Goal: Task Accomplishment & Management: Use online tool/utility

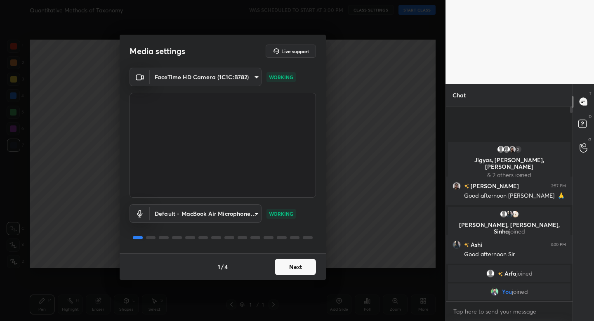
click at [294, 259] on button "Next" at bounding box center [295, 266] width 41 height 16
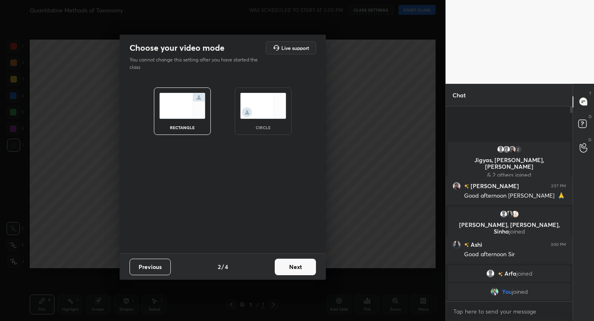
click at [274, 129] on div "circle" at bounding box center [263, 110] width 57 height 47
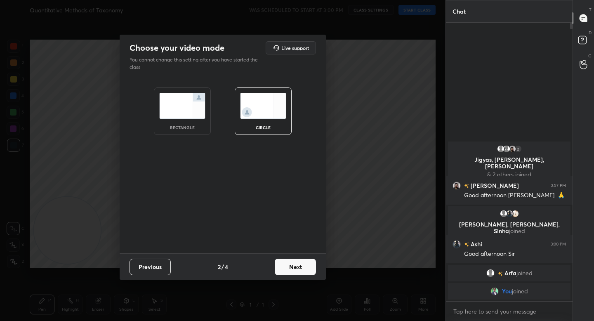
scroll to position [296, 124]
click at [290, 268] on button "Next" at bounding box center [295, 266] width 41 height 16
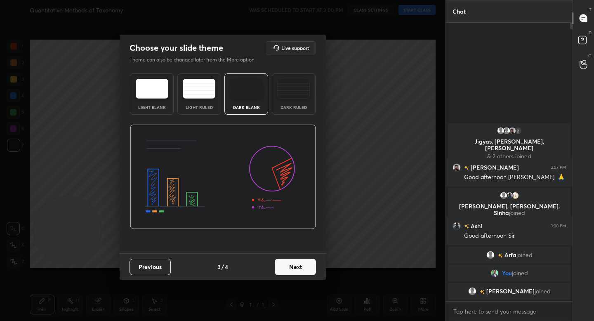
click at [316, 265] on div "Previous 3 / 4 Next" at bounding box center [223, 266] width 206 height 26
click at [305, 266] on button "Next" at bounding box center [295, 266] width 41 height 16
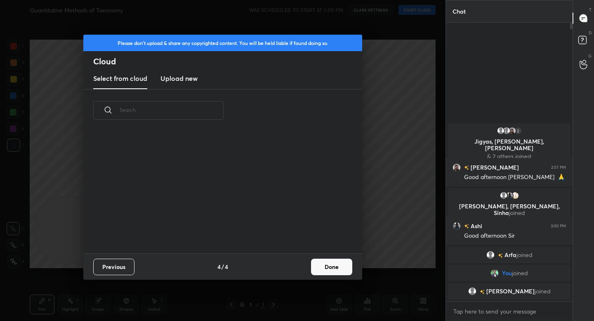
click at [322, 271] on button "Done" at bounding box center [331, 266] width 41 height 16
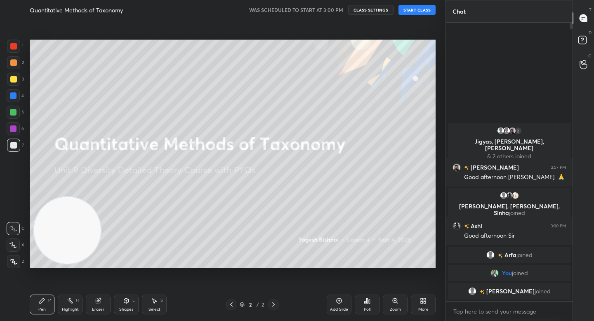
click at [422, 11] on button "START CLASS" at bounding box center [416, 10] width 37 height 10
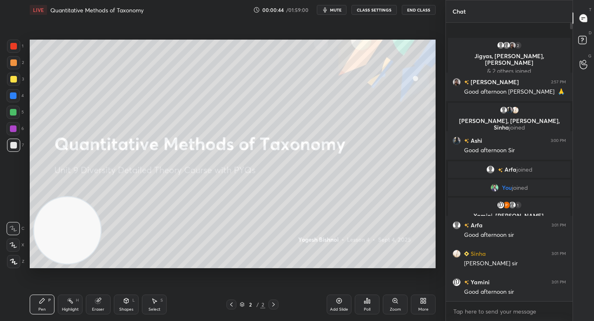
click at [15, 262] on icon at bounding box center [13, 261] width 7 height 6
click at [61, 248] on video at bounding box center [64, 233] width 67 height 67
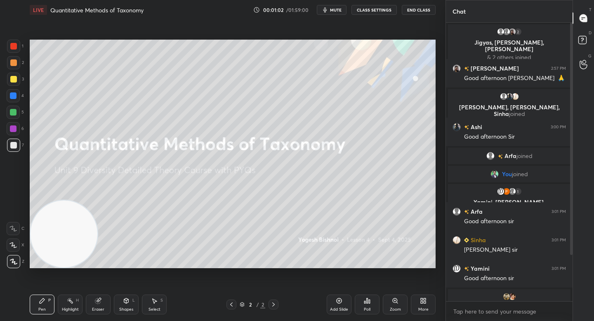
click at [16, 113] on div at bounding box center [13, 112] width 7 height 7
click at [13, 82] on div at bounding box center [13, 79] width 7 height 7
click at [18, 66] on div at bounding box center [13, 62] width 13 height 13
drag, startPoint x: 38, startPoint y: 238, endPoint x: 35, endPoint y: 242, distance: 5.0
click at [35, 242] on video at bounding box center [64, 233] width 67 height 67
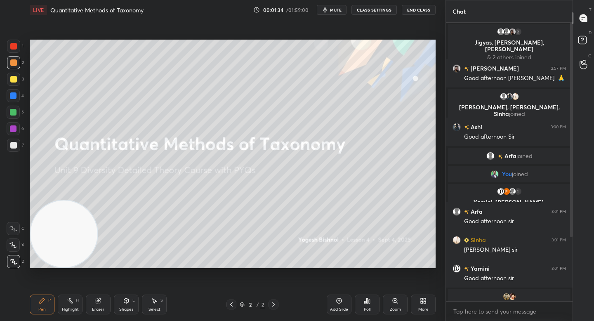
click at [15, 141] on div at bounding box center [13, 145] width 13 height 13
click at [70, 308] on div "Highlight" at bounding box center [70, 309] width 17 height 4
click at [16, 262] on icon at bounding box center [13, 261] width 7 height 7
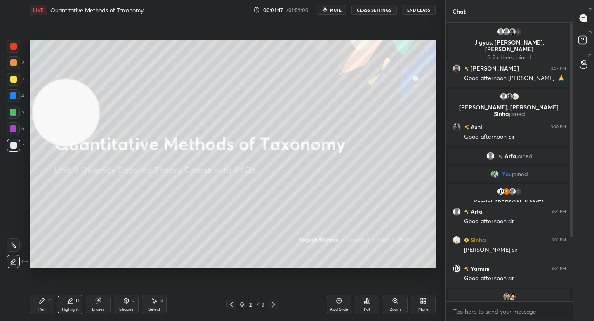
drag, startPoint x: 71, startPoint y: 221, endPoint x: 75, endPoint y: 104, distance: 116.3
click at [75, 105] on video at bounding box center [66, 112] width 67 height 67
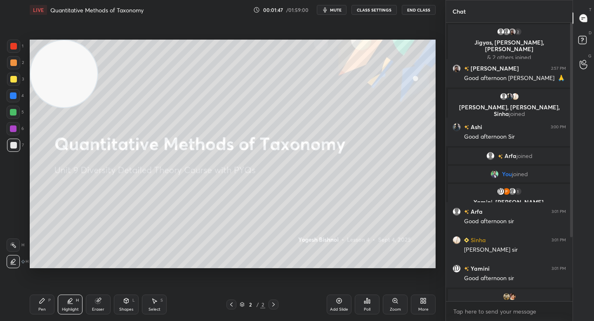
drag, startPoint x: 68, startPoint y: 96, endPoint x: 66, endPoint y: 74, distance: 22.4
click at [66, 72] on video at bounding box center [64, 73] width 67 height 67
click at [16, 117] on div at bounding box center [13, 112] width 13 height 13
drag, startPoint x: 16, startPoint y: 86, endPoint x: 36, endPoint y: 102, distance: 25.8
click at [16, 86] on div "3" at bounding box center [15, 81] width 17 height 16
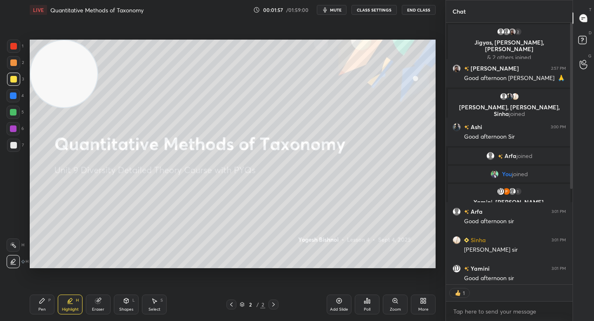
scroll to position [3, 3]
click at [15, 59] on div at bounding box center [13, 62] width 13 height 13
click at [10, 142] on div at bounding box center [13, 145] width 13 height 13
click at [35, 306] on div "Pen P" at bounding box center [42, 304] width 25 height 20
click at [19, 63] on div "2" at bounding box center [15, 62] width 17 height 13
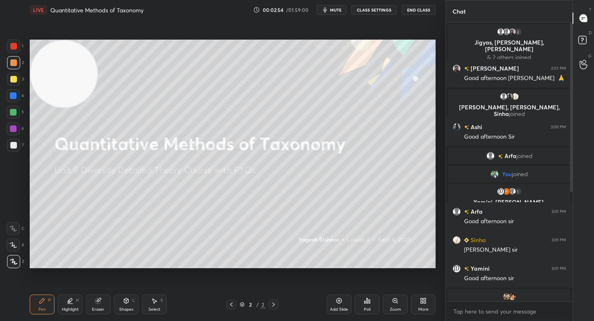
drag, startPoint x: 15, startPoint y: 99, endPoint x: 19, endPoint y: 100, distance: 4.2
click at [16, 100] on div at bounding box center [13, 95] width 13 height 13
click at [16, 145] on div at bounding box center [13, 145] width 7 height 7
click at [12, 51] on div at bounding box center [13, 46] width 13 height 13
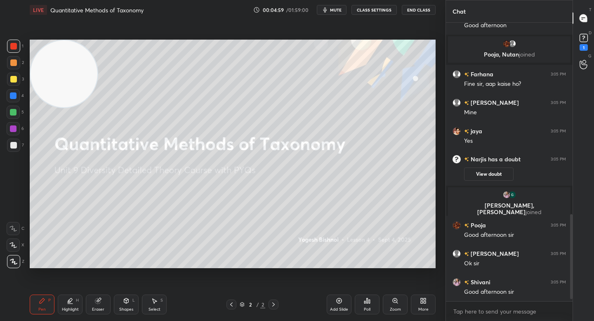
scroll to position [630, 0]
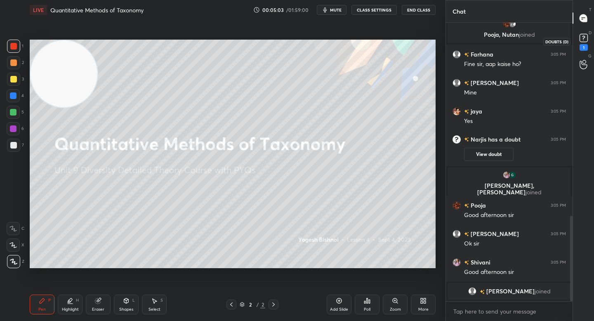
click at [585, 40] on rect at bounding box center [583, 38] width 8 height 8
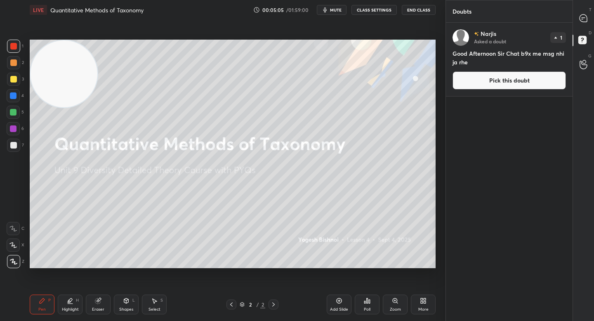
click at [504, 78] on button "Pick this doubt" at bounding box center [508, 80] width 113 height 18
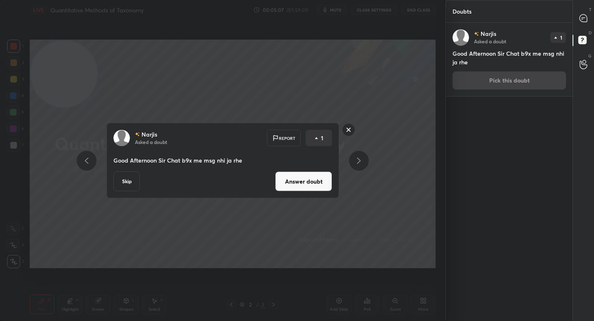
click at [345, 129] on rect at bounding box center [348, 129] width 13 height 13
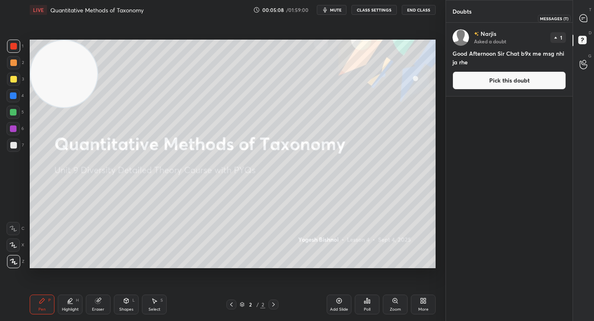
click at [585, 17] on icon at bounding box center [582, 17] width 7 height 7
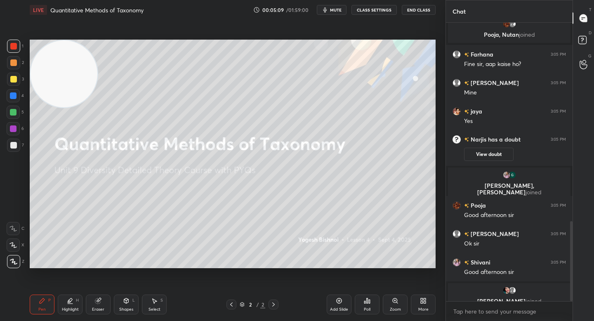
scroll to position [692, 0]
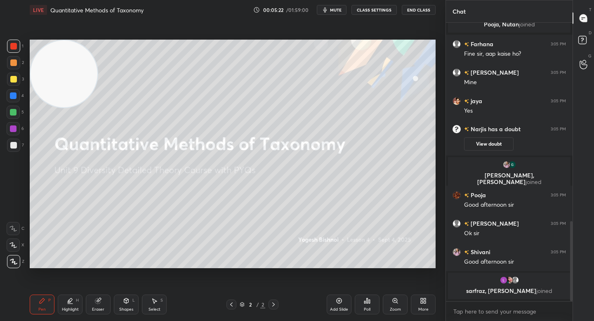
click at [70, 310] on div "Highlight" at bounding box center [70, 309] width 17 height 4
click at [42, 300] on icon at bounding box center [42, 300] width 5 height 5
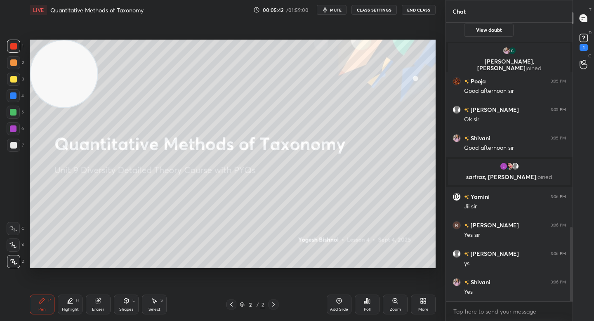
scroll to position [766, 0]
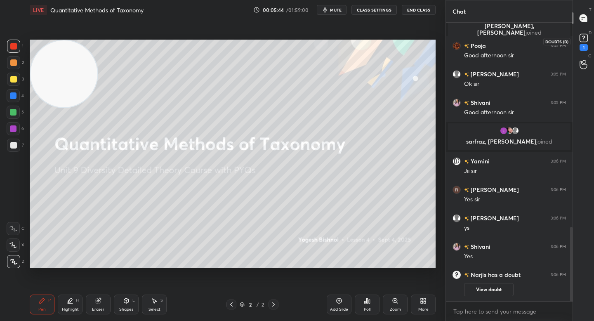
click at [582, 38] on rect at bounding box center [583, 38] width 8 height 8
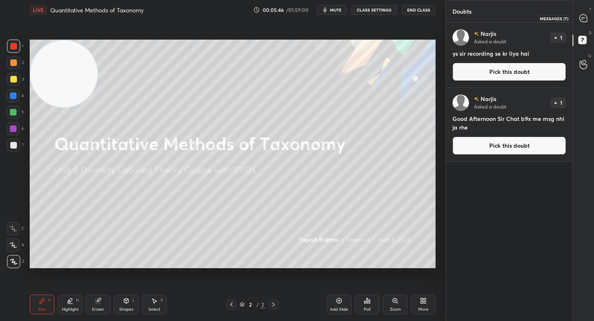
click at [584, 21] on icon at bounding box center [582, 17] width 7 height 7
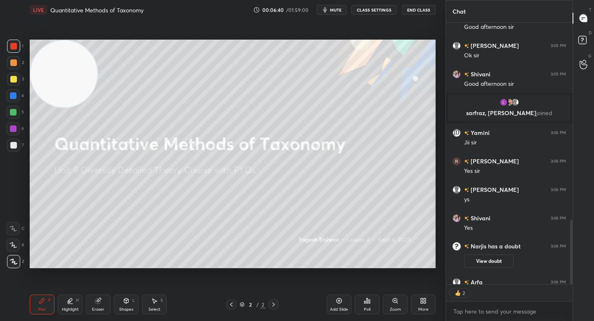
scroll to position [890, 0]
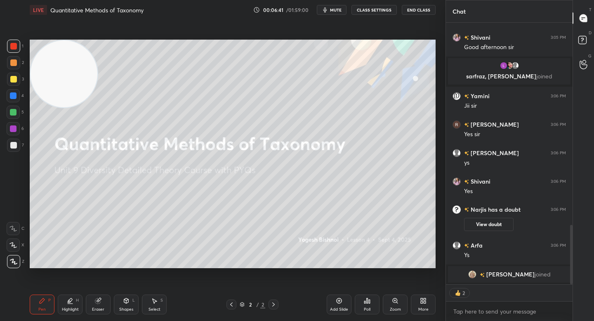
click at [418, 303] on div "More" at bounding box center [423, 304] width 25 height 20
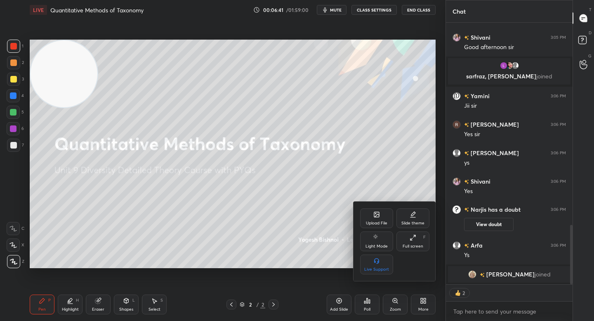
click at [378, 215] on icon at bounding box center [376, 215] width 5 height 3
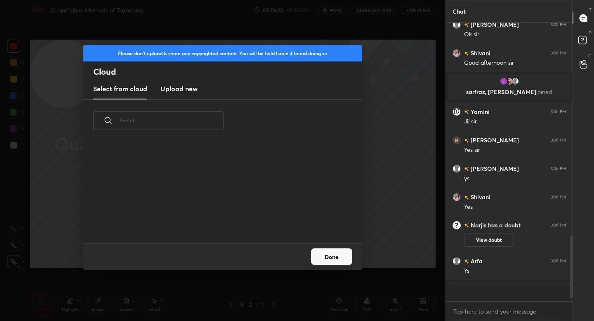
scroll to position [101, 265]
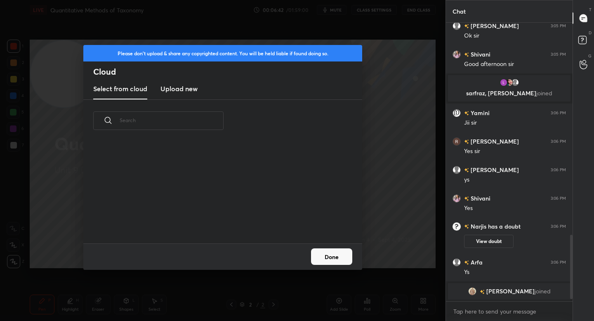
click at [186, 88] on h3 "Upload new" at bounding box center [178, 89] width 37 height 10
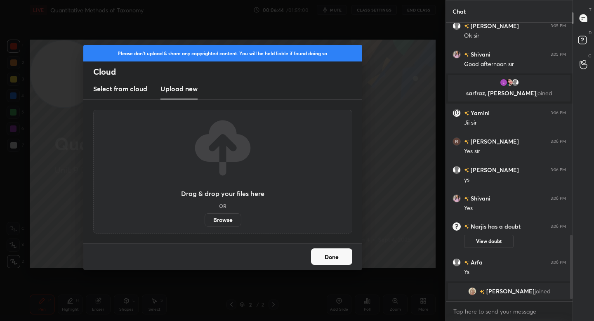
click at [230, 221] on label "Browse" at bounding box center [222, 219] width 37 height 13
click at [204, 221] on input "Browse" at bounding box center [204, 219] width 0 height 13
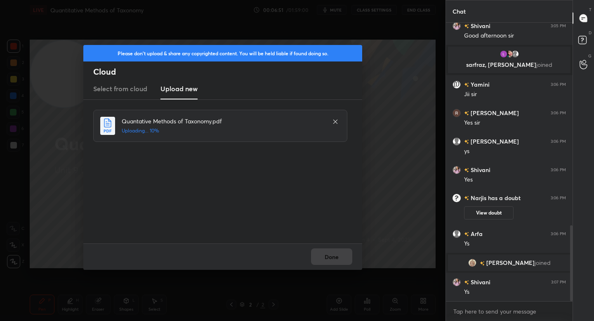
scroll to position [770, 0]
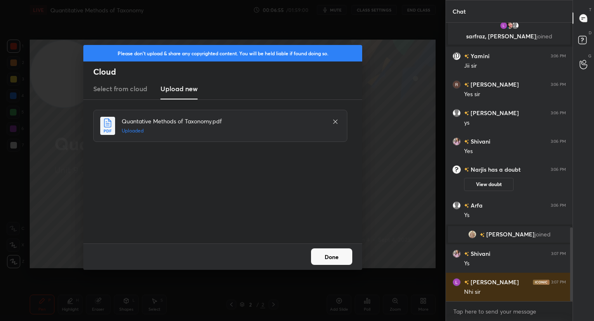
click at [342, 250] on button "Done" at bounding box center [331, 256] width 41 height 16
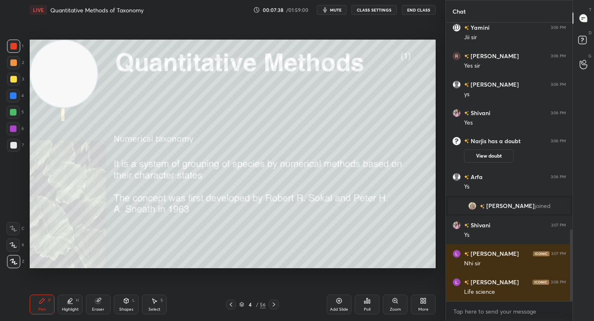
scroll to position [807, 0]
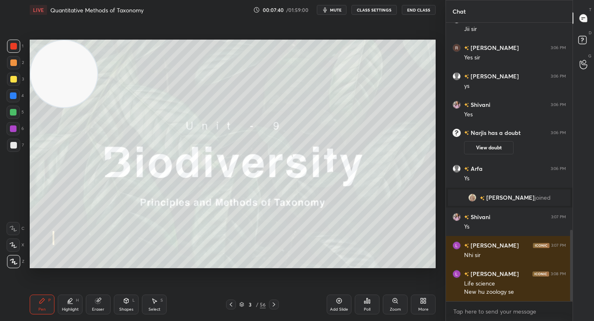
click at [330, 310] on div "Add Slide" at bounding box center [339, 309] width 18 height 4
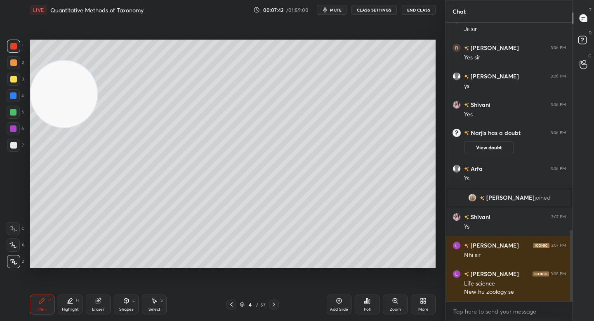
drag, startPoint x: 58, startPoint y: 109, endPoint x: 38, endPoint y: 253, distance: 145.2
click at [39, 127] on video at bounding box center [64, 94] width 67 height 67
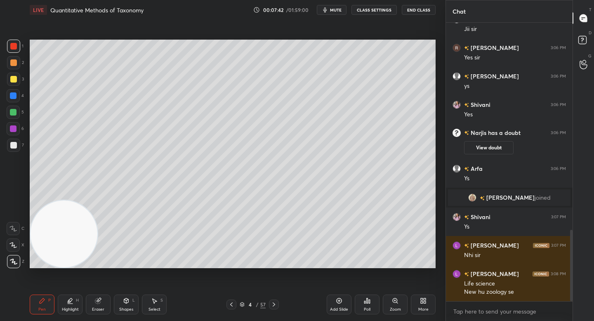
click at [15, 147] on div at bounding box center [13, 145] width 7 height 7
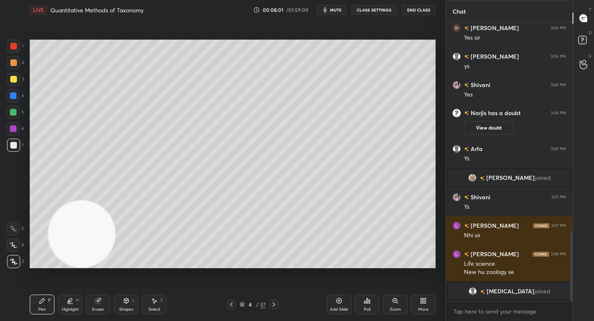
drag, startPoint x: 72, startPoint y: 237, endPoint x: 303, endPoint y: 250, distance: 231.7
click at [115, 251] on video at bounding box center [81, 233] width 67 height 67
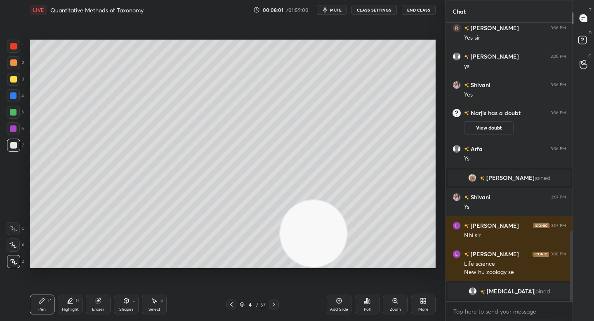
drag, startPoint x: 305, startPoint y: 247, endPoint x: 359, endPoint y: 272, distance: 59.6
click at [360, 273] on div "Setting up your live class Poll for secs No correct answer Start poll" at bounding box center [232, 154] width 412 height 268
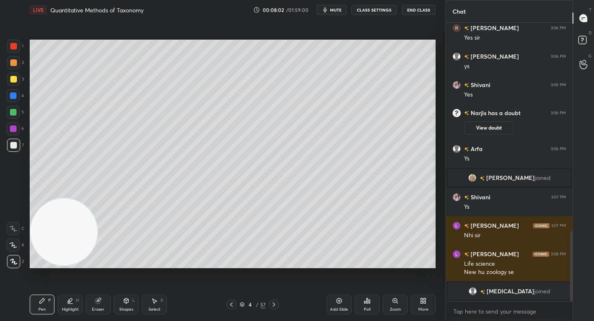
drag, startPoint x: 317, startPoint y: 242, endPoint x: 16, endPoint y: 266, distance: 301.5
click at [16, 266] on div "1 2 3 4 5 6 7 C X Z C X Z E E Erase all H H LIVE Quantitative Methods of Taxono…" at bounding box center [219, 160] width 439 height 321
click at [18, 113] on div at bounding box center [13, 112] width 13 height 13
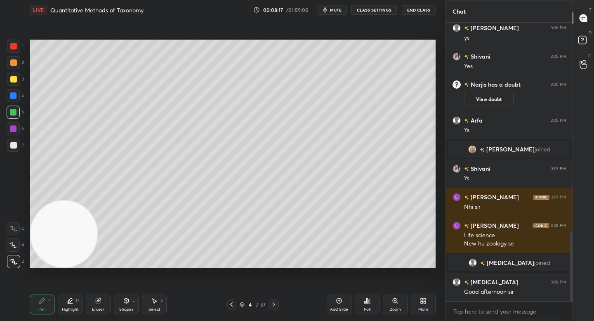
click at [11, 68] on div at bounding box center [13, 62] width 13 height 13
click at [15, 59] on div at bounding box center [13, 62] width 13 height 13
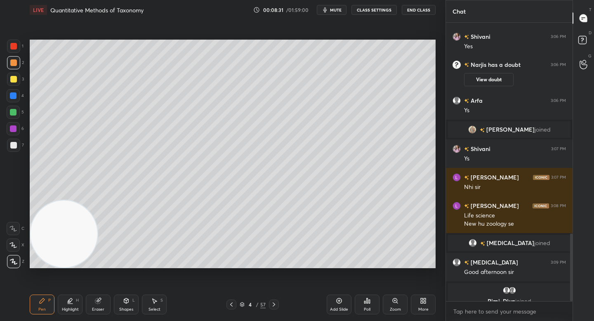
scroll to position [869, 0]
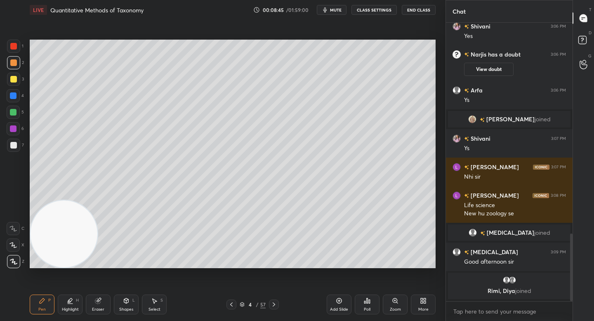
click at [20, 79] on div "3" at bounding box center [15, 79] width 17 height 13
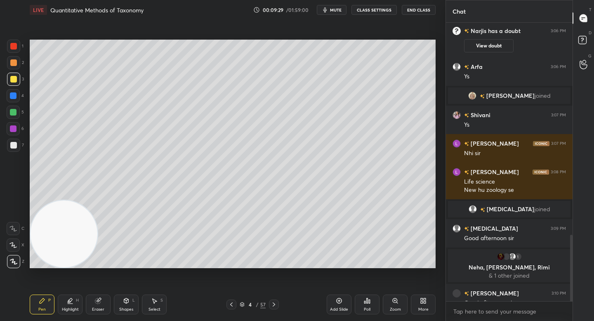
scroll to position [887, 0]
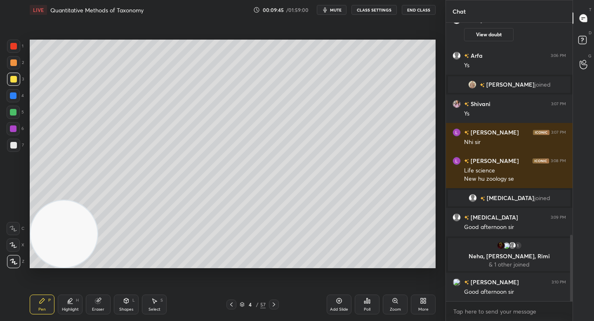
click at [16, 115] on div at bounding box center [13, 112] width 13 height 13
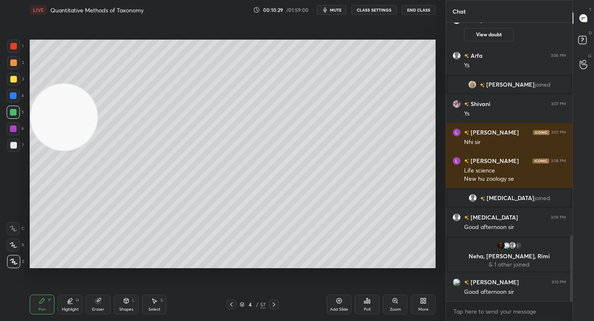
drag, startPoint x: 66, startPoint y: 126, endPoint x: 64, endPoint y: 121, distance: 5.0
click at [65, 122] on video at bounding box center [64, 117] width 67 height 67
click at [16, 82] on div at bounding box center [13, 79] width 13 height 13
click at [15, 64] on div at bounding box center [13, 62] width 7 height 7
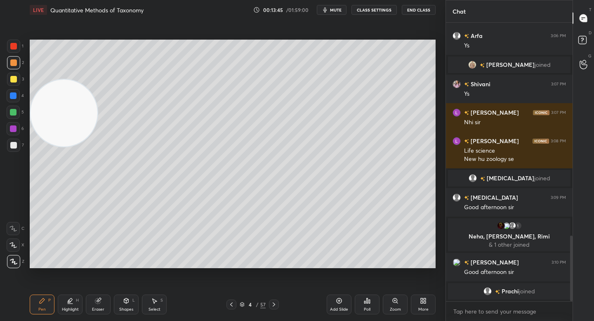
scroll to position [917, 0]
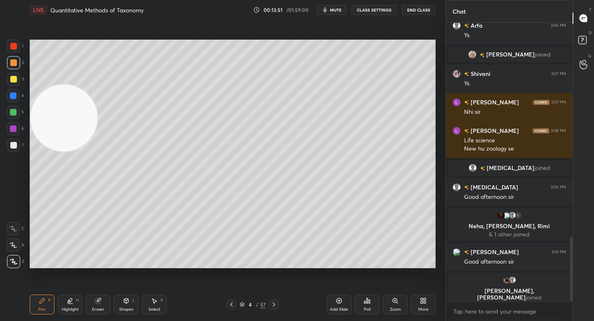
drag, startPoint x: 68, startPoint y: 117, endPoint x: 70, endPoint y: 143, distance: 26.0
click at [70, 143] on video at bounding box center [64, 118] width 67 height 67
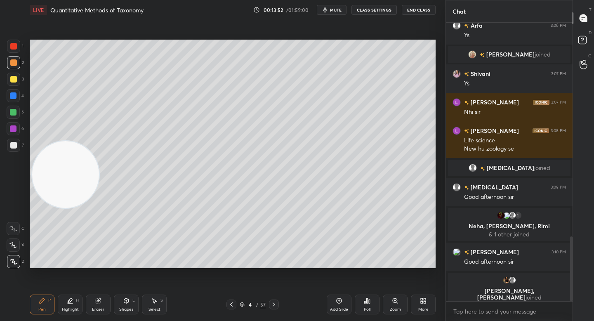
drag, startPoint x: 70, startPoint y: 172, endPoint x: 74, endPoint y: 163, distance: 9.0
click at [70, 173] on video at bounding box center [65, 174] width 67 height 67
click at [81, 301] on div "Highlight H" at bounding box center [70, 304] width 25 height 20
drag, startPoint x: 21, startPoint y: 108, endPoint x: 23, endPoint y: 103, distance: 4.3
click at [22, 108] on div "5" at bounding box center [15, 112] width 17 height 13
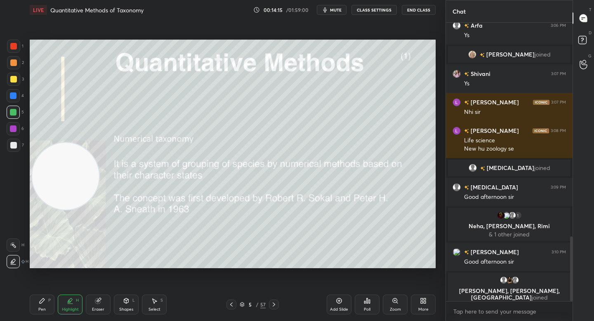
click at [21, 141] on div "7" at bounding box center [15, 145] width 17 height 13
click at [33, 300] on div "Pen P" at bounding box center [42, 304] width 25 height 20
click at [51, 143] on video at bounding box center [65, 176] width 67 height 67
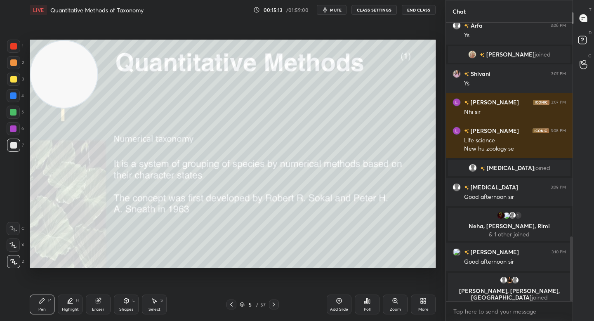
click at [12, 65] on div at bounding box center [13, 62] width 7 height 7
drag, startPoint x: 54, startPoint y: 81, endPoint x: 52, endPoint y: 69, distance: 12.1
click at [52, 69] on video at bounding box center [64, 73] width 67 height 67
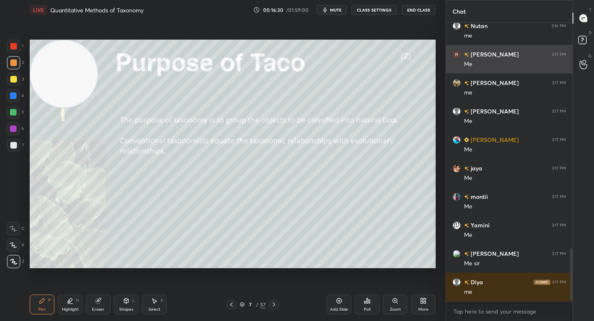
scroll to position [1214, 0]
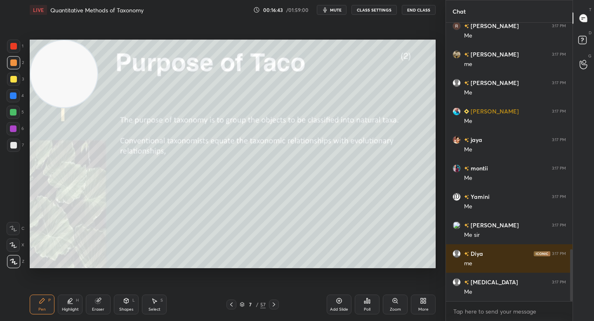
drag, startPoint x: 10, startPoint y: 146, endPoint x: 28, endPoint y: 139, distance: 18.8
click at [10, 146] on div at bounding box center [13, 145] width 7 height 7
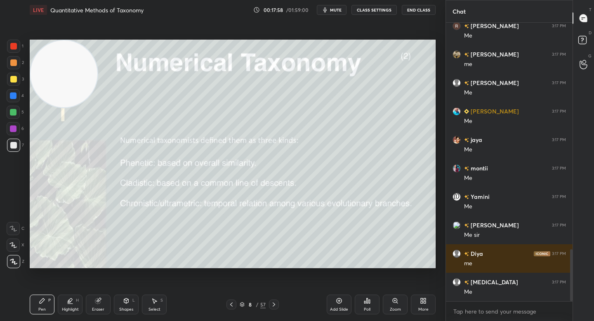
drag, startPoint x: 14, startPoint y: 118, endPoint x: 26, endPoint y: 117, distance: 12.0
click at [14, 118] on div at bounding box center [13, 112] width 13 height 13
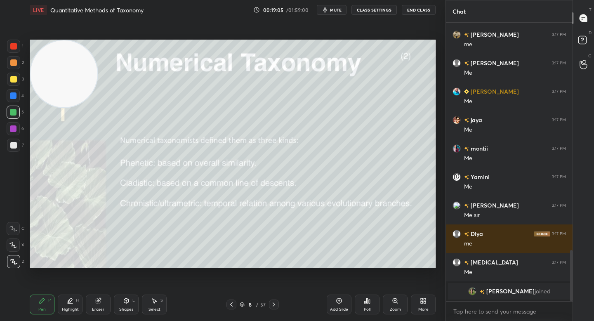
click at [476, 289] on img "grid" at bounding box center [472, 291] width 8 height 8
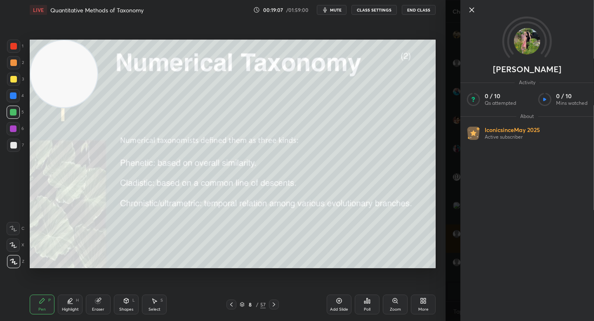
click at [471, 9] on icon at bounding box center [472, 10] width 4 height 4
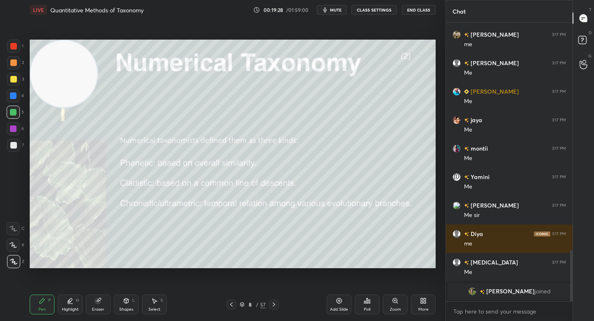
scroll to position [1151, 0]
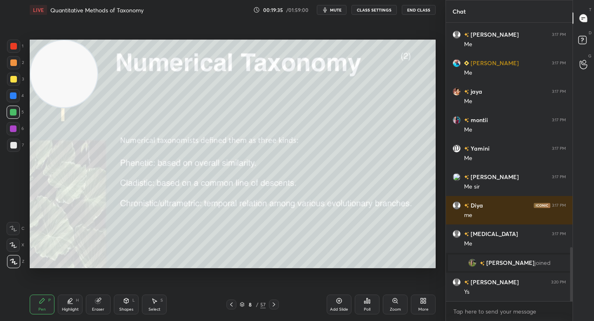
click at [18, 96] on div at bounding box center [13, 95] width 13 height 13
click at [19, 80] on div at bounding box center [13, 79] width 13 height 13
drag, startPoint x: 70, startPoint y: 87, endPoint x: 68, endPoint y: 82, distance: 5.2
click at [69, 83] on video at bounding box center [64, 73] width 67 height 67
click at [14, 66] on div at bounding box center [13, 62] width 13 height 13
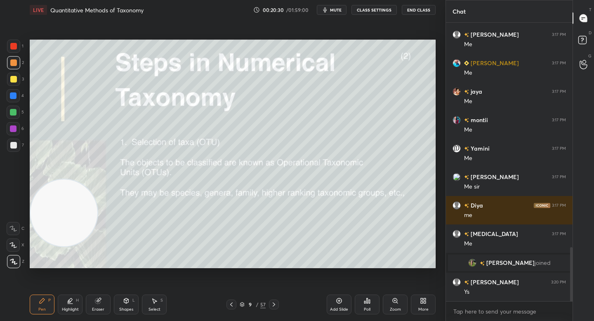
drag, startPoint x: 69, startPoint y: 101, endPoint x: 67, endPoint y: 222, distance: 121.6
click at [68, 221] on video at bounding box center [64, 212] width 67 height 67
click at [16, 147] on div at bounding box center [13, 145] width 7 height 7
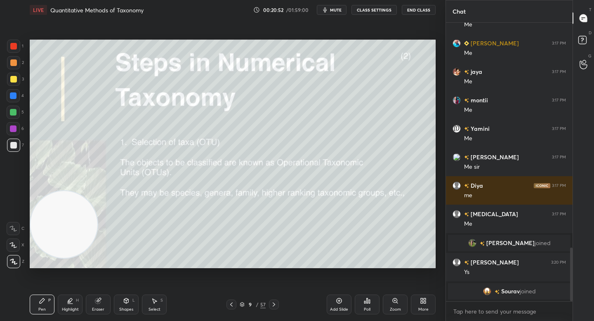
drag, startPoint x: 62, startPoint y: 233, endPoint x: 63, endPoint y: 255, distance: 22.7
click at [64, 256] on video at bounding box center [64, 224] width 67 height 67
drag, startPoint x: 68, startPoint y: 246, endPoint x: 65, endPoint y: 263, distance: 17.6
click at [67, 268] on div at bounding box center [65, 234] width 68 height 68
click at [13, 113] on div at bounding box center [13, 112] width 7 height 7
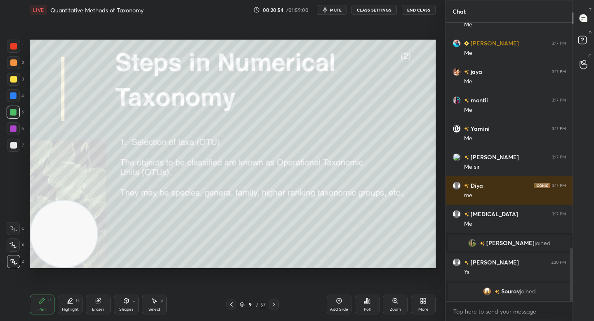
drag, startPoint x: 14, startPoint y: 90, endPoint x: 16, endPoint y: 79, distance: 11.3
click at [14, 89] on div at bounding box center [13, 95] width 13 height 13
click at [16, 64] on div at bounding box center [13, 62] width 7 height 7
click at [105, 296] on div "Eraser" at bounding box center [98, 304] width 25 height 20
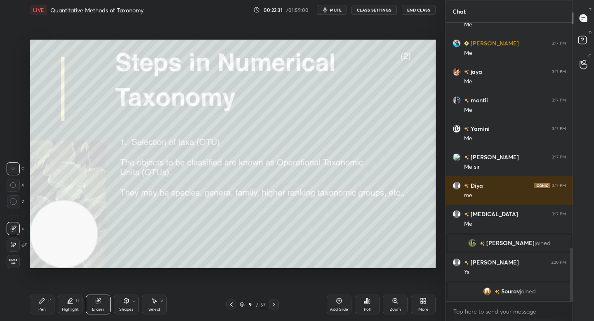
click at [45, 307] on div "Pen" at bounding box center [41, 309] width 7 height 4
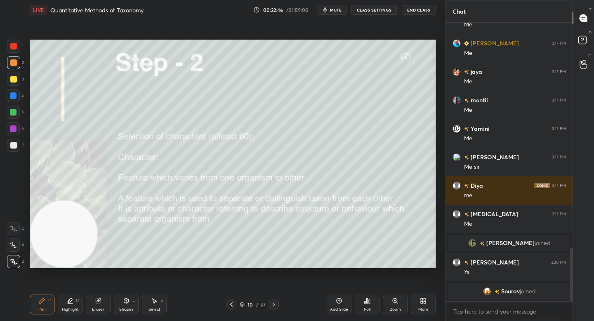
click at [17, 146] on div at bounding box center [13, 145] width 13 height 13
click at [98, 305] on div "Eraser" at bounding box center [98, 304] width 25 height 20
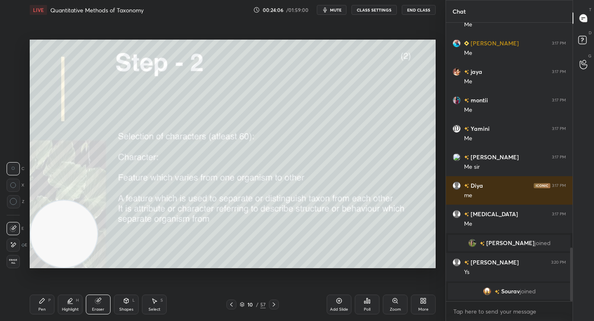
drag, startPoint x: 40, startPoint y: 294, endPoint x: 45, endPoint y: 282, distance: 12.0
click at [40, 294] on div "Pen P Highlight H Eraser Shapes L Select S 10 / 57 Add Slide Poll Zoom More" at bounding box center [233, 304] width 406 height 33
click at [40, 296] on div "Pen P" at bounding box center [42, 304] width 25 height 20
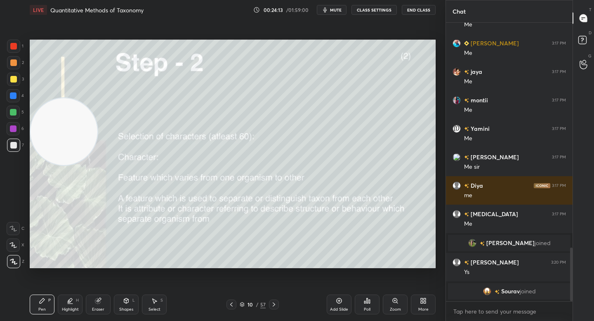
drag, startPoint x: 59, startPoint y: 235, endPoint x: 61, endPoint y: 133, distance: 101.9
click at [61, 133] on video at bounding box center [64, 131] width 67 height 67
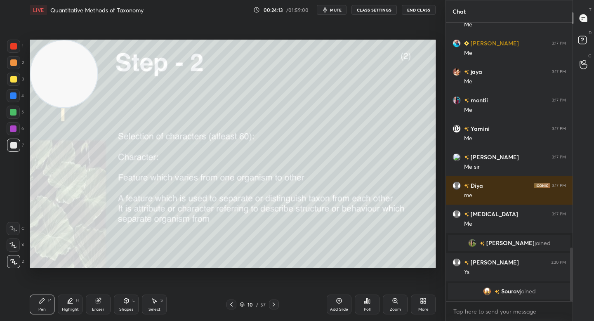
drag, startPoint x: 57, startPoint y: 123, endPoint x: 52, endPoint y: 64, distance: 59.2
click at [53, 68] on video at bounding box center [64, 73] width 67 height 67
click at [12, 70] on div "2" at bounding box center [15, 64] width 17 height 16
click at [13, 68] on div at bounding box center [13, 62] width 13 height 13
click at [12, 85] on div at bounding box center [13, 79] width 13 height 13
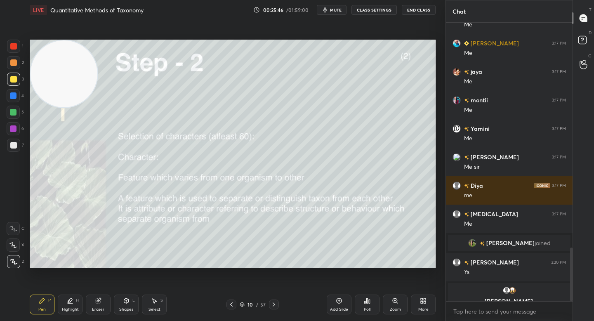
scroll to position [1181, 0]
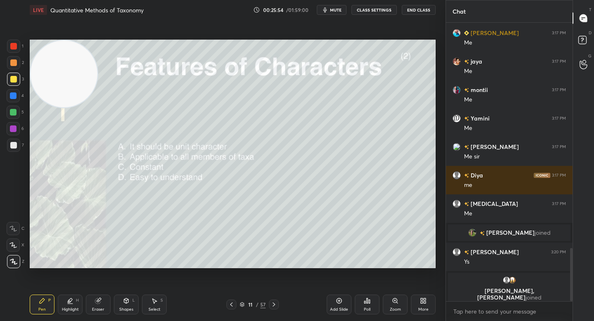
click at [15, 147] on div at bounding box center [13, 145] width 7 height 7
drag, startPoint x: 94, startPoint y: 304, endPoint x: 105, endPoint y: 276, distance: 29.6
click at [94, 303] on div "Eraser" at bounding box center [98, 304] width 25 height 20
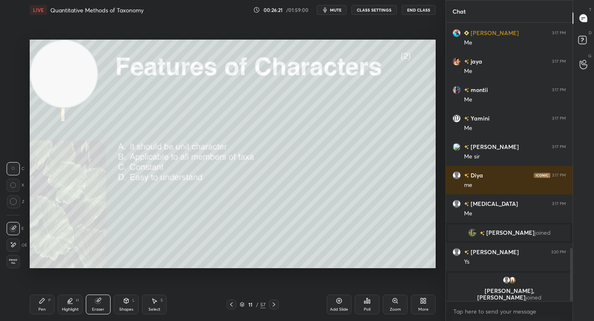
click at [47, 305] on div "Pen P" at bounding box center [42, 304] width 25 height 20
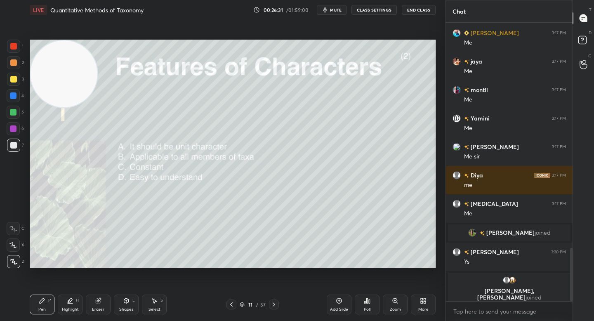
click at [101, 307] on div "Eraser" at bounding box center [98, 304] width 25 height 20
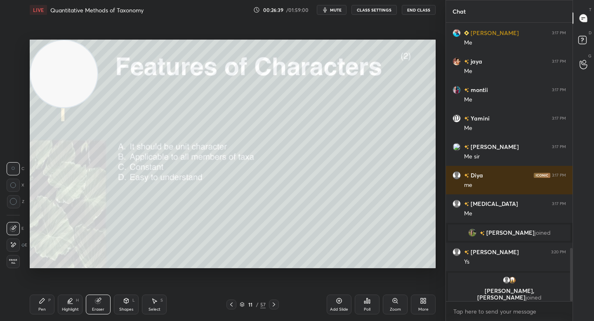
click at [43, 307] on div "Pen" at bounding box center [41, 309] width 7 height 4
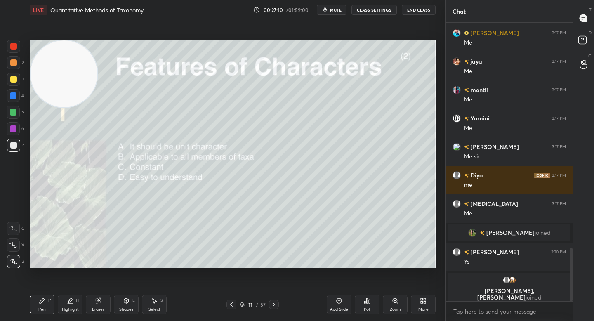
drag, startPoint x: 100, startPoint y: 308, endPoint x: 125, endPoint y: 294, distance: 28.4
click at [101, 308] on div "Eraser" at bounding box center [98, 309] width 12 height 4
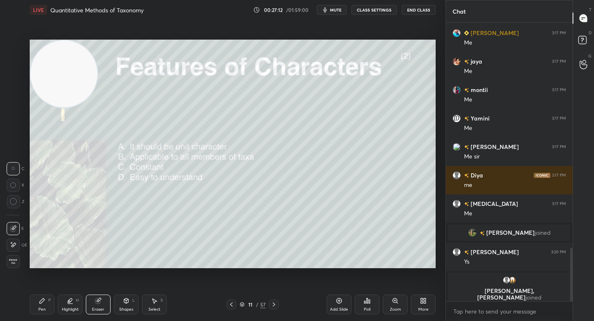
click at [46, 302] on div "Pen P" at bounding box center [42, 304] width 25 height 20
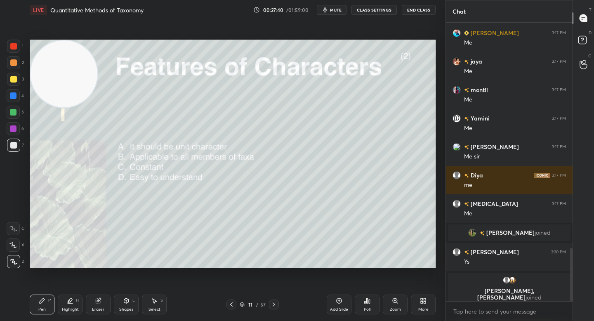
click at [12, 46] on div at bounding box center [13, 46] width 7 height 7
drag, startPoint x: 53, startPoint y: 87, endPoint x: 49, endPoint y: 173, distance: 85.8
click at [50, 116] on video at bounding box center [64, 82] width 67 height 67
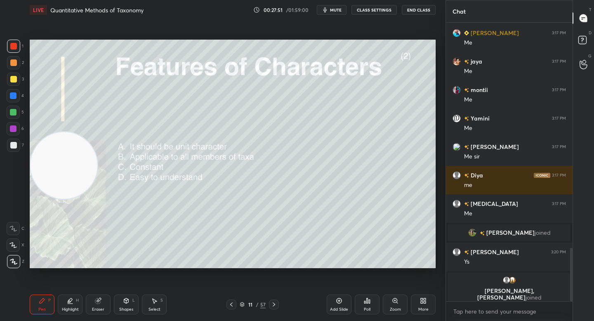
click at [70, 296] on div "Highlight H" at bounding box center [70, 304] width 25 height 20
drag, startPoint x: 49, startPoint y: 269, endPoint x: 45, endPoint y: 282, distance: 14.2
click at [48, 287] on div "Setting up your live class Poll for secs No correct answer Start poll" at bounding box center [232, 154] width 412 height 268
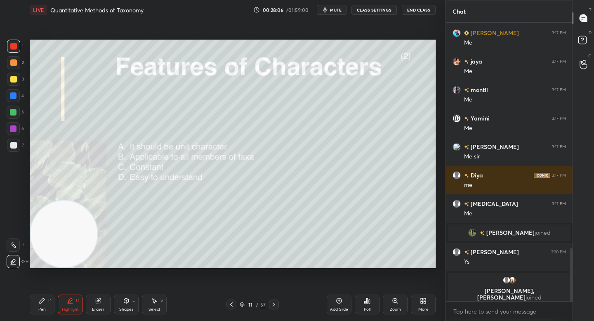
click at [35, 301] on div "Pen P" at bounding box center [42, 304] width 25 height 20
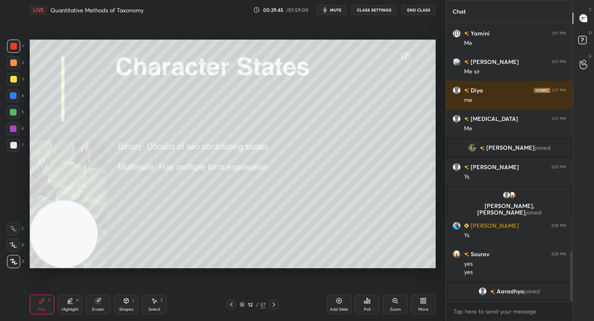
scroll to position [1269, 0]
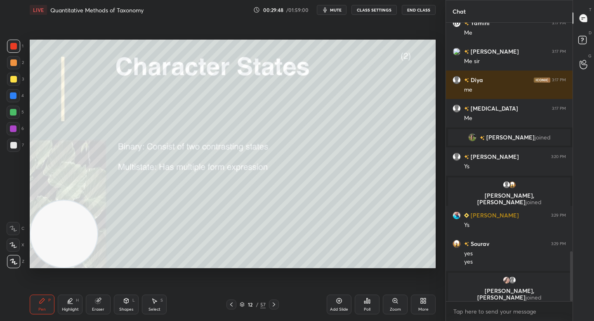
click at [11, 81] on div at bounding box center [13, 79] width 7 height 7
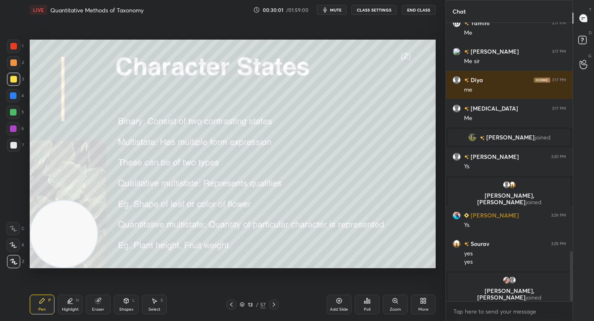
scroll to position [1266, 0]
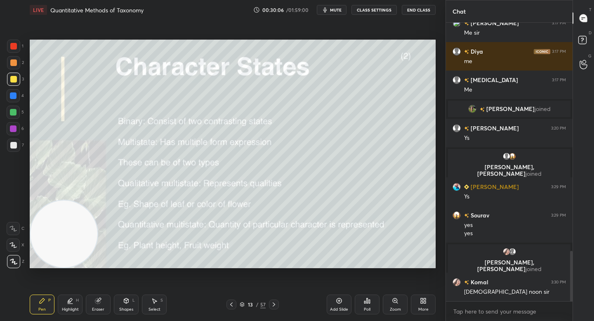
click at [19, 115] on div at bounding box center [13, 112] width 13 height 13
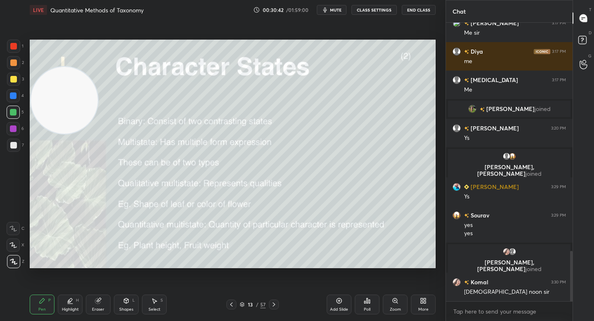
drag, startPoint x: 55, startPoint y: 221, endPoint x: 57, endPoint y: 108, distance: 112.6
click at [57, 108] on video at bounding box center [64, 100] width 67 height 67
drag, startPoint x: 58, startPoint y: 103, endPoint x: 46, endPoint y: 66, distance: 39.0
click at [47, 66] on video at bounding box center [64, 94] width 67 height 67
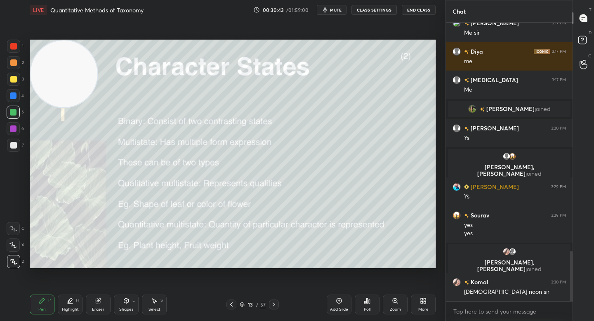
click at [10, 67] on div at bounding box center [13, 62] width 13 height 13
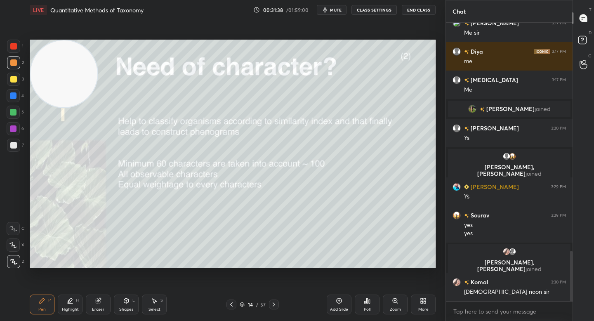
click at [99, 304] on div "Eraser" at bounding box center [98, 304] width 25 height 20
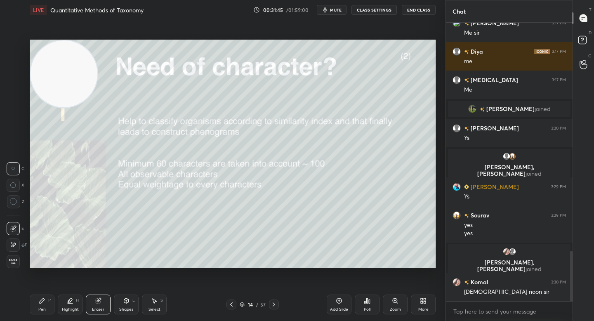
click at [40, 303] on icon at bounding box center [42, 300] width 7 height 7
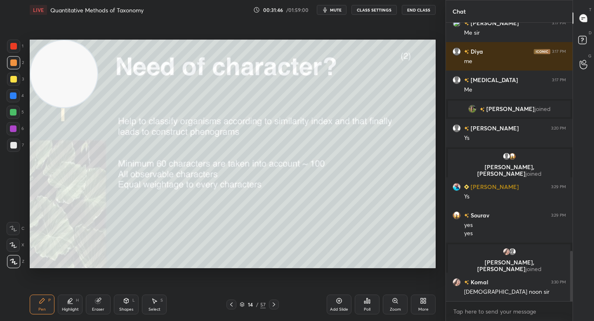
click at [73, 305] on div "Highlight H" at bounding box center [70, 304] width 25 height 20
click at [47, 302] on div "Pen P" at bounding box center [42, 304] width 25 height 20
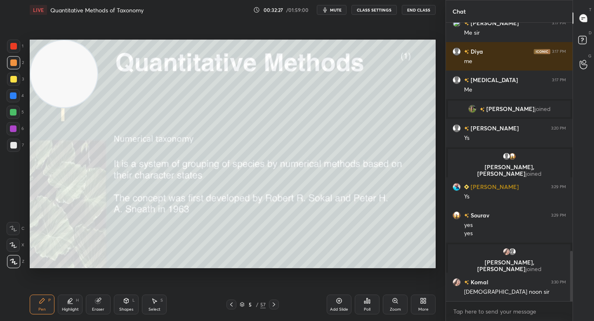
click at [16, 146] on div at bounding box center [13, 145] width 13 height 13
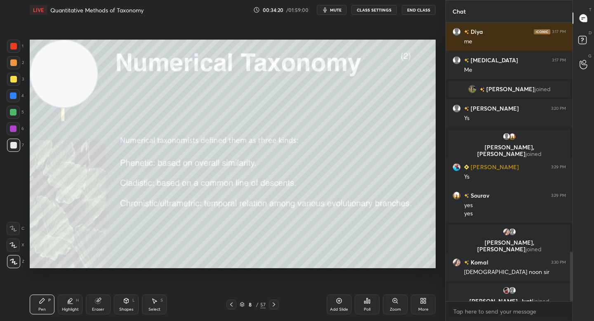
scroll to position [1296, 0]
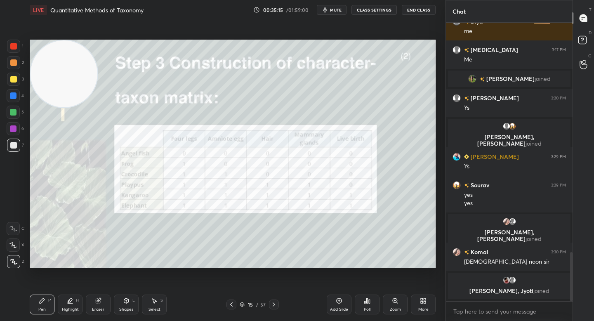
click at [15, 69] on div at bounding box center [13, 62] width 13 height 13
click at [396, 305] on div "Zoom" at bounding box center [395, 304] width 25 height 20
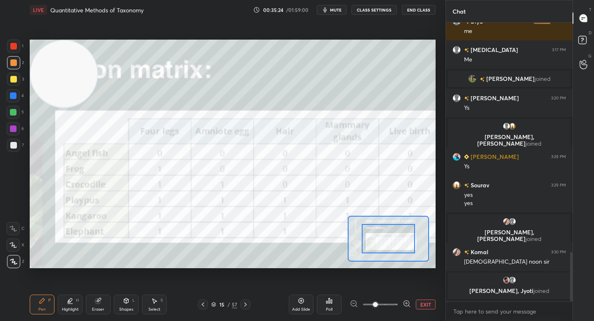
click at [406, 300] on icon at bounding box center [406, 303] width 8 height 8
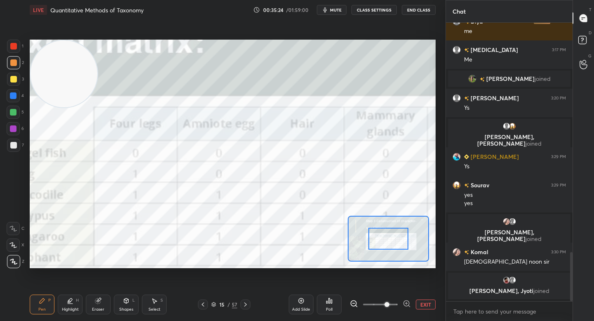
click at [389, 247] on div at bounding box center [388, 239] width 40 height 22
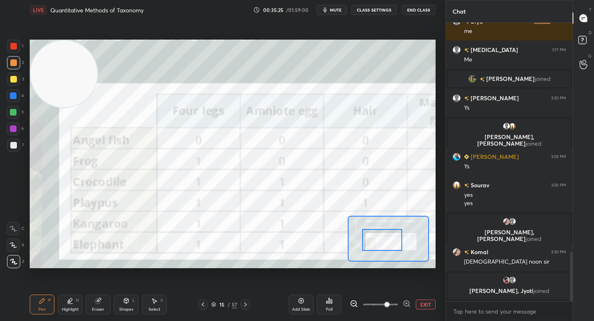
drag, startPoint x: 387, startPoint y: 247, endPoint x: 382, endPoint y: 246, distance: 4.8
click at [383, 246] on div at bounding box center [382, 240] width 40 height 22
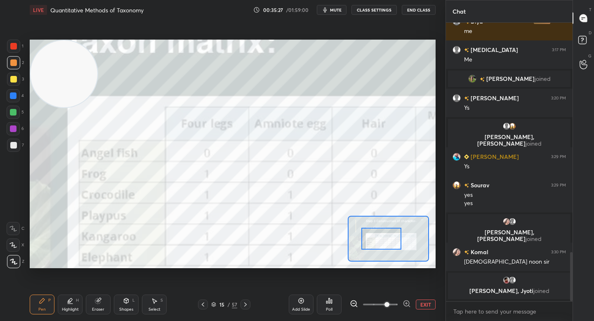
drag, startPoint x: 16, startPoint y: 131, endPoint x: 25, endPoint y: 132, distance: 8.8
click at [16, 131] on div at bounding box center [13, 128] width 13 height 13
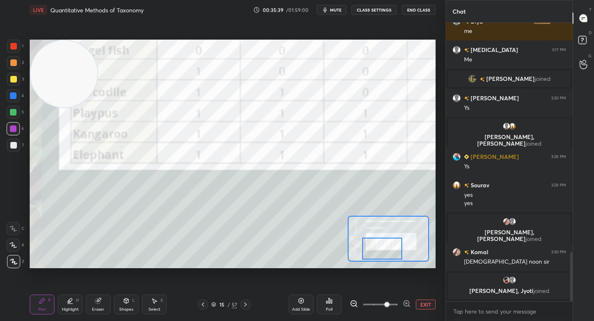
drag, startPoint x: 381, startPoint y: 242, endPoint x: 371, endPoint y: 243, distance: 9.5
click at [381, 251] on div at bounding box center [382, 248] width 40 height 22
click at [416, 300] on button "EXIT" at bounding box center [426, 304] width 20 height 10
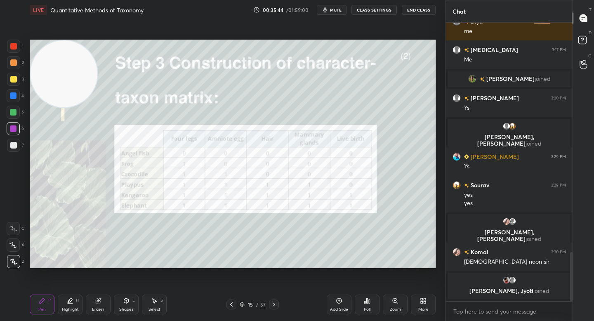
drag, startPoint x: 68, startPoint y: 306, endPoint x: 67, endPoint y: 296, distance: 10.3
click at [68, 306] on div "Highlight H" at bounding box center [70, 304] width 25 height 20
click at [46, 301] on div "Pen P" at bounding box center [42, 304] width 25 height 20
click at [391, 301] on div "Zoom" at bounding box center [395, 304] width 25 height 20
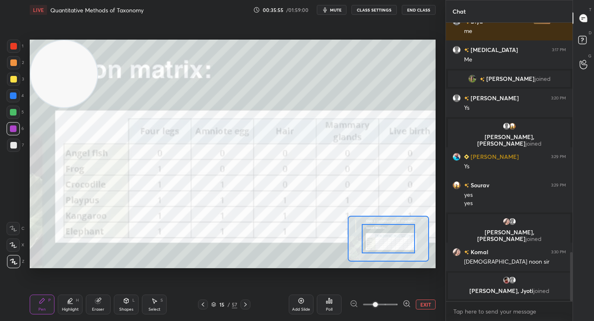
click at [388, 244] on div at bounding box center [388, 238] width 53 height 29
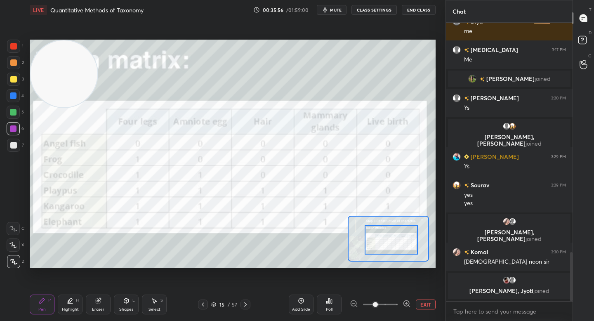
click at [394, 244] on div at bounding box center [390, 239] width 53 height 29
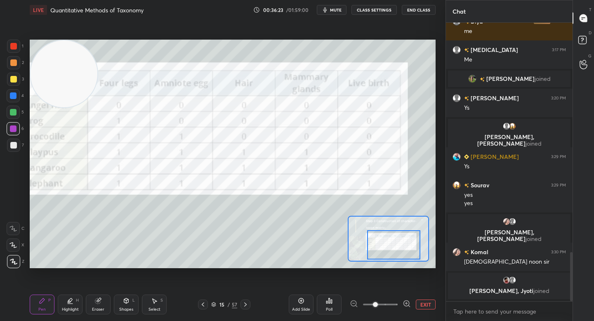
click at [404, 240] on div at bounding box center [393, 244] width 53 height 29
click at [422, 305] on button "EXIT" at bounding box center [426, 304] width 20 height 10
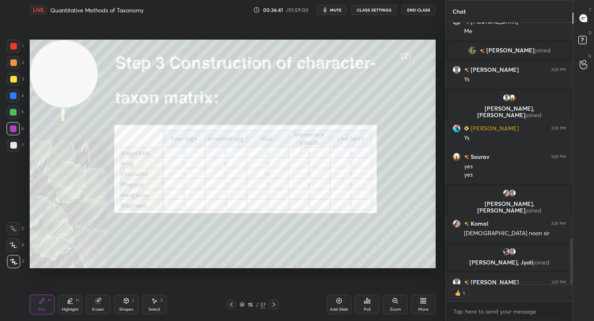
scroll to position [1363, 0]
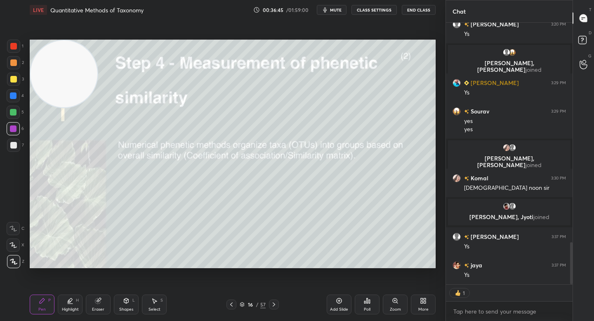
click at [23, 142] on div "7" at bounding box center [15, 145] width 17 height 13
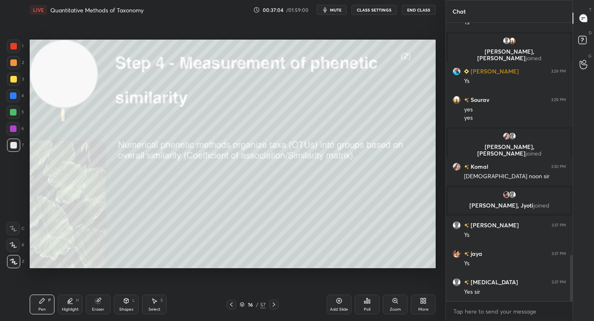
scroll to position [1394, 0]
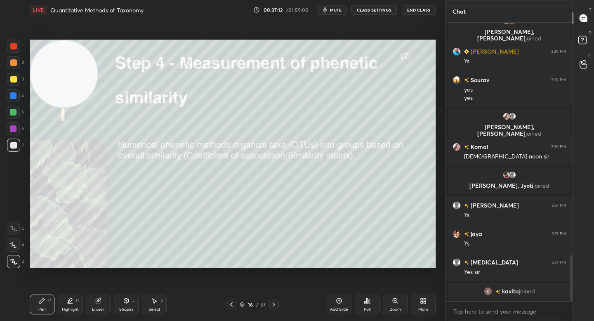
click at [17, 113] on div at bounding box center [13, 112] width 13 height 13
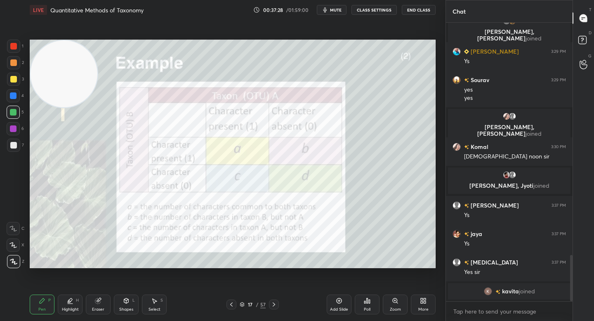
click at [13, 66] on div at bounding box center [13, 62] width 13 height 13
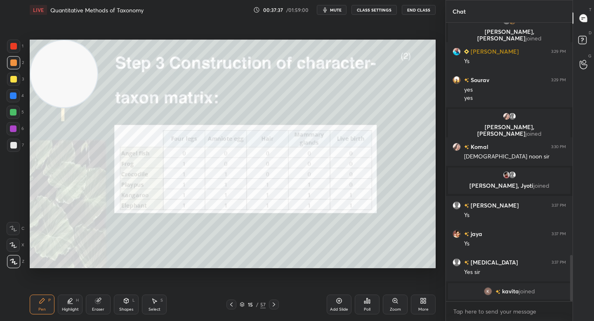
click at [16, 114] on div at bounding box center [13, 112] width 13 height 13
click at [73, 300] on icon at bounding box center [70, 300] width 7 height 7
click at [31, 302] on div "Pen P" at bounding box center [42, 304] width 25 height 20
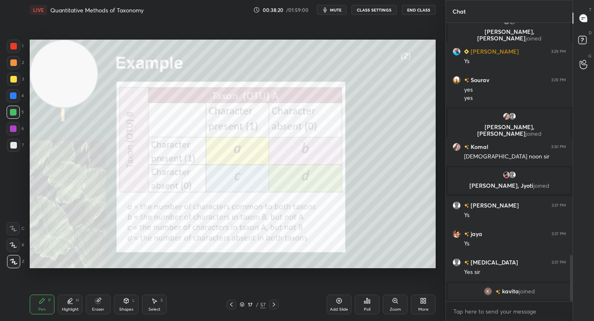
click at [12, 47] on div at bounding box center [13, 46] width 7 height 7
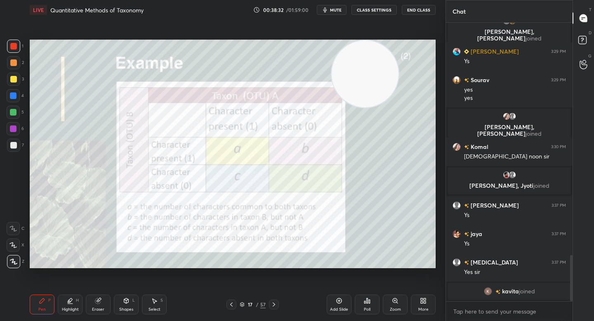
drag, startPoint x: 82, startPoint y: 90, endPoint x: 385, endPoint y: 80, distance: 303.2
click at [387, 81] on video at bounding box center [364, 73] width 67 height 67
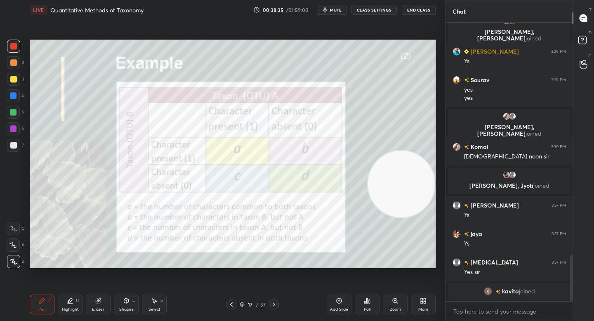
drag, startPoint x: 363, startPoint y: 82, endPoint x: 399, endPoint y: 176, distance: 101.5
click at [418, 202] on video at bounding box center [401, 183] width 67 height 67
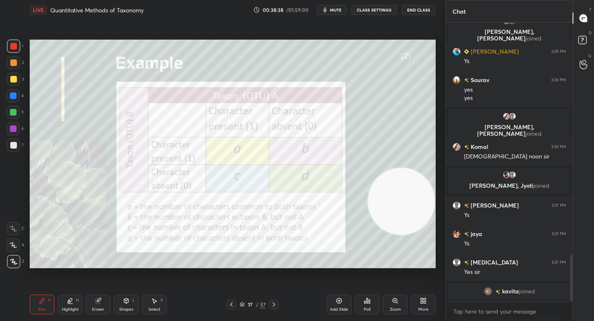
drag, startPoint x: 14, startPoint y: 65, endPoint x: 22, endPoint y: 68, distance: 8.7
click at [13, 66] on div at bounding box center [13, 62] width 13 height 13
click at [13, 113] on div at bounding box center [13, 112] width 7 height 7
click at [14, 128] on div at bounding box center [13, 128] width 7 height 7
click at [13, 112] on div at bounding box center [13, 112] width 7 height 7
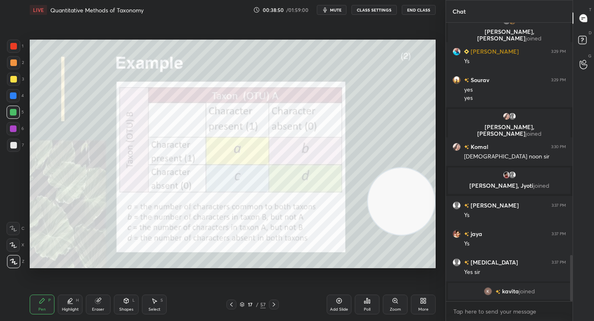
click at [13, 59] on div at bounding box center [13, 62] width 13 height 13
click at [15, 52] on div at bounding box center [13, 46] width 13 height 13
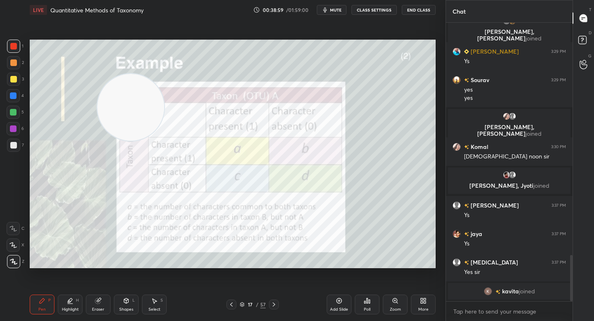
drag, startPoint x: 388, startPoint y: 184, endPoint x: 136, endPoint y: 101, distance: 265.3
click at [135, 101] on video at bounding box center [130, 107] width 67 height 67
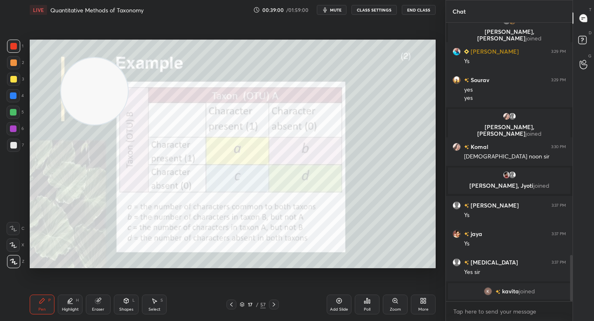
drag, startPoint x: 96, startPoint y: 88, endPoint x: 69, endPoint y: 75, distance: 30.1
click at [68, 73] on video at bounding box center [94, 91] width 67 height 67
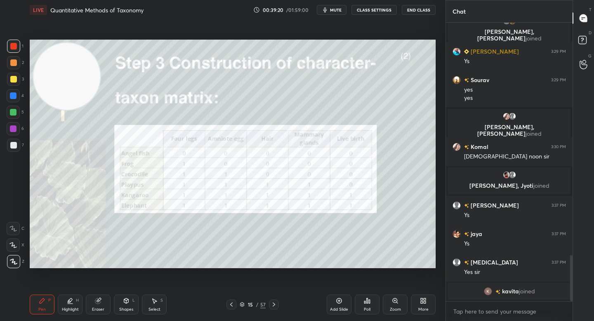
click at [17, 97] on div at bounding box center [13, 95] width 13 height 13
drag, startPoint x: 97, startPoint y: 301, endPoint x: 122, endPoint y: 280, distance: 31.9
click at [98, 301] on icon at bounding box center [97, 300] width 5 height 5
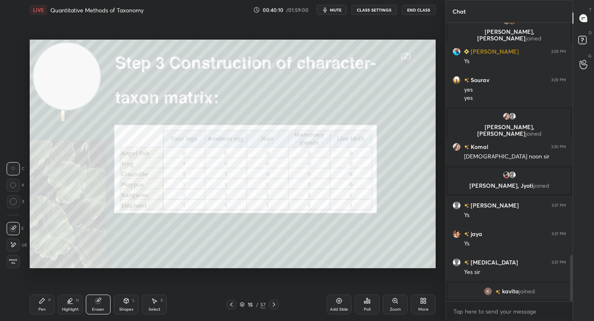
click at [40, 299] on icon at bounding box center [42, 300] width 7 height 7
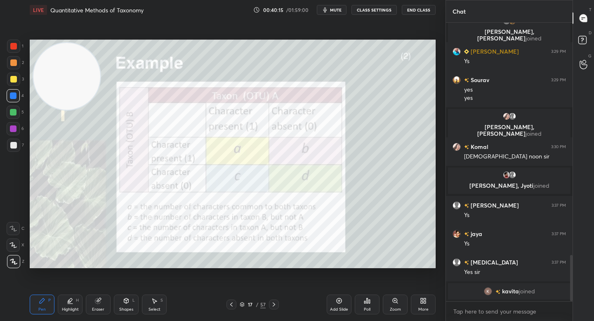
click at [11, 63] on div at bounding box center [13, 62] width 7 height 7
drag, startPoint x: 10, startPoint y: 127, endPoint x: 15, endPoint y: 125, distance: 5.0
click at [13, 125] on div at bounding box center [13, 128] width 7 height 7
click at [22, 84] on div "3" at bounding box center [15, 81] width 17 height 16
click at [16, 113] on div at bounding box center [13, 112] width 7 height 7
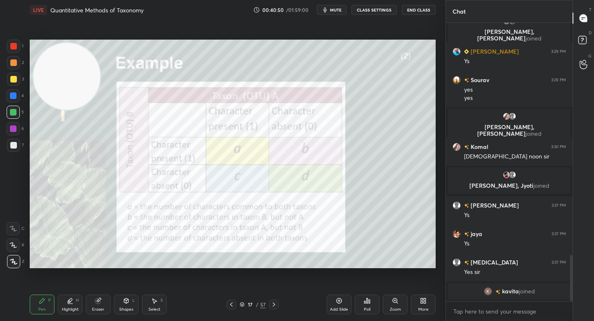
click at [15, 129] on div at bounding box center [13, 128] width 7 height 7
drag, startPoint x: 343, startPoint y: 304, endPoint x: 340, endPoint y: 297, distance: 7.6
click at [342, 305] on div "Add Slide" at bounding box center [339, 304] width 25 height 20
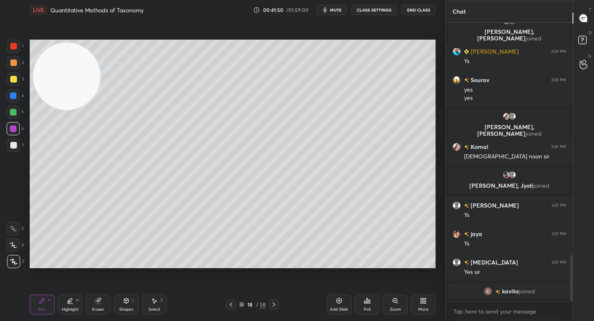
click at [123, 307] on div "Shapes" at bounding box center [126, 309] width 14 height 4
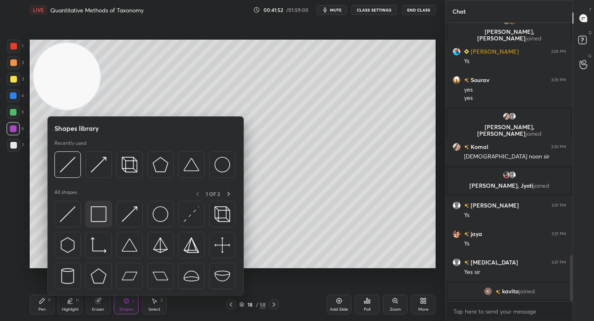
click at [98, 213] on img at bounding box center [99, 214] width 16 height 16
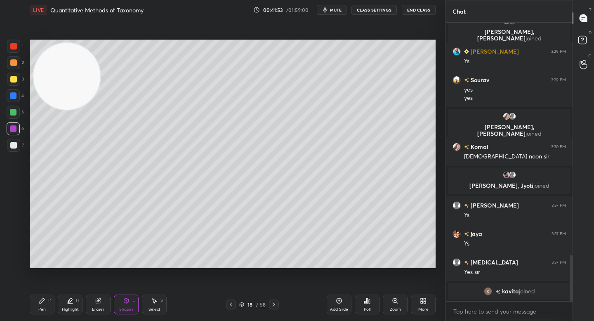
click at [14, 150] on div at bounding box center [13, 145] width 13 height 13
click at [127, 303] on icon at bounding box center [126, 300] width 7 height 7
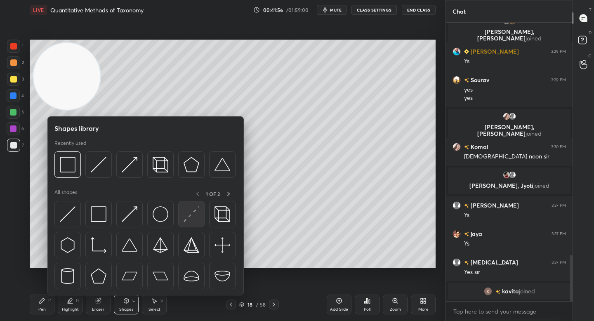
click at [189, 211] on img at bounding box center [191, 214] width 16 height 16
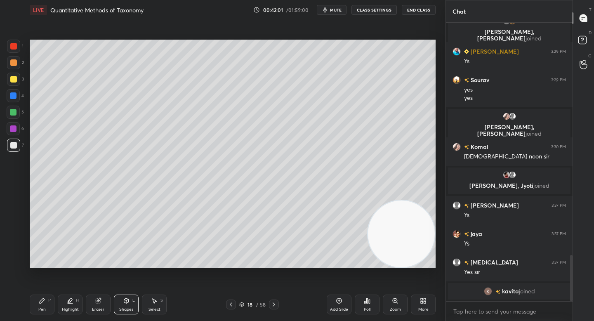
drag, startPoint x: 98, startPoint y: 118, endPoint x: 428, endPoint y: 244, distance: 353.1
click at [433, 249] on video at bounding box center [401, 233] width 67 height 67
click at [42, 303] on icon at bounding box center [42, 300] width 7 height 7
click at [91, 300] on div "Eraser" at bounding box center [98, 304] width 25 height 20
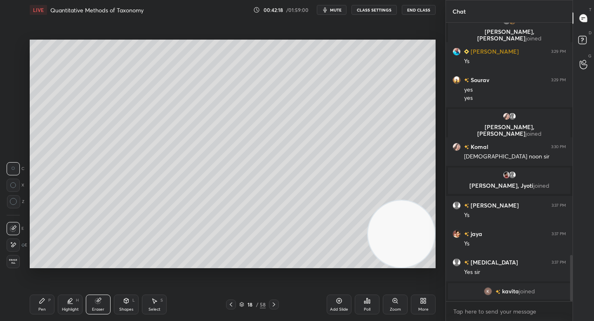
drag, startPoint x: 40, startPoint y: 297, endPoint x: 37, endPoint y: 285, distance: 12.4
click at [41, 297] on div "Pen P" at bounding box center [42, 304] width 25 height 20
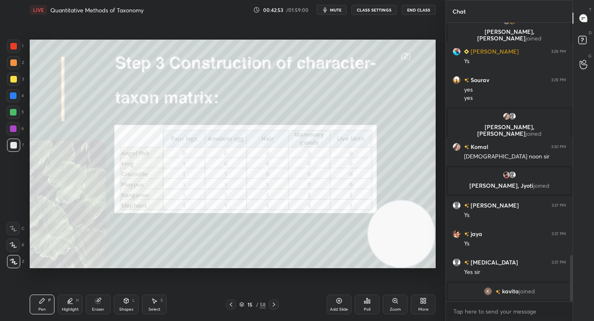
click at [88, 303] on div "Eraser" at bounding box center [98, 304] width 25 height 20
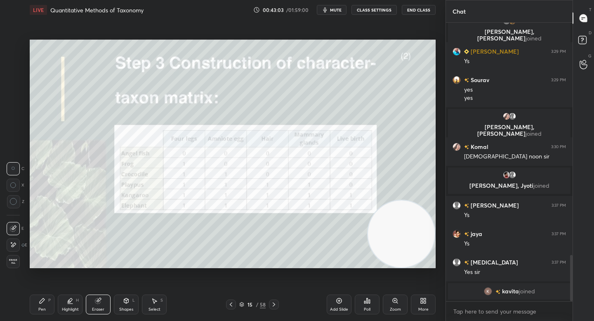
click at [42, 303] on icon at bounding box center [42, 300] width 7 height 7
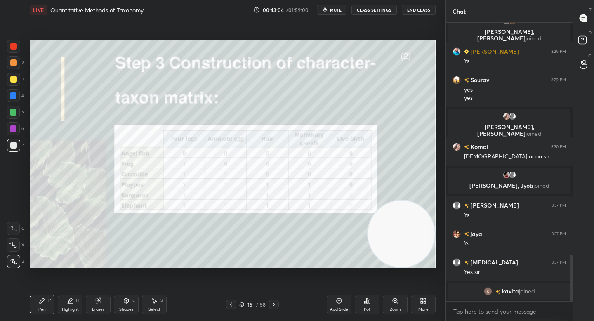
click at [16, 114] on div at bounding box center [13, 112] width 7 height 7
drag, startPoint x: 65, startPoint y: 303, endPoint x: 66, endPoint y: 294, distance: 9.1
click at [65, 303] on div "Highlight H" at bounding box center [70, 304] width 25 height 20
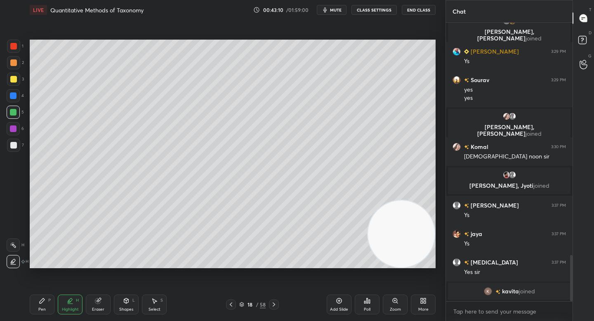
click at [55, 290] on div "Pen P Highlight H Eraser Shapes L Select S 18 / 58 Add Slide Poll Zoom More" at bounding box center [233, 304] width 406 height 33
click at [49, 294] on div "Pen P Highlight H Eraser Shapes L Select S 18 / 58 Add Slide Poll Zoom More" at bounding box center [233, 304] width 406 height 33
click at [45, 305] on div "Pen P" at bounding box center [42, 304] width 25 height 20
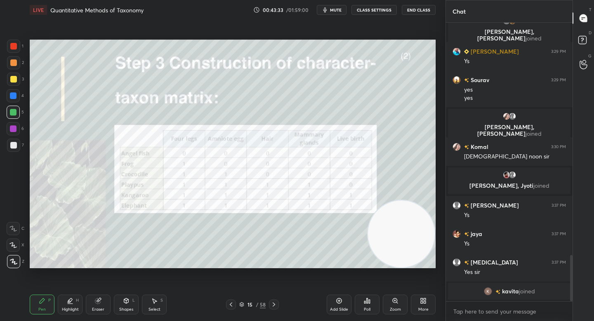
click at [17, 55] on div "1" at bounding box center [15, 48] width 16 height 16
click at [16, 64] on div at bounding box center [13, 62] width 7 height 7
click at [70, 305] on div "Highlight H" at bounding box center [70, 304] width 25 height 20
click at [49, 308] on div "Pen P" at bounding box center [42, 304] width 25 height 20
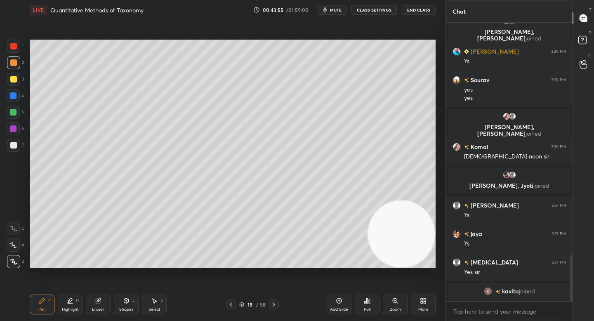
drag, startPoint x: 16, startPoint y: 145, endPoint x: 25, endPoint y: 141, distance: 9.8
click at [16, 146] on div at bounding box center [13, 145] width 7 height 7
click at [91, 304] on div "Eraser" at bounding box center [98, 304] width 25 height 20
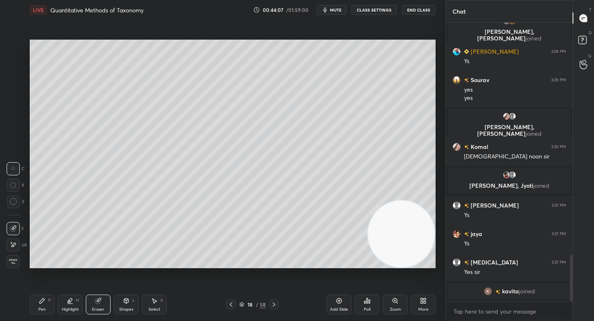
drag, startPoint x: 38, startPoint y: 308, endPoint x: 42, endPoint y: 284, distance: 23.3
click at [38, 308] on div "Pen" at bounding box center [41, 309] width 7 height 4
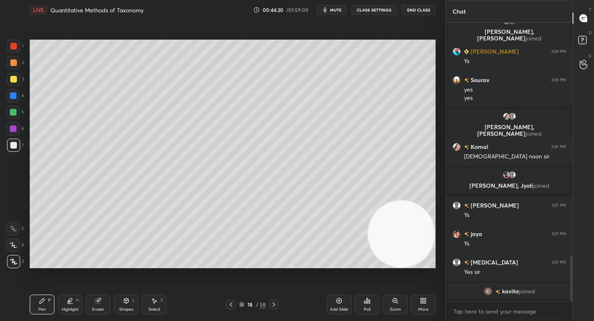
click at [19, 83] on div "3" at bounding box center [15, 79] width 17 height 13
click at [18, 73] on div at bounding box center [13, 79] width 13 height 13
click at [13, 70] on div "2" at bounding box center [15, 64] width 17 height 16
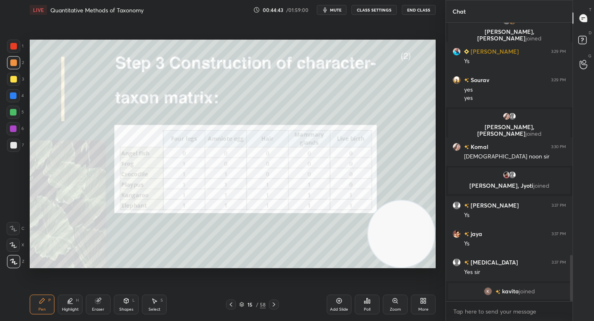
click at [102, 302] on div "Eraser" at bounding box center [98, 304] width 25 height 20
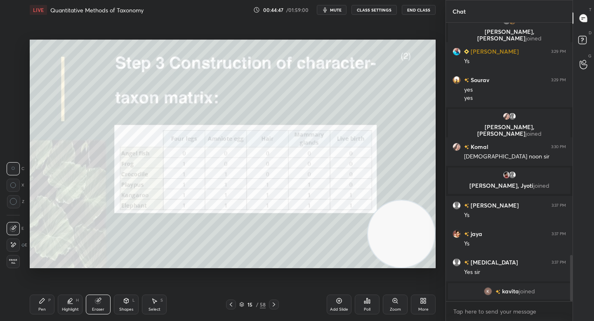
click at [49, 305] on div "Pen P" at bounding box center [42, 304] width 25 height 20
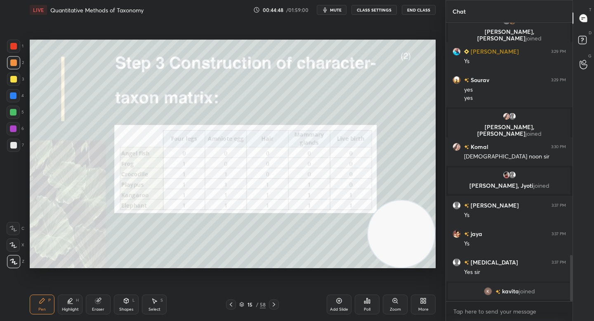
click at [12, 99] on div at bounding box center [13, 95] width 13 height 13
click at [61, 314] on div "Highlight H" at bounding box center [70, 304] width 25 height 20
click at [51, 298] on div "Pen P" at bounding box center [42, 304] width 25 height 20
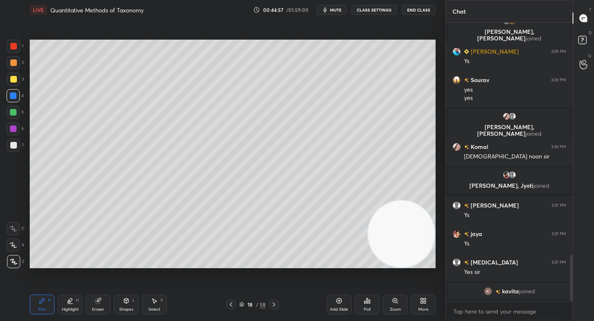
click at [17, 157] on div "1 2 3 4 5 6 7 C X Z C X Z E E Erase all H H" at bounding box center [13, 154] width 26 height 228
click at [13, 150] on div at bounding box center [13, 145] width 13 height 13
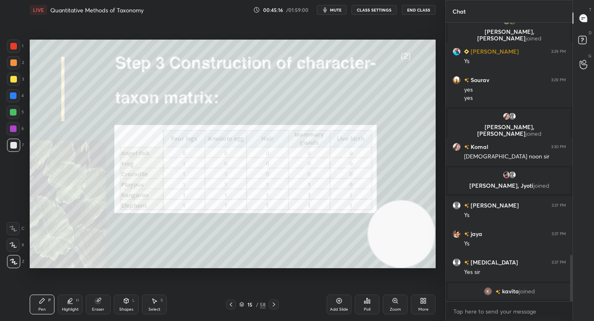
click at [82, 299] on div "Pen P Highlight H Eraser Shapes L Select S" at bounding box center [104, 304] width 148 height 20
click at [80, 301] on div "Highlight H" at bounding box center [70, 304] width 25 height 20
click at [89, 305] on div "Eraser" at bounding box center [98, 304] width 25 height 20
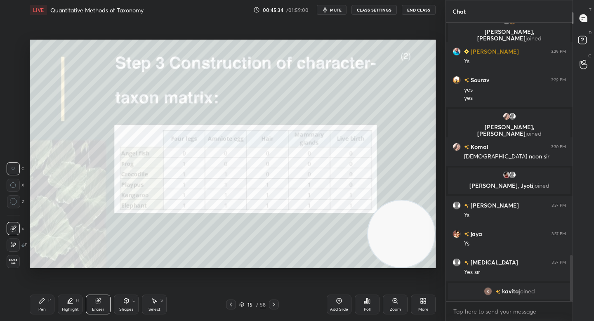
click at [46, 300] on div "Pen P" at bounding box center [42, 304] width 25 height 20
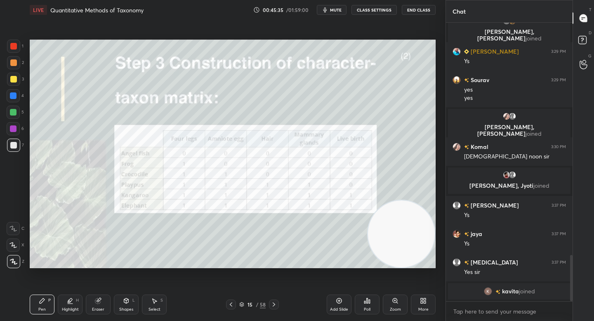
click at [15, 132] on div at bounding box center [13, 128] width 13 height 13
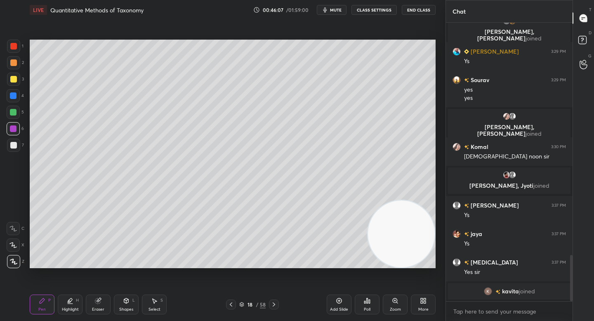
click at [94, 305] on div "Eraser" at bounding box center [98, 304] width 25 height 20
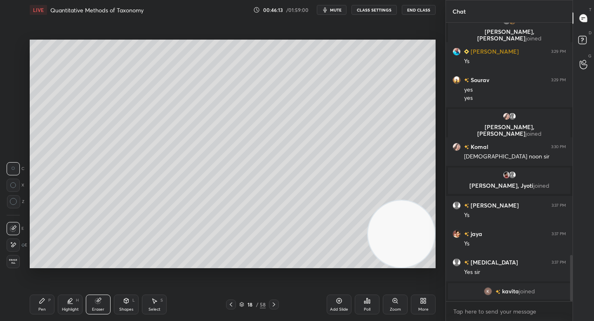
click at [46, 305] on div "Pen P" at bounding box center [42, 304] width 25 height 20
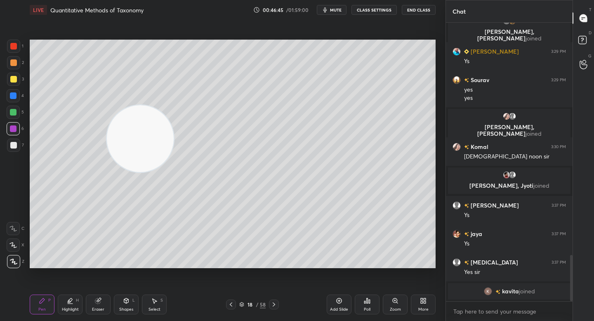
drag, startPoint x: 383, startPoint y: 207, endPoint x: 129, endPoint y: 114, distance: 269.7
click at [121, 111] on video at bounding box center [140, 138] width 67 height 67
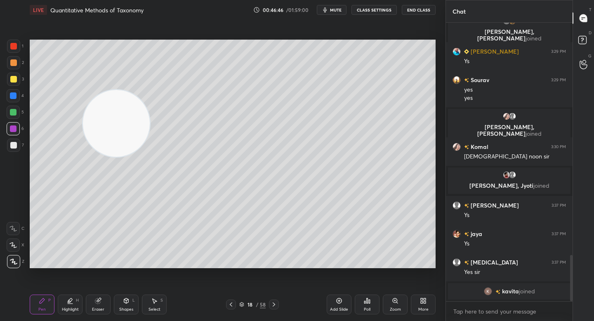
drag, startPoint x: 122, startPoint y: 113, endPoint x: 81, endPoint y: 83, distance: 51.0
click at [83, 90] on video at bounding box center [116, 123] width 67 height 67
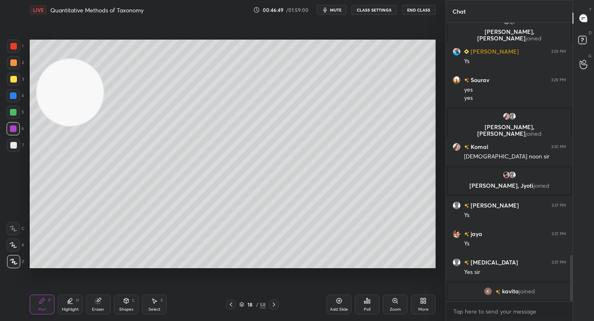
click at [16, 145] on div at bounding box center [13, 145] width 13 height 13
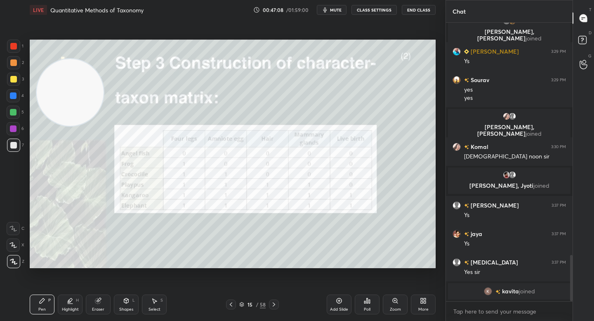
click at [8, 129] on div at bounding box center [13, 128] width 13 height 13
click at [92, 305] on div "Eraser" at bounding box center [98, 304] width 25 height 20
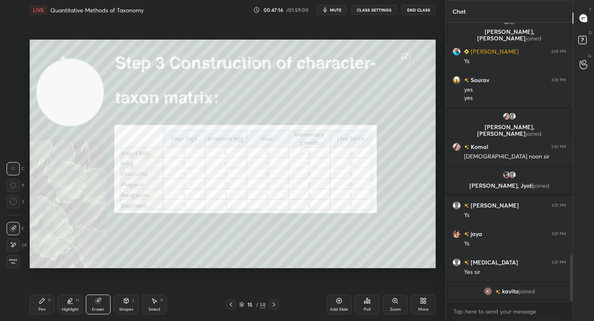
click at [48, 304] on div "Pen P" at bounding box center [42, 304] width 25 height 20
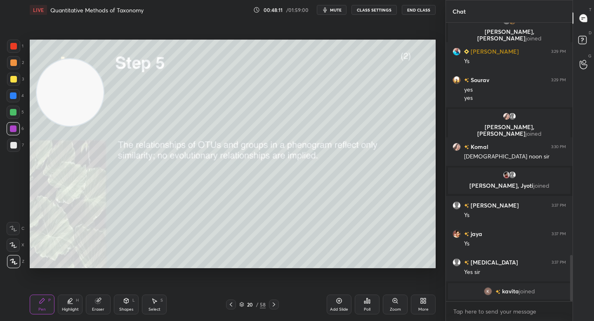
click at [11, 111] on div at bounding box center [13, 112] width 7 height 7
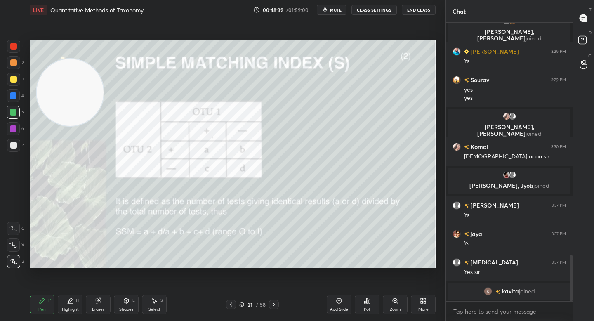
drag, startPoint x: 59, startPoint y: 113, endPoint x: 45, endPoint y: 216, distance: 104.4
click at [45, 126] on video at bounding box center [70, 92] width 67 height 67
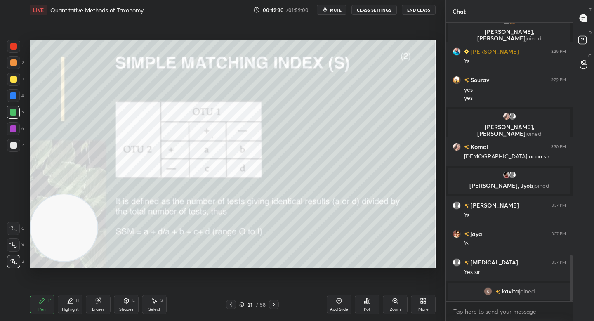
drag, startPoint x: 73, startPoint y: 300, endPoint x: 79, endPoint y: 296, distance: 7.4
click at [73, 301] on div "Highlight H" at bounding box center [70, 304] width 25 height 20
drag, startPoint x: 46, startPoint y: 301, endPoint x: 50, endPoint y: 299, distance: 4.7
click at [46, 301] on div "Pen P" at bounding box center [42, 304] width 25 height 20
click at [14, 61] on div at bounding box center [13, 62] width 7 height 7
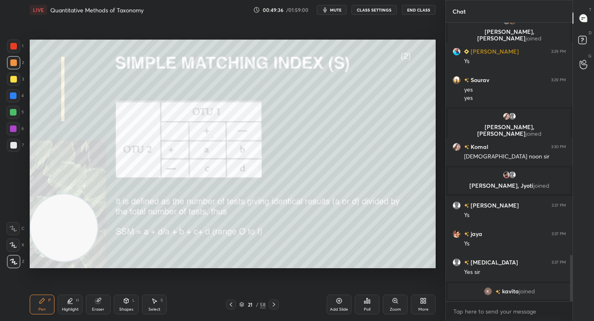
click at [71, 303] on icon at bounding box center [70, 300] width 7 height 7
drag, startPoint x: 28, startPoint y: 299, endPoint x: 33, endPoint y: 298, distance: 4.6
click at [29, 300] on div "LIVE Quantitative Methods of Taxonomy 00:49:44 / 01:59:00 mute CLASS SETTINGS E…" at bounding box center [232, 160] width 412 height 321
drag, startPoint x: 38, startPoint y: 297, endPoint x: 34, endPoint y: 269, distance: 28.3
click at [38, 298] on div "Pen P" at bounding box center [42, 304] width 25 height 20
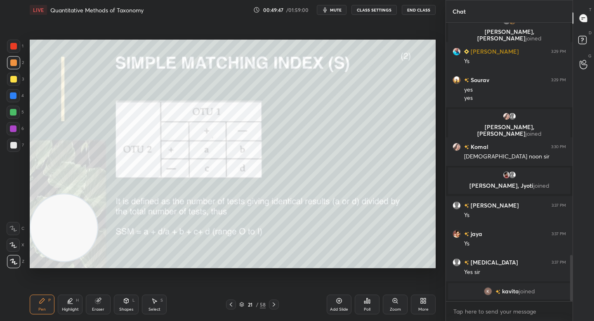
drag, startPoint x: 70, startPoint y: 235, endPoint x: 55, endPoint y: 93, distance: 143.5
click at [55, 194] on video at bounding box center [64, 227] width 67 height 67
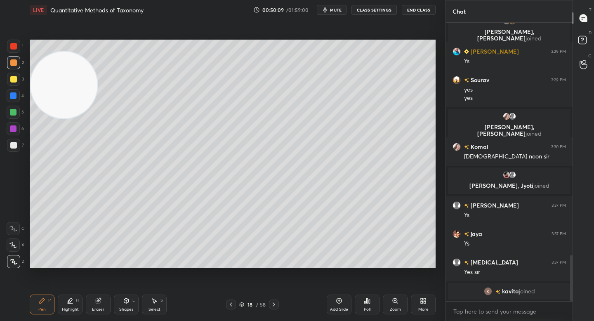
click at [13, 146] on div at bounding box center [13, 145] width 7 height 7
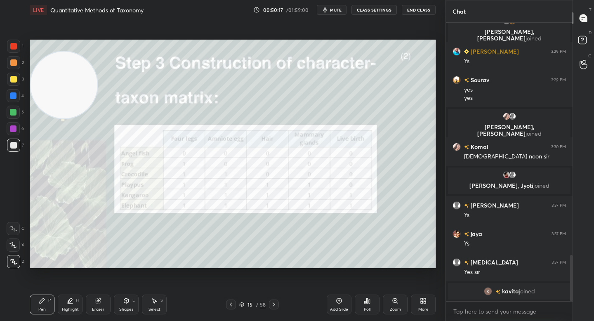
click at [88, 308] on div "Eraser" at bounding box center [98, 304] width 25 height 20
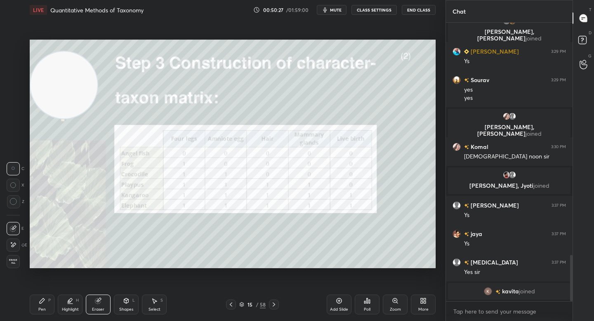
click at [47, 308] on div "Pen P" at bounding box center [42, 304] width 25 height 20
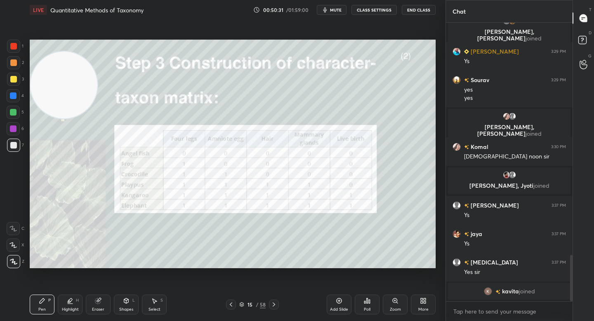
click at [15, 128] on div at bounding box center [13, 128] width 7 height 7
click at [95, 301] on icon at bounding box center [98, 300] width 7 height 7
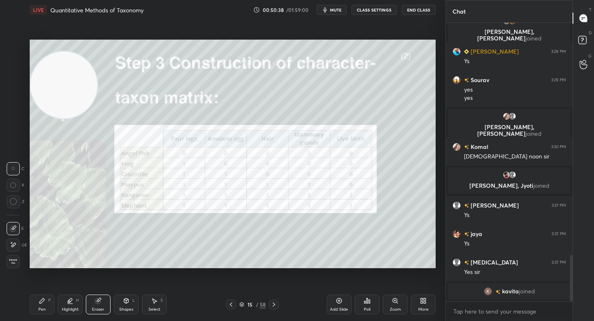
click at [69, 305] on div "Highlight H" at bounding box center [70, 304] width 25 height 20
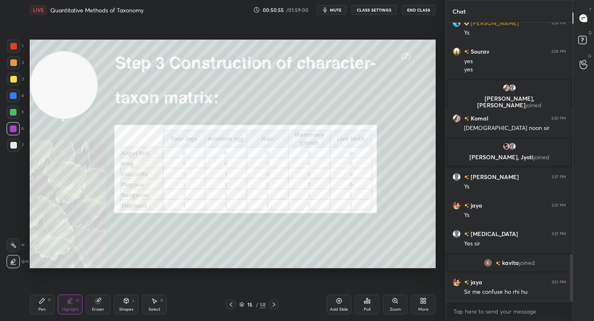
scroll to position [1374, 0]
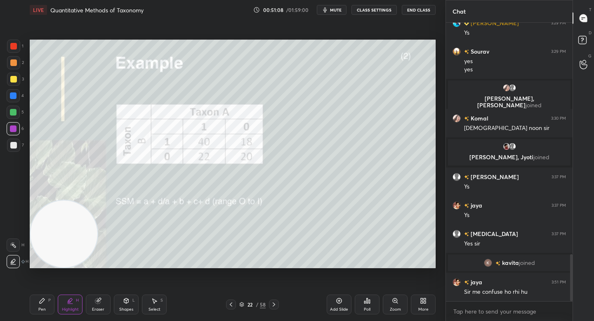
drag, startPoint x: 62, startPoint y: 99, endPoint x: 49, endPoint y: 249, distance: 150.6
click at [49, 249] on video at bounding box center [64, 233] width 67 height 67
click at [12, 146] on div at bounding box center [13, 145] width 7 height 7
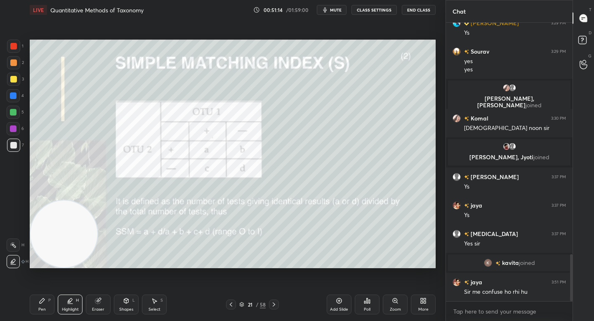
drag, startPoint x: 46, startPoint y: 303, endPoint x: 106, endPoint y: 275, distance: 66.0
click at [46, 304] on div "Pen P" at bounding box center [42, 304] width 25 height 20
click at [21, 127] on div "6" at bounding box center [15, 128] width 17 height 13
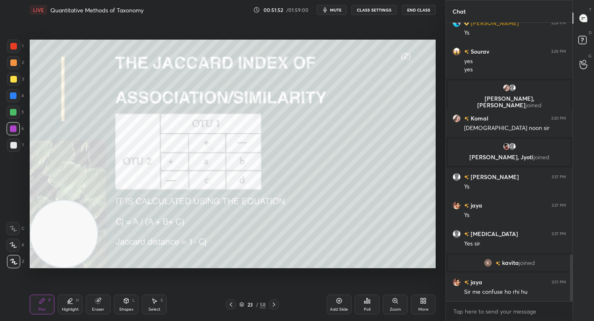
drag, startPoint x: 20, startPoint y: 145, endPoint x: 28, endPoint y: 143, distance: 8.2
click at [20, 146] on div at bounding box center [13, 145] width 13 height 13
drag, startPoint x: 10, startPoint y: 129, endPoint x: 18, endPoint y: 130, distance: 7.9
click at [10, 129] on div at bounding box center [13, 128] width 7 height 7
click at [16, 146] on div at bounding box center [13, 145] width 7 height 7
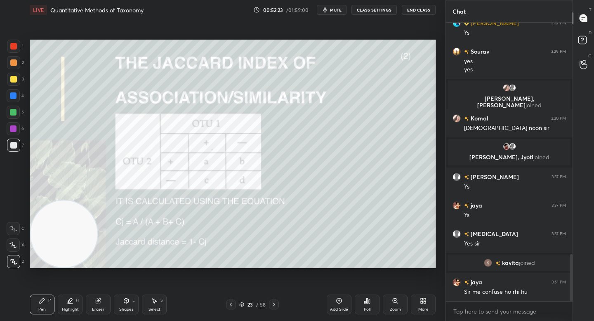
click at [14, 132] on div at bounding box center [13, 128] width 13 height 13
click at [15, 64] on div at bounding box center [13, 62] width 7 height 7
click at [73, 303] on icon at bounding box center [70, 300] width 7 height 7
click at [47, 303] on div "Pen P" at bounding box center [42, 304] width 25 height 20
drag, startPoint x: 94, startPoint y: 304, endPoint x: 124, endPoint y: 278, distance: 40.0
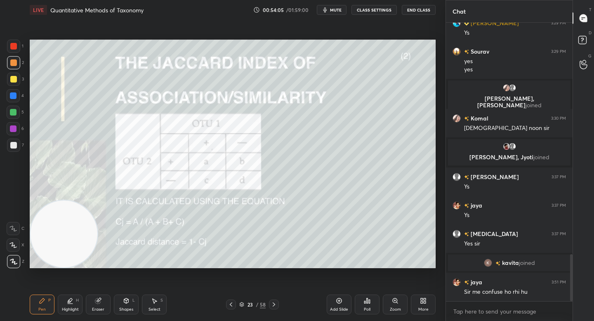
click at [94, 305] on div "Eraser" at bounding box center [98, 304] width 25 height 20
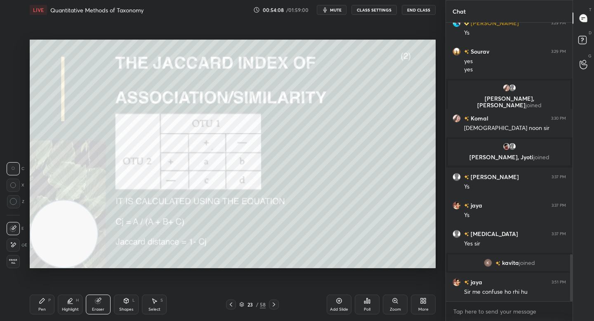
click at [52, 301] on div "Pen P Highlight H Eraser Shapes L Select S" at bounding box center [104, 304] width 148 height 20
click at [42, 305] on div "Pen P" at bounding box center [42, 304] width 25 height 20
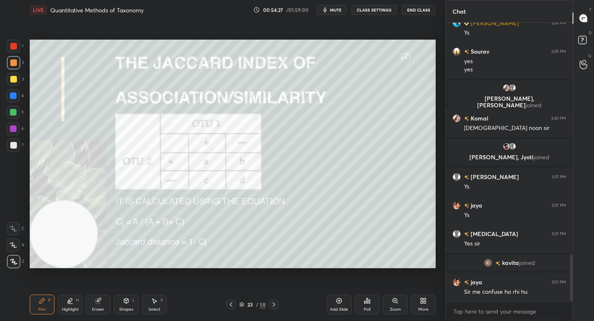
click at [77, 300] on div "H" at bounding box center [77, 300] width 3 height 4
click at [40, 308] on div "Pen" at bounding box center [41, 309] width 7 height 4
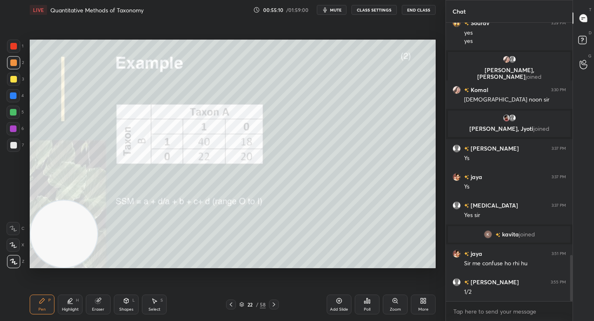
click at [99, 312] on div "Eraser" at bounding box center [98, 304] width 25 height 20
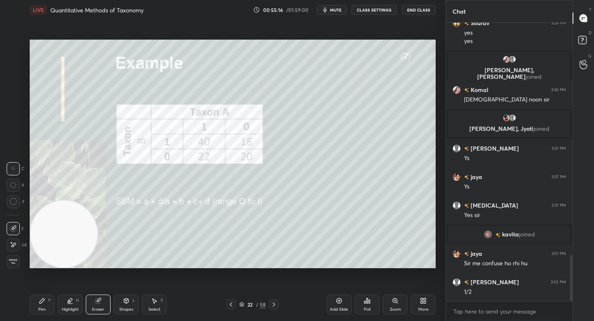
click at [40, 301] on icon at bounding box center [42, 300] width 7 height 7
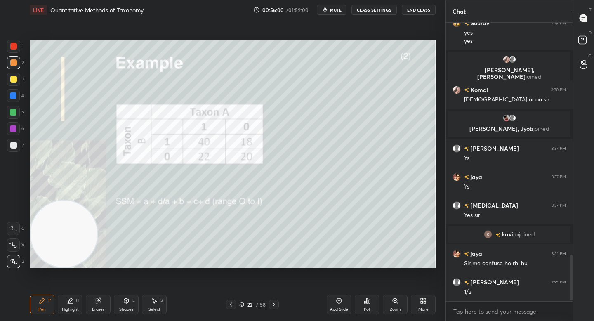
scroll to position [1431, 0]
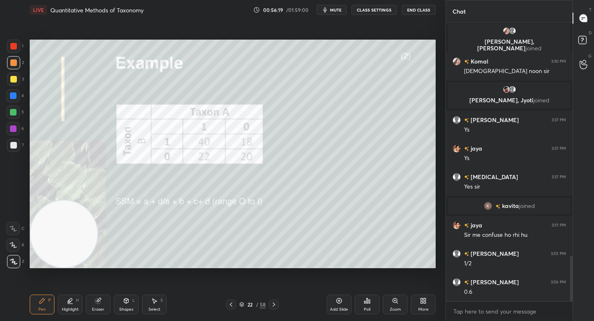
click at [98, 308] on div "Eraser" at bounding box center [98, 309] width 12 height 4
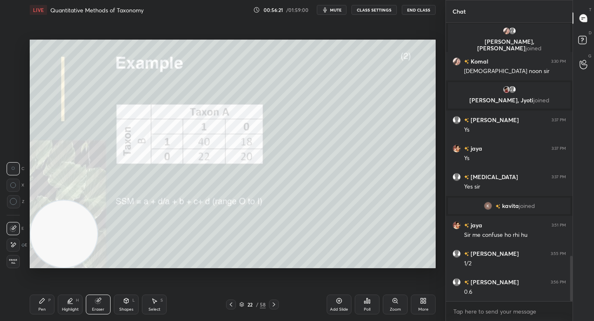
drag, startPoint x: 45, startPoint y: 300, endPoint x: 91, endPoint y: 275, distance: 52.4
click at [47, 300] on div "Pen P" at bounding box center [42, 304] width 25 height 20
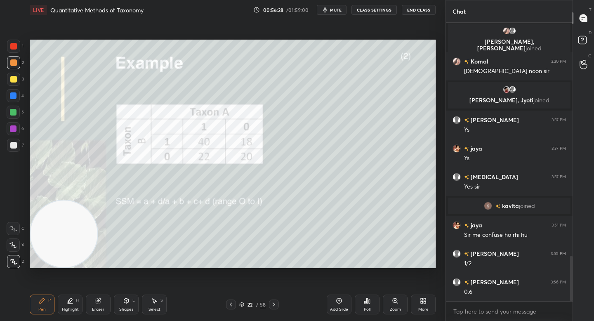
click at [94, 304] on div "Eraser" at bounding box center [98, 304] width 25 height 20
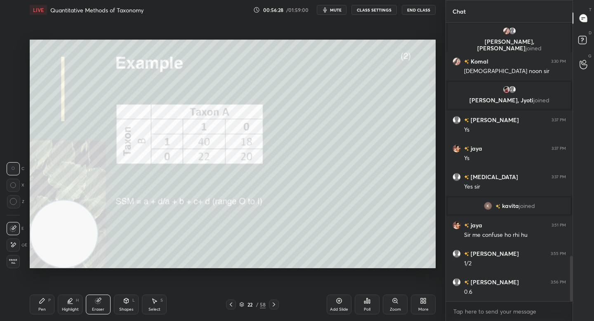
click at [80, 304] on div "Highlight H" at bounding box center [70, 304] width 25 height 20
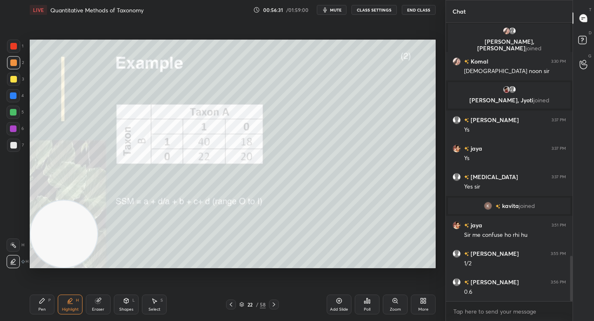
click at [41, 301] on icon at bounding box center [42, 300] width 5 height 5
click at [16, 120] on div "5" at bounding box center [15, 114] width 17 height 16
drag, startPoint x: 67, startPoint y: 302, endPoint x: 68, endPoint y: 297, distance: 4.8
click at [67, 302] on icon at bounding box center [70, 300] width 7 height 7
click at [44, 306] on div "Pen P" at bounding box center [42, 304] width 25 height 20
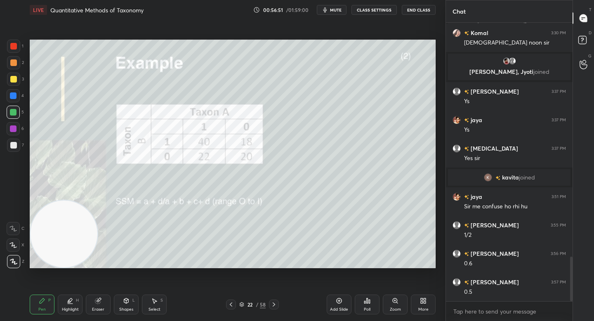
scroll to position [1488, 0]
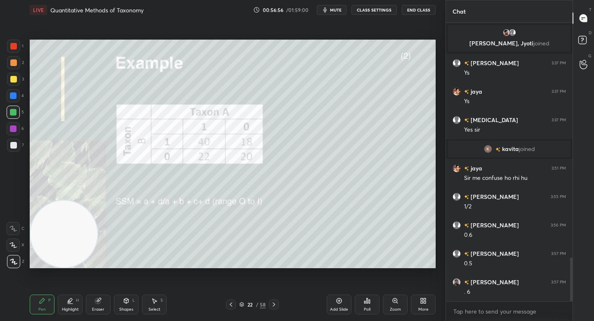
click at [9, 146] on div at bounding box center [13, 145] width 13 height 13
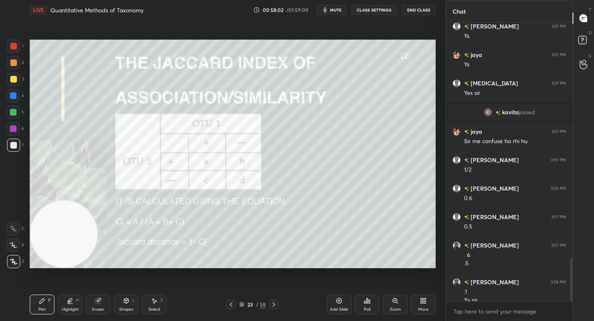
scroll to position [1533, 0]
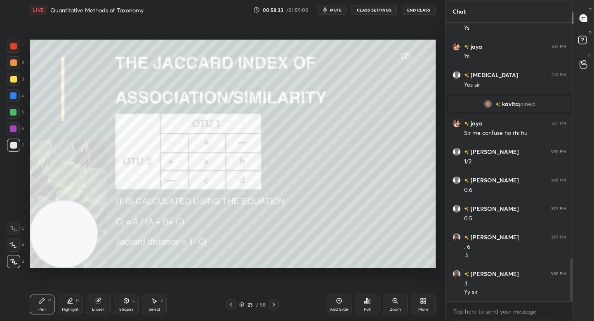
click at [337, 305] on div "Add Slide" at bounding box center [339, 304] width 25 height 20
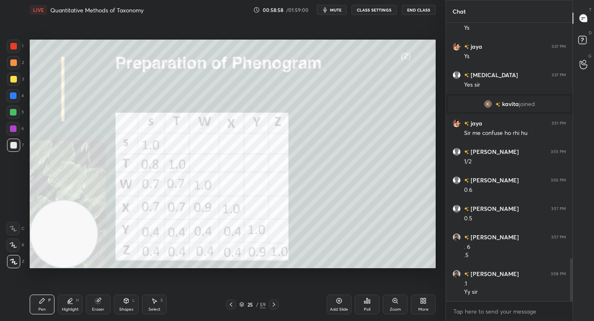
click at [16, 115] on div at bounding box center [13, 112] width 13 height 13
click at [70, 306] on div "Highlight H" at bounding box center [70, 304] width 25 height 20
drag, startPoint x: 14, startPoint y: 92, endPoint x: 24, endPoint y: 92, distance: 10.7
click at [18, 92] on div at bounding box center [13, 95] width 13 height 13
click at [39, 310] on div "Pen" at bounding box center [41, 309] width 7 height 4
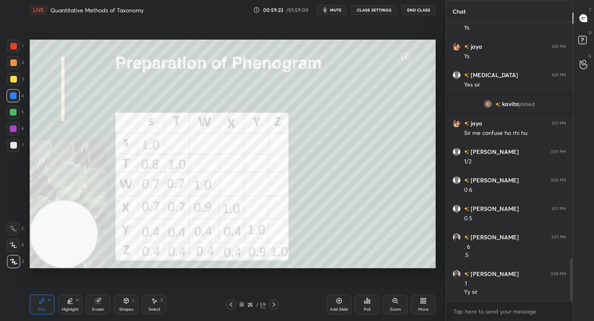
drag, startPoint x: 16, startPoint y: 60, endPoint x: 22, endPoint y: 58, distance: 6.5
click at [15, 61] on div at bounding box center [13, 62] width 13 height 13
click at [72, 308] on div "Highlight" at bounding box center [70, 309] width 17 height 4
click at [94, 306] on div "Eraser" at bounding box center [98, 304] width 25 height 20
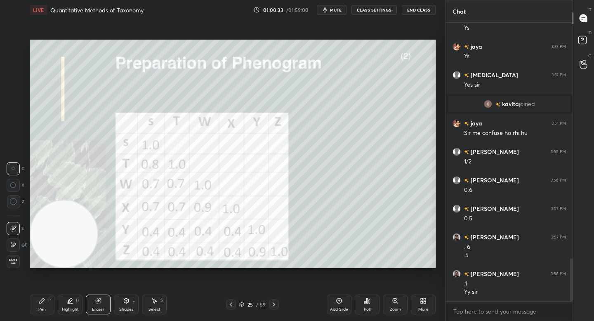
click at [42, 303] on icon at bounding box center [42, 300] width 7 height 7
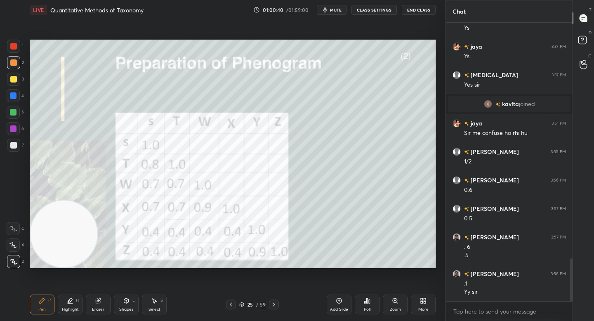
click at [96, 304] on div "Eraser" at bounding box center [98, 304] width 25 height 20
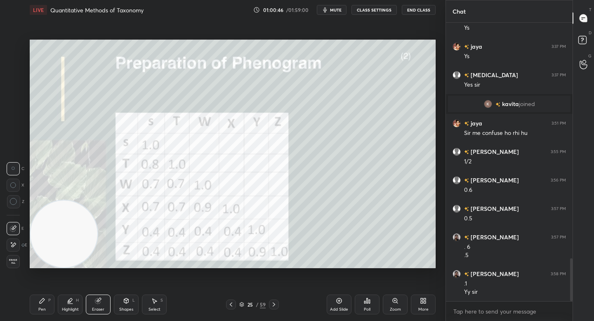
click at [46, 302] on div "Pen P" at bounding box center [42, 304] width 25 height 20
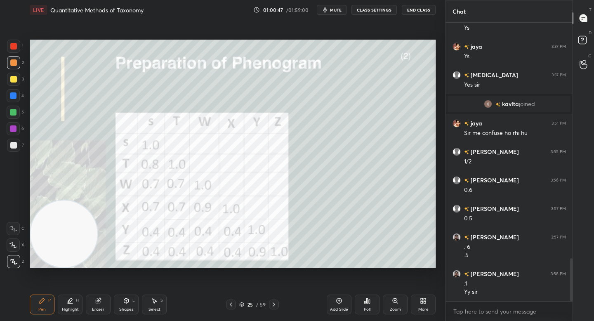
click at [13, 132] on div at bounding box center [13, 128] width 13 height 13
drag, startPoint x: 105, startPoint y: 303, endPoint x: 108, endPoint y: 289, distance: 13.5
click at [106, 302] on div "Eraser" at bounding box center [98, 304] width 25 height 20
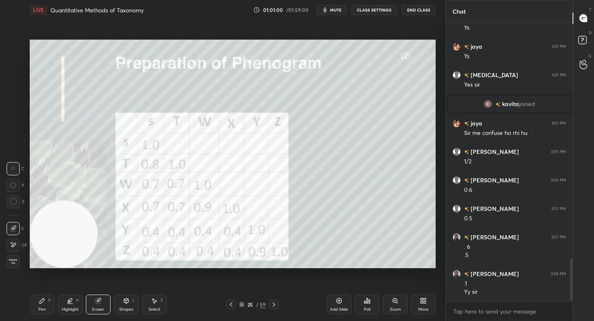
scroll to position [1553, 0]
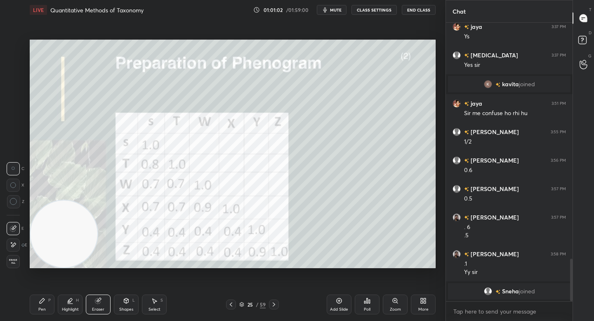
click at [41, 309] on div "Pen" at bounding box center [41, 309] width 7 height 4
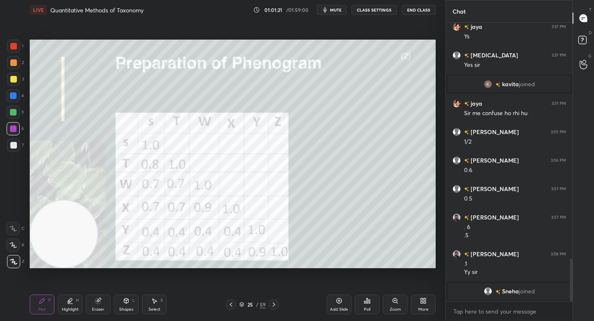
click at [73, 296] on div "Highlight H" at bounding box center [70, 304] width 25 height 20
click at [73, 297] on div "Highlight H" at bounding box center [70, 304] width 25 height 20
click at [43, 294] on div "Pen P Highlight H Eraser Shapes L Select S 25 / 59 Add Slide Poll Zoom More" at bounding box center [233, 304] width 406 height 33
click at [47, 308] on div "Pen P" at bounding box center [42, 304] width 25 height 20
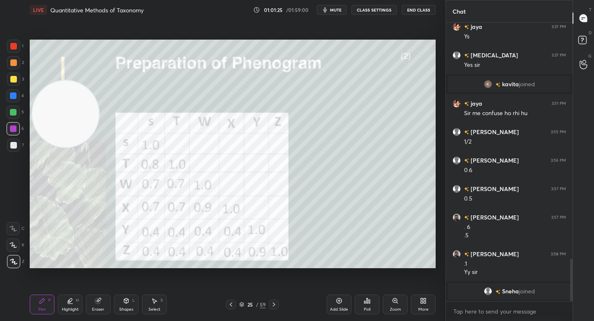
drag, startPoint x: 55, startPoint y: 194, endPoint x: 55, endPoint y: 69, distance: 124.9
click at [57, 80] on video at bounding box center [65, 113] width 67 height 67
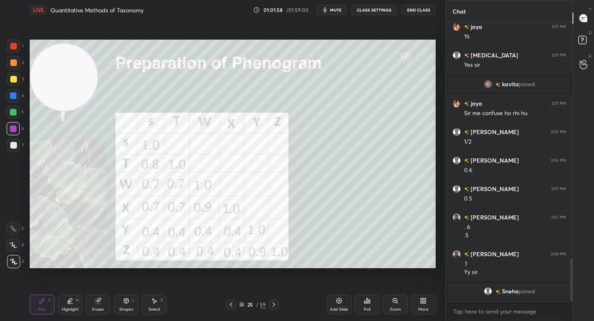
click at [16, 53] on div "1" at bounding box center [15, 48] width 16 height 16
click at [14, 49] on div at bounding box center [13, 46] width 7 height 7
click at [14, 60] on div at bounding box center [13, 62] width 7 height 7
click at [14, 52] on div at bounding box center [13, 46] width 13 height 13
click at [14, 60] on div at bounding box center [13, 62] width 7 height 7
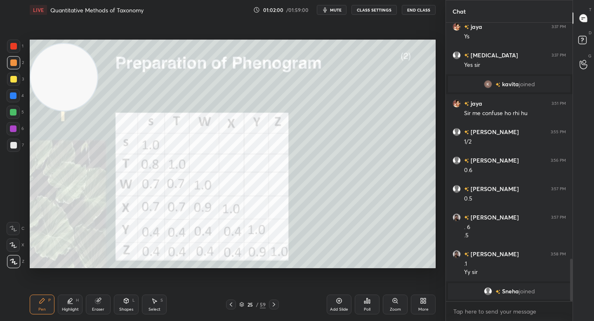
click at [16, 56] on div at bounding box center [13, 62] width 13 height 13
click at [16, 55] on div "1" at bounding box center [15, 48] width 16 height 16
click at [16, 59] on div at bounding box center [13, 62] width 13 height 13
click at [110, 303] on div "Pen P Highlight H Eraser Shapes L Select S" at bounding box center [104, 304] width 148 height 20
click at [108, 303] on div "Eraser" at bounding box center [98, 304] width 25 height 20
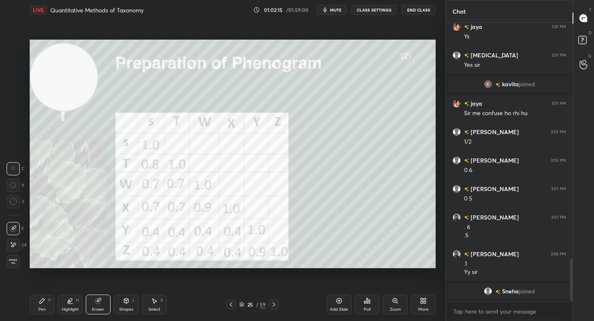
click at [40, 308] on div "Pen" at bounding box center [41, 309] width 7 height 4
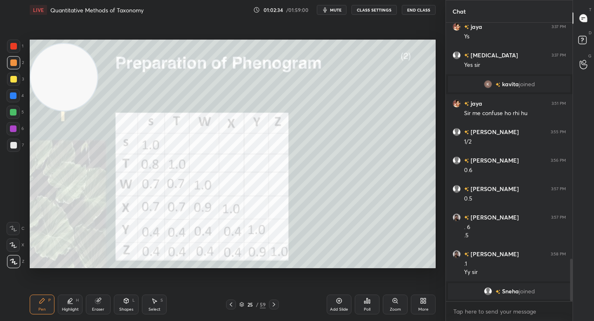
click at [12, 79] on div at bounding box center [13, 79] width 7 height 7
click at [14, 54] on div "1" at bounding box center [15, 48] width 16 height 16
click at [76, 300] on div "H" at bounding box center [77, 300] width 3 height 4
click at [38, 309] on div "Pen P" at bounding box center [42, 304] width 25 height 20
click at [76, 302] on div "H" at bounding box center [77, 300] width 3 height 4
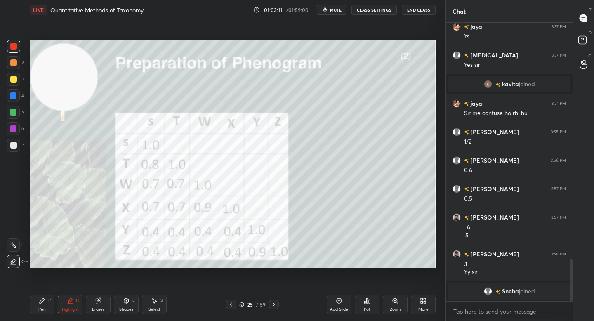
drag, startPoint x: 32, startPoint y: 306, endPoint x: 45, endPoint y: 284, distance: 25.7
click at [32, 306] on div "Pen P" at bounding box center [42, 304] width 25 height 20
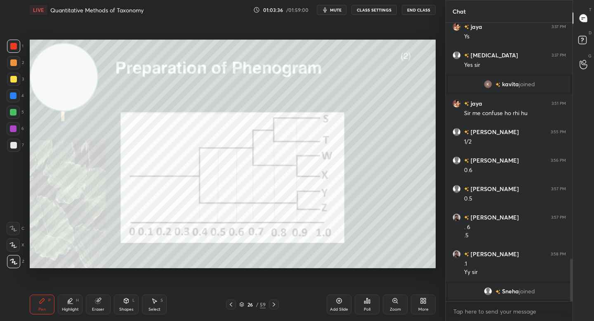
drag, startPoint x: 19, startPoint y: 74, endPoint x: 18, endPoint y: 68, distance: 6.2
click at [15, 75] on div at bounding box center [13, 79] width 13 height 13
click at [17, 66] on div at bounding box center [13, 62] width 13 height 13
drag, startPoint x: 68, startPoint y: 307, endPoint x: 76, endPoint y: 272, distance: 36.5
click at [67, 308] on div "Highlight" at bounding box center [70, 309] width 17 height 4
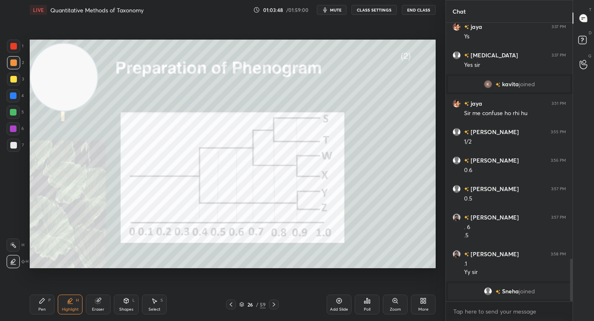
click at [40, 309] on div "Pen" at bounding box center [41, 309] width 7 height 4
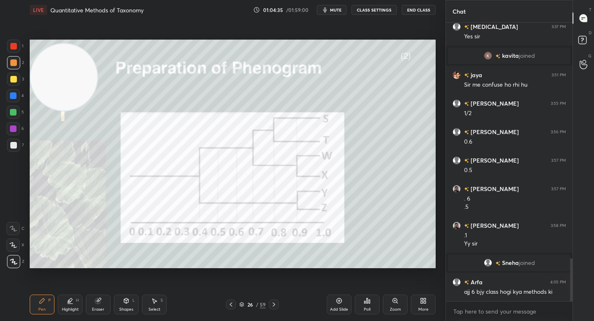
click at [12, 70] on div "2" at bounding box center [15, 64] width 17 height 16
click at [14, 87] on div "3" at bounding box center [15, 81] width 17 height 16
click at [15, 107] on div at bounding box center [13, 112] width 13 height 13
click at [16, 117] on div at bounding box center [13, 112] width 13 height 13
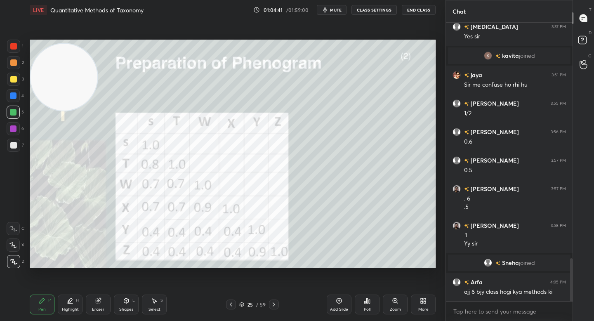
drag, startPoint x: 76, startPoint y: 298, endPoint x: 89, endPoint y: 277, distance: 25.2
click at [76, 298] on div "Highlight H" at bounding box center [70, 304] width 25 height 20
click at [14, 56] on div "1" at bounding box center [15, 48] width 16 height 16
click at [16, 71] on div "2" at bounding box center [15, 64] width 17 height 16
click at [43, 302] on icon at bounding box center [42, 300] width 7 height 7
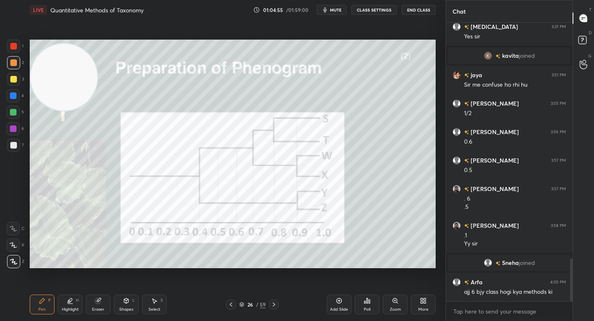
click at [19, 132] on div at bounding box center [13, 128] width 13 height 13
click at [77, 301] on div "H" at bounding box center [77, 300] width 3 height 4
click at [42, 301] on icon at bounding box center [42, 300] width 7 height 7
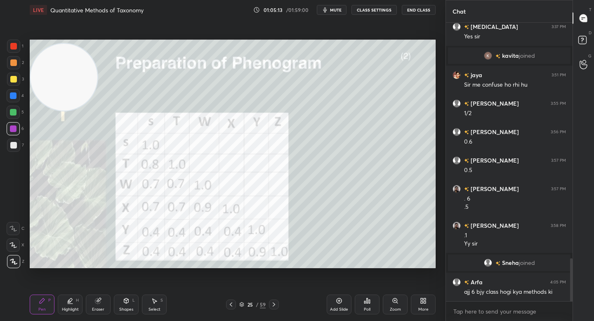
click at [87, 308] on div "Eraser" at bounding box center [98, 304] width 25 height 20
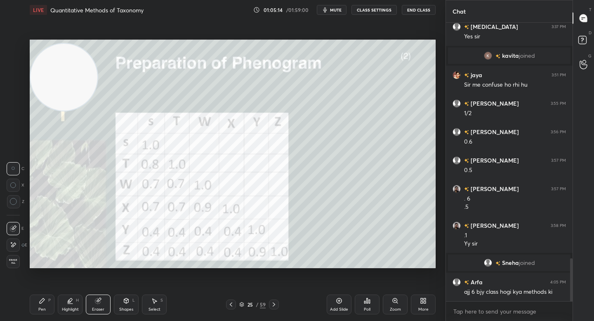
click at [77, 307] on div "Highlight" at bounding box center [70, 309] width 17 height 4
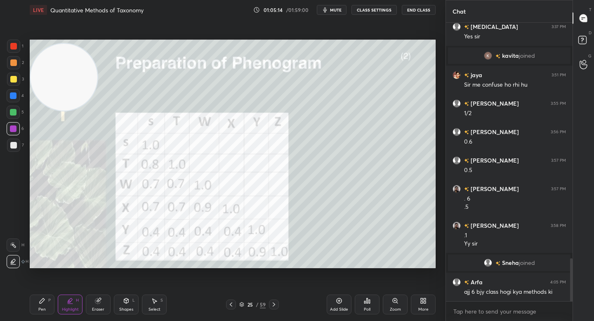
drag, startPoint x: 105, startPoint y: 307, endPoint x: 104, endPoint y: 299, distance: 7.8
click at [105, 307] on div "Eraser" at bounding box center [98, 304] width 25 height 20
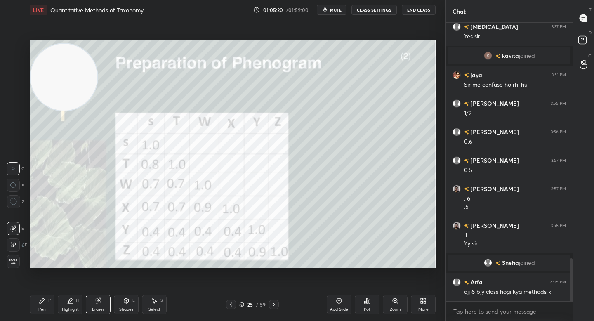
click at [45, 304] on div "Pen P" at bounding box center [42, 304] width 25 height 20
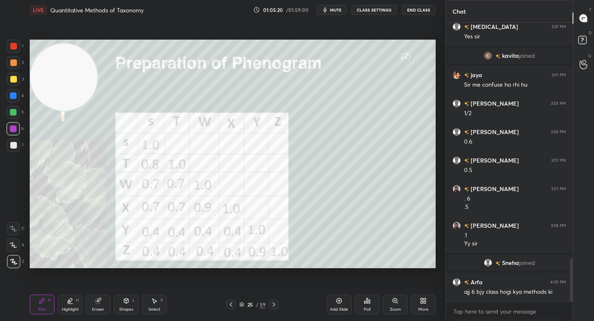
click at [104, 302] on div "Eraser" at bounding box center [98, 304] width 25 height 20
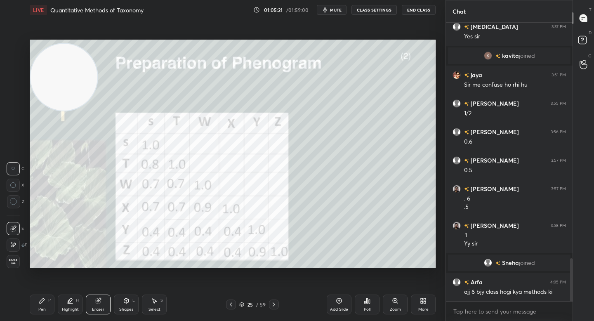
click at [67, 305] on div "Highlight H" at bounding box center [70, 304] width 25 height 20
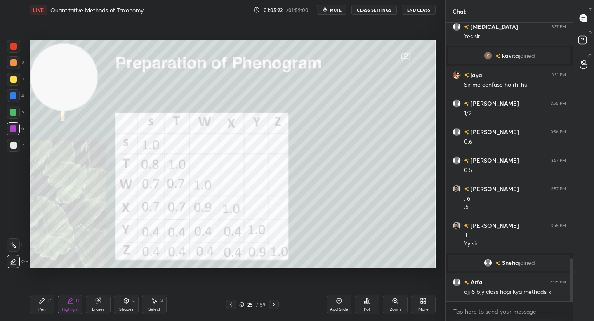
click at [13, 81] on div at bounding box center [13, 79] width 7 height 7
click at [13, 104] on div "4" at bounding box center [15, 97] width 17 height 16
drag, startPoint x: 33, startPoint y: 307, endPoint x: 47, endPoint y: 287, distance: 24.0
click at [33, 308] on div "Pen P" at bounding box center [42, 304] width 25 height 20
click at [14, 139] on div at bounding box center [13, 145] width 13 height 13
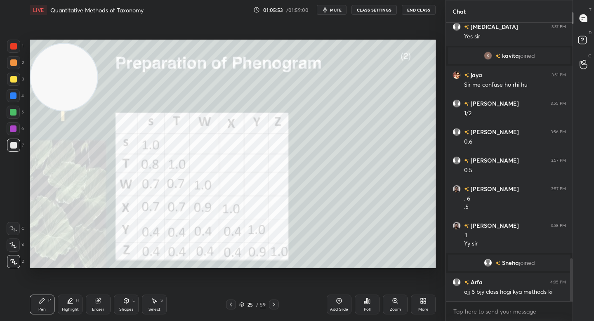
click at [14, 131] on div at bounding box center [13, 128] width 7 height 7
click at [19, 98] on div at bounding box center [13, 95] width 13 height 13
click at [12, 70] on div "2" at bounding box center [15, 64] width 17 height 16
click at [14, 65] on div at bounding box center [13, 62] width 7 height 7
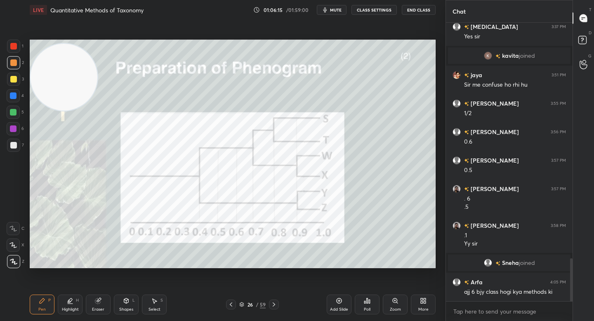
drag, startPoint x: 18, startPoint y: 118, endPoint x: 19, endPoint y: 123, distance: 4.6
click at [18, 118] on div "5" at bounding box center [15, 112] width 17 height 13
click at [18, 130] on div at bounding box center [13, 128] width 13 height 13
drag, startPoint x: 101, startPoint y: 303, endPoint x: 109, endPoint y: 296, distance: 10.8
click at [103, 301] on div "Eraser" at bounding box center [98, 304] width 25 height 20
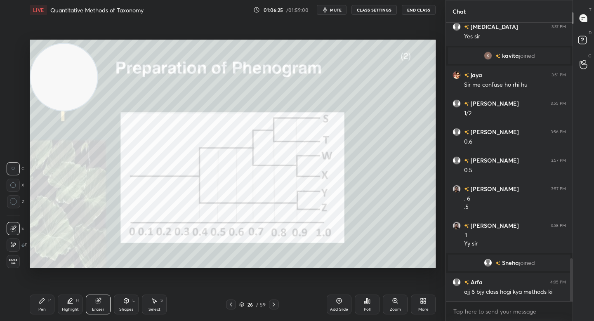
click at [49, 303] on div "Pen P" at bounding box center [42, 304] width 25 height 20
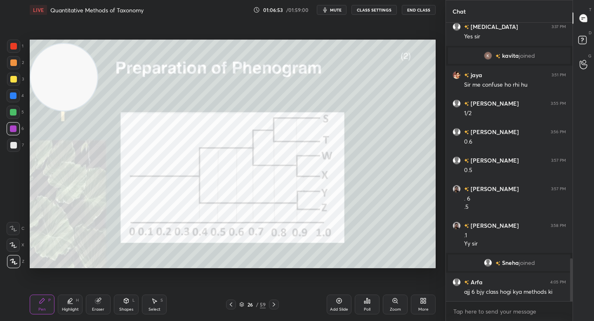
click at [12, 59] on div at bounding box center [13, 62] width 13 height 13
click at [15, 50] on div at bounding box center [13, 46] width 13 height 13
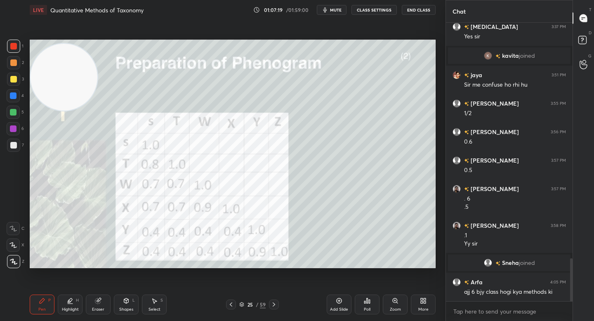
click at [91, 303] on div "Eraser" at bounding box center [98, 304] width 25 height 20
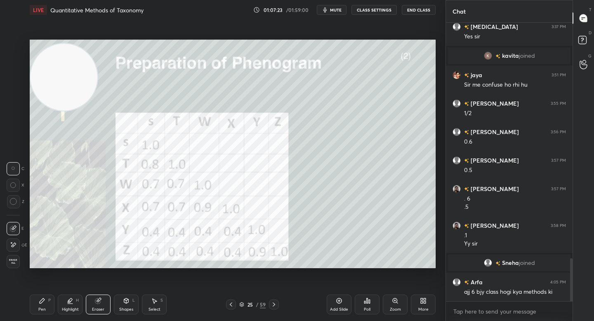
drag, startPoint x: 41, startPoint y: 305, endPoint x: 45, endPoint y: 302, distance: 4.4
click at [42, 305] on div "Pen P" at bounding box center [42, 304] width 25 height 20
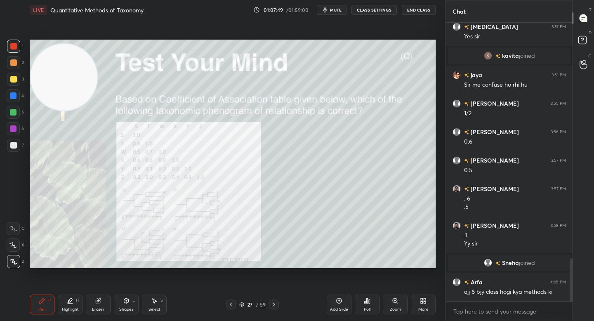
click at [11, 144] on div at bounding box center [13, 145] width 7 height 7
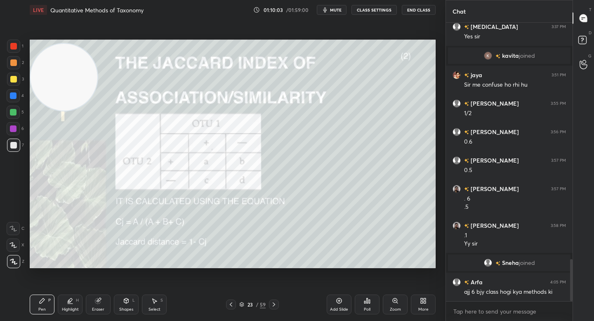
scroll to position [1562, 0]
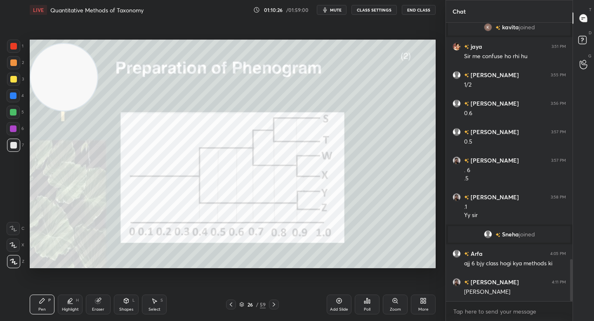
click at [343, 304] on div "Add Slide" at bounding box center [339, 304] width 25 height 20
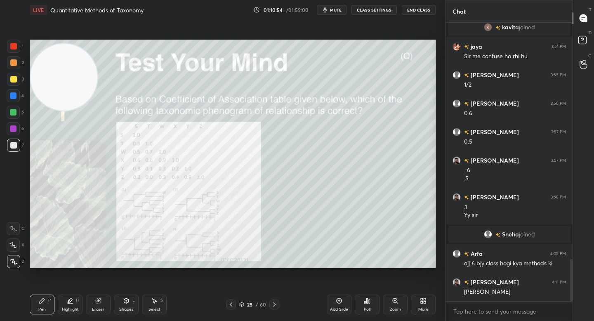
click at [15, 129] on div at bounding box center [13, 128] width 7 height 7
click at [387, 299] on div "Zoom" at bounding box center [395, 304] width 25 height 20
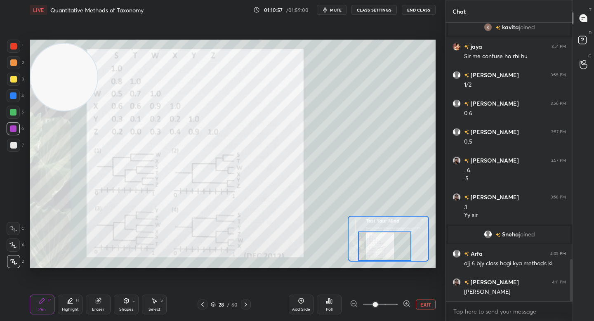
drag, startPoint x: 380, startPoint y: 244, endPoint x: 377, endPoint y: 250, distance: 6.3
click at [377, 250] on div at bounding box center [384, 245] width 53 height 29
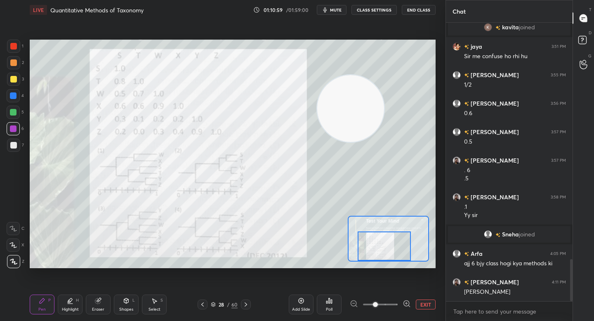
drag, startPoint x: 98, startPoint y: 94, endPoint x: 364, endPoint y: 119, distance: 268.0
click at [365, 120] on video at bounding box center [350, 108] width 67 height 67
drag, startPoint x: 359, startPoint y: 122, endPoint x: 406, endPoint y: 131, distance: 47.9
click at [384, 133] on video at bounding box center [350, 107] width 67 height 67
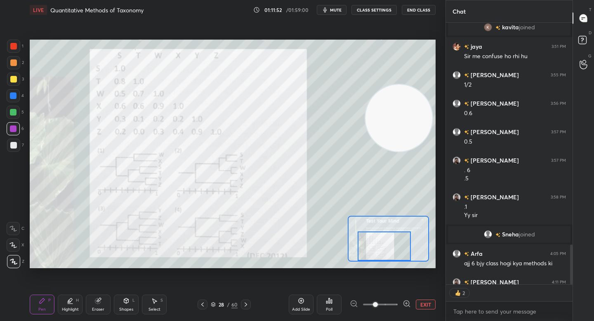
scroll to position [3, 3]
type textarea "x"
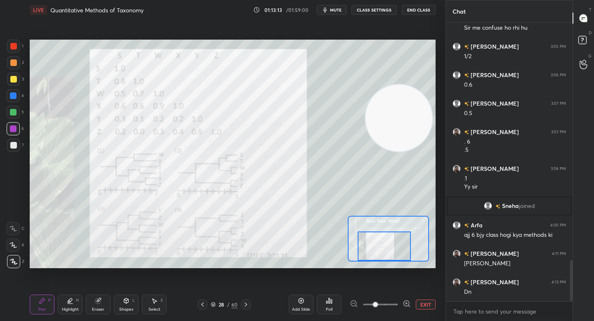
scroll to position [1611, 0]
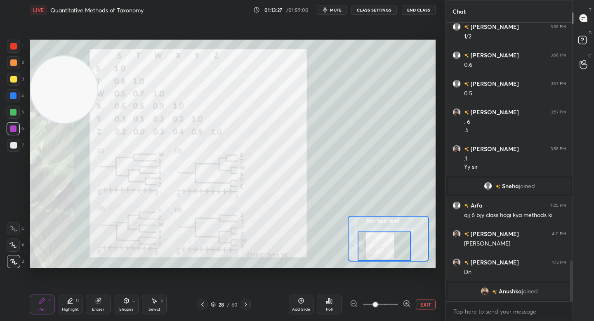
drag, startPoint x: 385, startPoint y: 106, endPoint x: 65, endPoint y: 82, distance: 320.8
click at [45, 80] on video at bounding box center [64, 89] width 67 height 67
click at [125, 301] on icon at bounding box center [126, 300] width 7 height 7
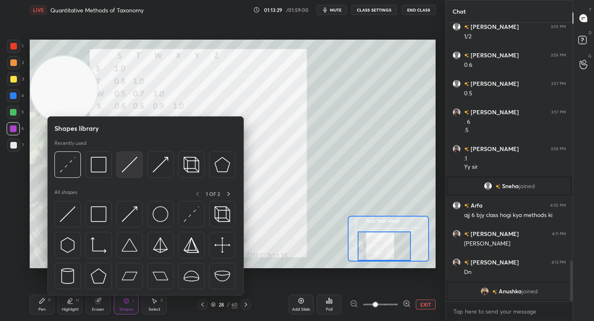
click at [120, 166] on div at bounding box center [129, 164] width 26 height 26
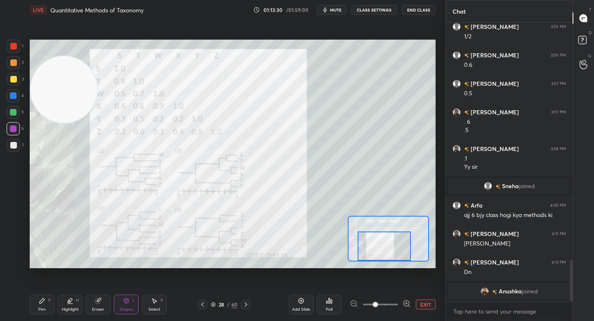
click at [16, 145] on div at bounding box center [13, 145] width 13 height 13
click at [40, 295] on div "Pen P Highlight H Eraser Shapes L Select S 28 / 60 Add Slide Poll EXIT" at bounding box center [233, 304] width 406 height 33
click at [46, 309] on div "Pen P" at bounding box center [42, 304] width 25 height 20
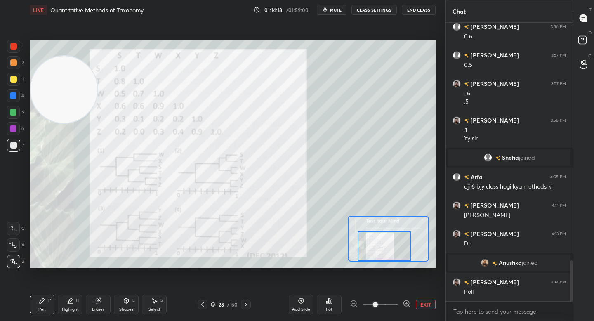
click at [423, 304] on button "EXIT" at bounding box center [426, 304] width 20 height 10
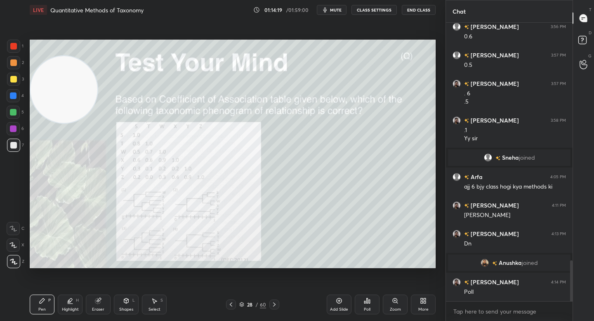
click at [368, 302] on icon at bounding box center [367, 300] width 7 height 7
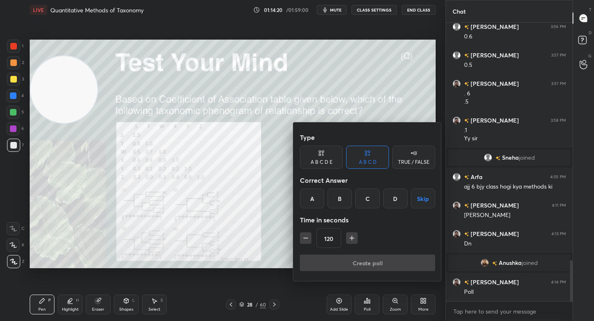
click at [340, 193] on div "B" at bounding box center [339, 198] width 24 height 20
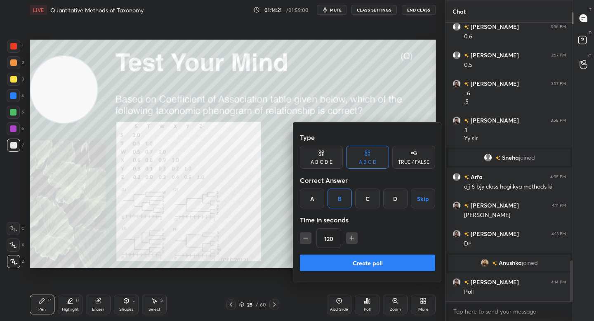
click at [351, 235] on icon "button" at bounding box center [352, 238] width 8 height 8
type input "180"
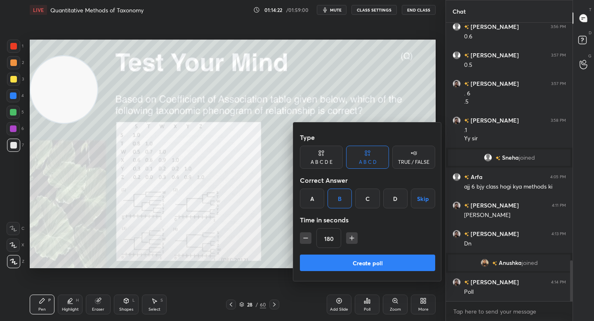
click at [347, 261] on button "Create poll" at bounding box center [367, 262] width 135 height 16
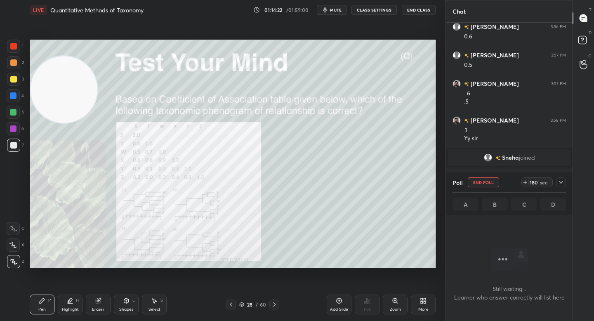
scroll to position [3, 3]
click at [389, 306] on div "Zoom" at bounding box center [395, 304] width 25 height 20
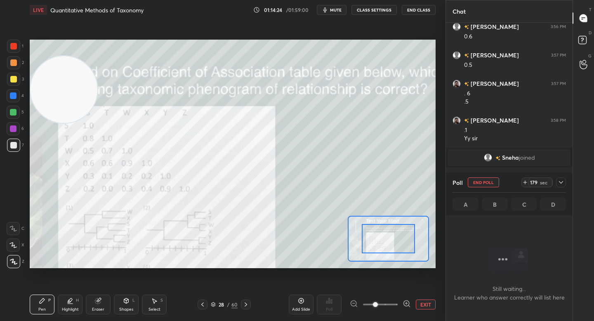
click at [406, 303] on icon at bounding box center [406, 303] width 2 height 0
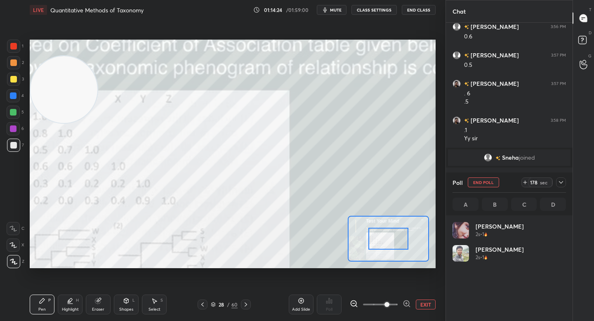
scroll to position [96, 111]
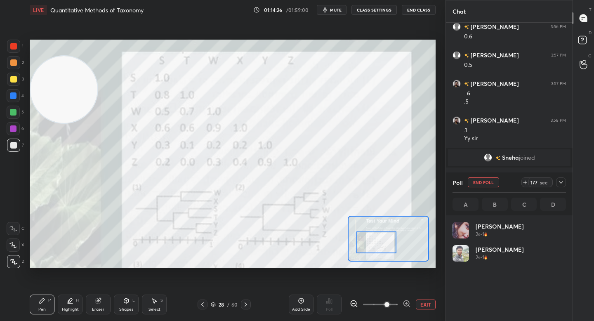
drag, startPoint x: 386, startPoint y: 237, endPoint x: 376, endPoint y: 240, distance: 11.2
click at [376, 240] on div at bounding box center [376, 242] width 40 height 22
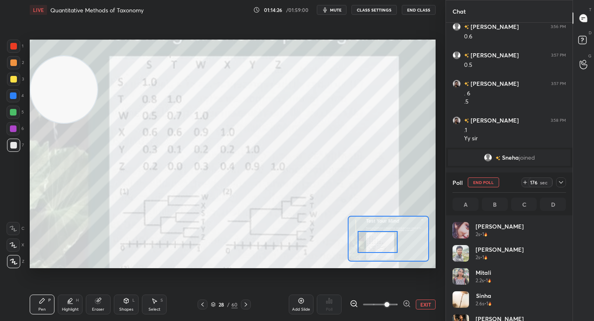
click at [355, 302] on icon at bounding box center [354, 303] width 8 height 8
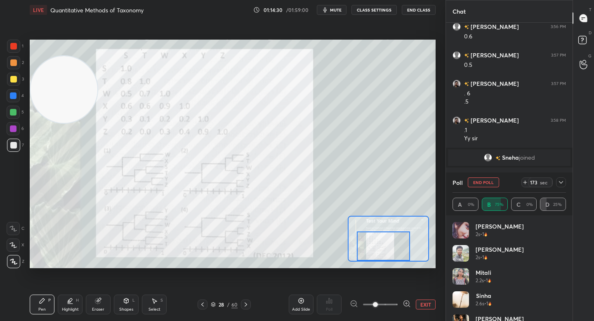
drag, startPoint x: 384, startPoint y: 249, endPoint x: 390, endPoint y: 255, distance: 8.8
click at [390, 255] on div at bounding box center [383, 245] width 53 height 29
click at [425, 304] on button "EXIT" at bounding box center [426, 304] width 20 height 10
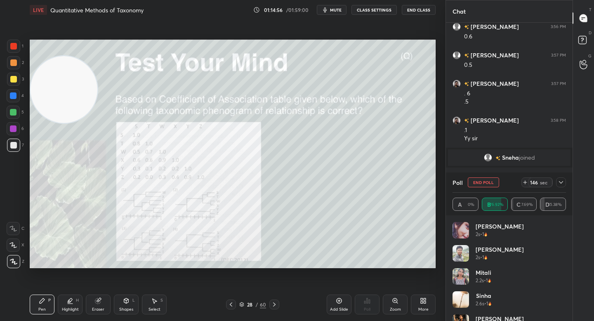
click at [102, 299] on div "Eraser" at bounding box center [98, 304] width 25 height 20
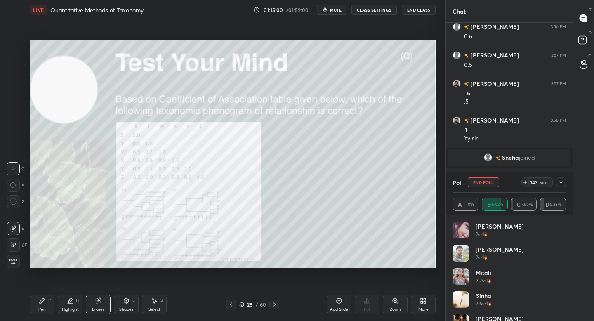
click at [32, 305] on div "Pen P" at bounding box center [42, 304] width 25 height 20
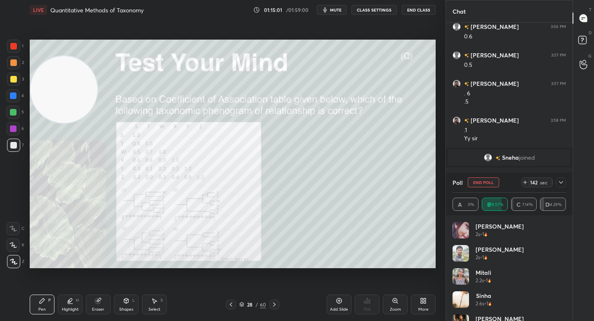
click at [16, 133] on div at bounding box center [13, 128] width 13 height 13
click at [70, 305] on div "Highlight H" at bounding box center [70, 304] width 25 height 20
click at [17, 47] on div at bounding box center [13, 46] width 13 height 13
click at [43, 299] on icon at bounding box center [42, 300] width 5 height 5
click at [103, 296] on div "Eraser" at bounding box center [98, 304] width 25 height 20
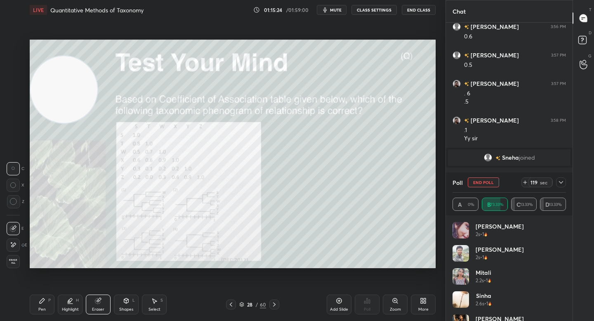
click at [45, 300] on div "Pen P" at bounding box center [42, 304] width 25 height 20
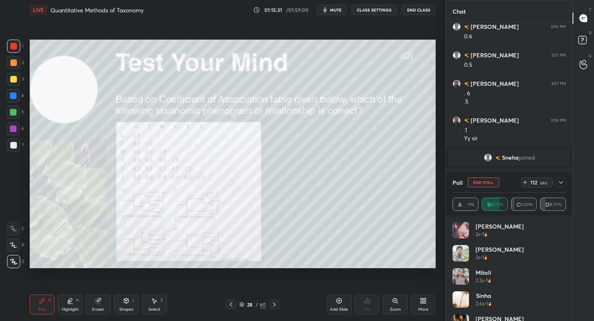
scroll to position [1678, 0]
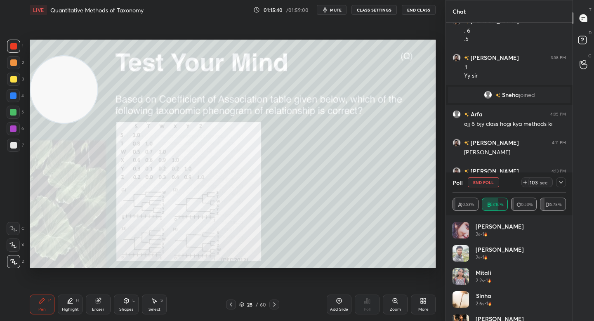
click at [12, 66] on div at bounding box center [13, 62] width 7 height 7
click at [62, 302] on div "Highlight H" at bounding box center [70, 304] width 25 height 20
drag, startPoint x: 36, startPoint y: 306, endPoint x: 39, endPoint y: 275, distance: 31.9
click at [36, 308] on div "Pen P" at bounding box center [42, 304] width 25 height 20
click at [63, 304] on div "Highlight H" at bounding box center [70, 304] width 25 height 20
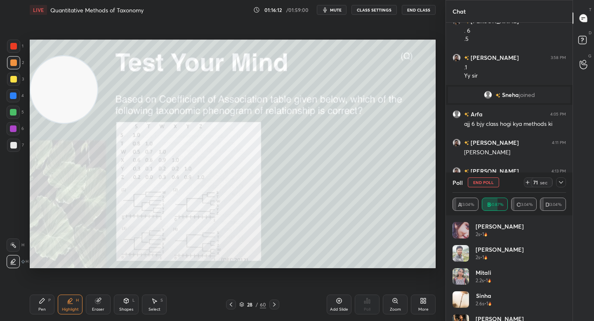
click at [15, 113] on div at bounding box center [13, 112] width 7 height 7
click at [40, 300] on icon at bounding box center [42, 300] width 7 height 7
click at [16, 68] on div at bounding box center [13, 62] width 13 height 13
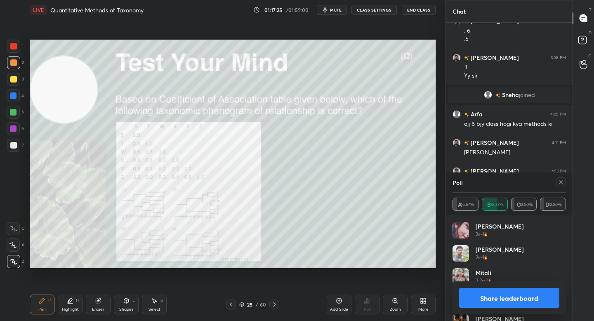
click at [14, 110] on div at bounding box center [13, 112] width 7 height 7
drag, startPoint x: 68, startPoint y: 304, endPoint x: 87, endPoint y: 274, distance: 35.4
click at [68, 303] on div "Highlight H" at bounding box center [70, 304] width 25 height 20
click at [39, 303] on icon at bounding box center [42, 300] width 7 height 7
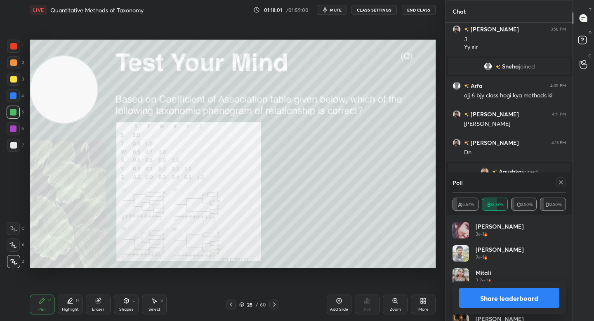
click at [339, 272] on div "Setting up your live class Poll for secs No correct answer Start poll" at bounding box center [232, 154] width 412 height 268
click at [287, 273] on div "Setting up your live class Poll for secs No correct answer Start poll" at bounding box center [232, 154] width 412 height 268
click at [357, 266] on div "Setting up your live class Poll for secs No correct answer Start poll" at bounding box center [232, 154] width 412 height 268
click at [392, 303] on icon at bounding box center [395, 300] width 7 height 7
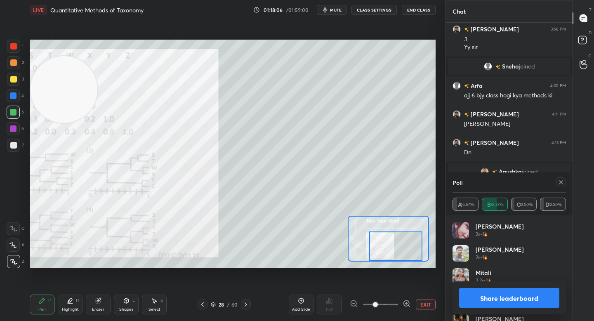
click at [390, 249] on div at bounding box center [395, 245] width 53 height 29
click at [475, 295] on button "Share leaderboard" at bounding box center [509, 298] width 100 height 20
type textarea "x"
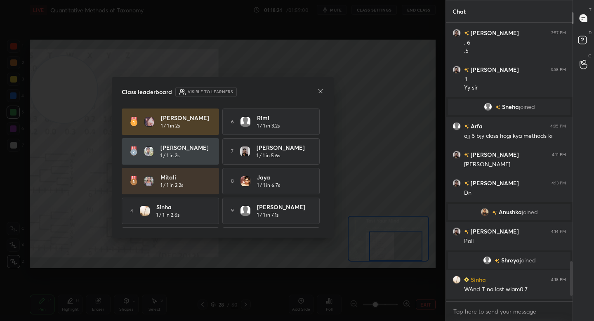
scroll to position [296, 124]
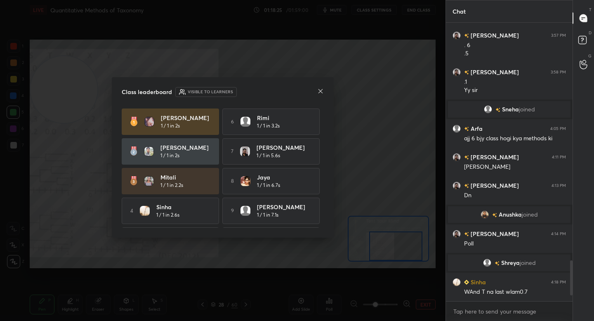
click at [322, 90] on icon at bounding box center [320, 91] width 7 height 7
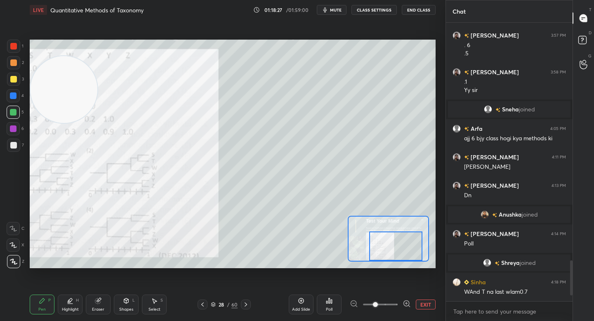
click at [428, 307] on button "EXIT" at bounding box center [426, 304] width 20 height 10
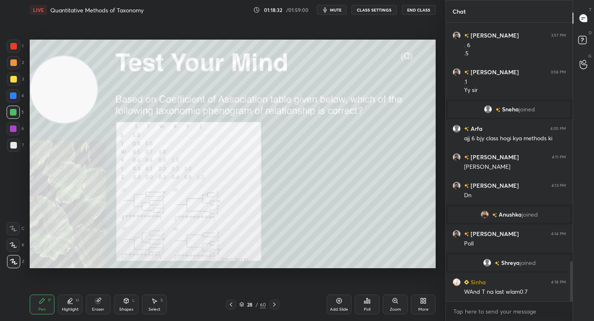
scroll to position [1652, 0]
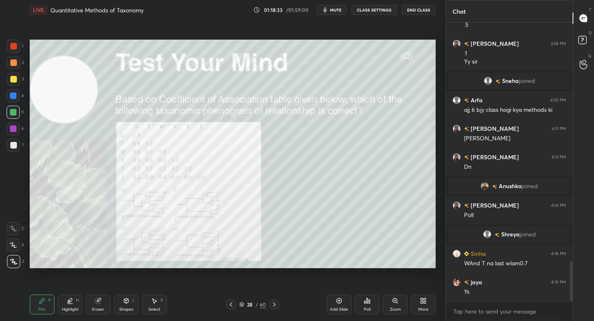
drag, startPoint x: 68, startPoint y: 83, endPoint x: 65, endPoint y: 63, distance: 20.5
click at [65, 63] on video at bounding box center [64, 89] width 67 height 67
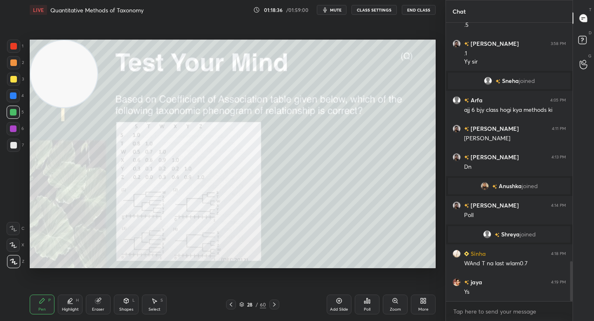
click at [387, 303] on div "Zoom" at bounding box center [395, 304] width 25 height 20
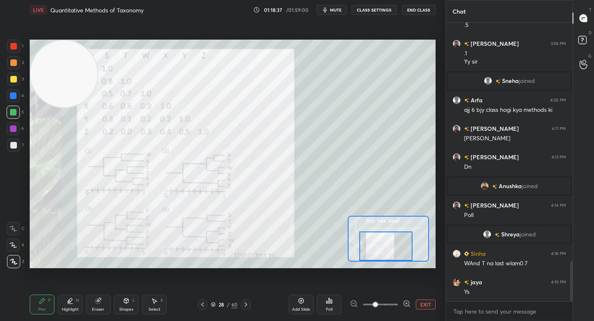
click at [376, 256] on div at bounding box center [385, 245] width 53 height 29
click at [380, 256] on div at bounding box center [385, 245] width 53 height 29
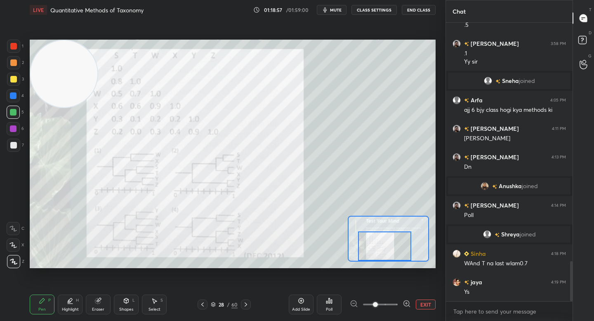
click at [96, 270] on div "Setting up your live class Poll for secs No correct answer Start poll" at bounding box center [232, 154] width 412 height 268
click at [426, 304] on button "EXIT" at bounding box center [426, 304] width 20 height 10
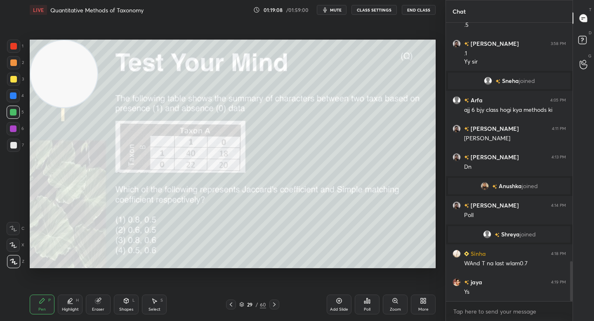
drag, startPoint x: 76, startPoint y: 85, endPoint x: 65, endPoint y: 56, distance: 31.3
click at [65, 56] on video at bounding box center [64, 73] width 67 height 67
click at [9, 61] on div at bounding box center [13, 62] width 13 height 13
click at [373, 302] on div "Poll" at bounding box center [367, 304] width 25 height 20
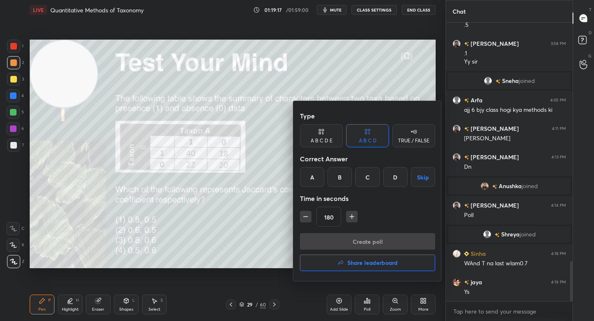
click at [393, 180] on div "D" at bounding box center [395, 177] width 24 height 20
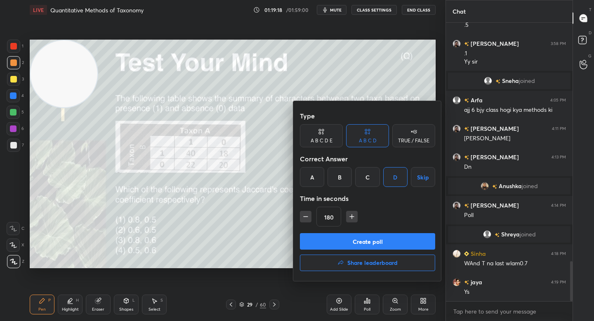
click at [309, 218] on icon "button" at bounding box center [305, 216] width 8 height 8
click at [308, 219] on icon "button" at bounding box center [305, 216] width 8 height 8
type input "150"
click at [317, 240] on button "Create poll" at bounding box center [367, 241] width 135 height 16
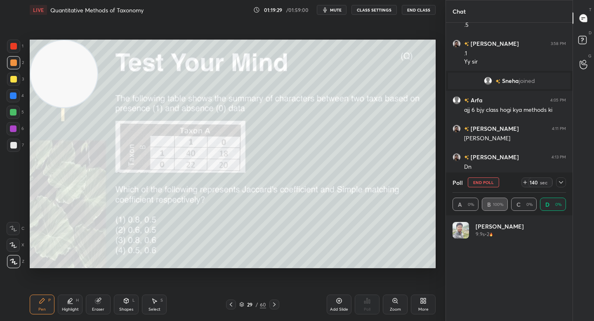
scroll to position [96, 111]
click at [479, 183] on button "End Poll" at bounding box center [483, 182] width 31 height 10
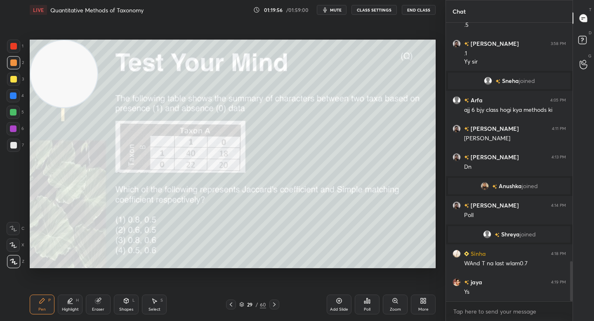
scroll to position [276, 124]
click at [369, 304] on div "Poll" at bounding box center [367, 304] width 25 height 20
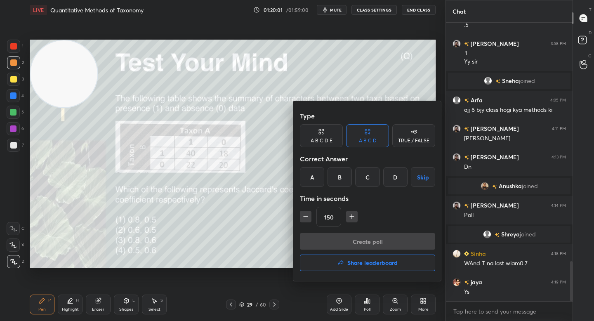
click at [340, 179] on div "B" at bounding box center [339, 177] width 24 height 20
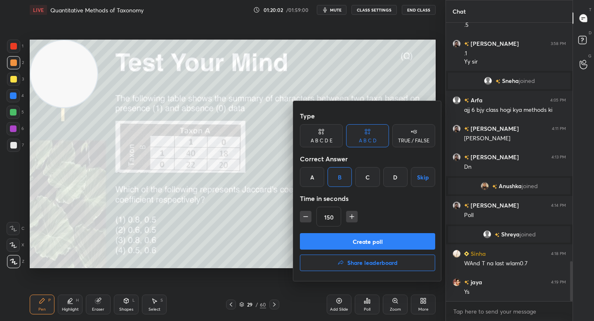
click at [348, 236] on button "Create poll" at bounding box center [367, 241] width 135 height 16
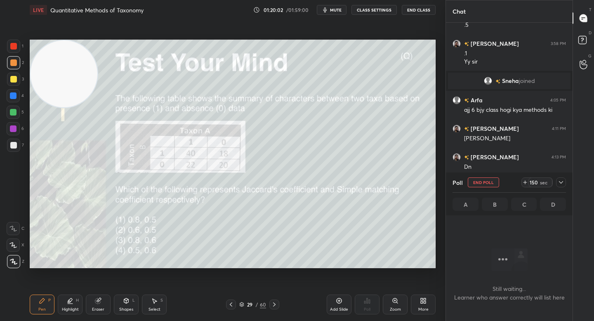
scroll to position [237, 124]
click at [563, 184] on icon at bounding box center [560, 182] width 7 height 7
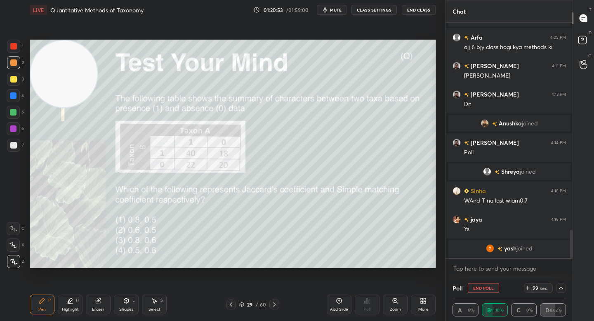
click at [489, 288] on button "End Poll" at bounding box center [483, 288] width 31 height 10
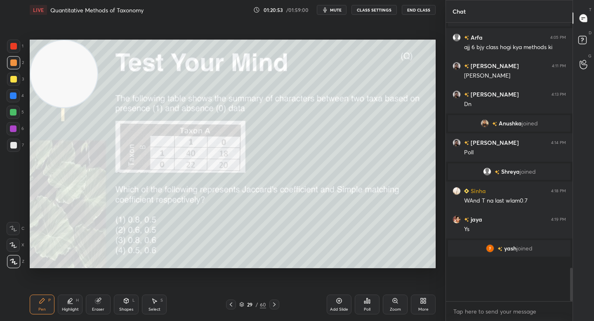
scroll to position [291, 124]
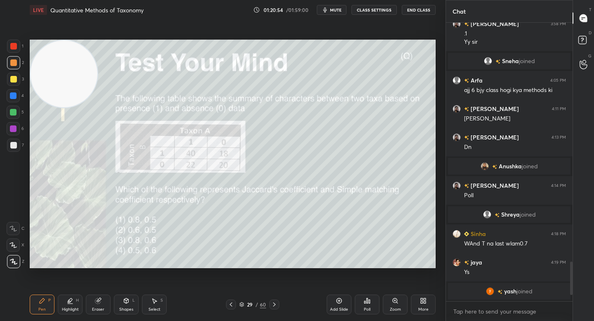
click at [362, 302] on div "Poll" at bounding box center [367, 304] width 25 height 20
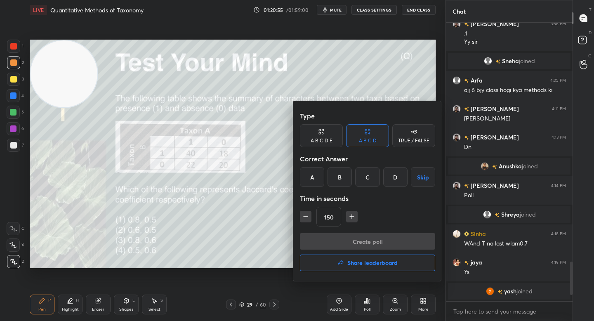
click at [391, 179] on div "D" at bounding box center [395, 177] width 24 height 20
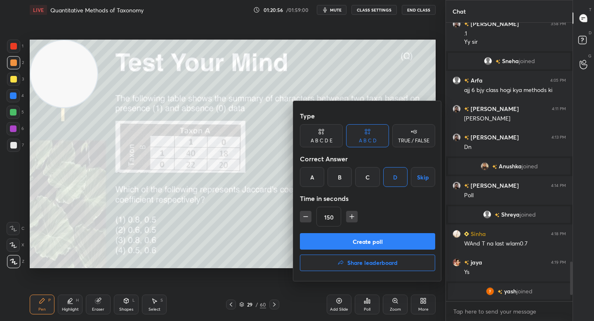
click at [359, 235] on button "Create poll" at bounding box center [367, 241] width 135 height 16
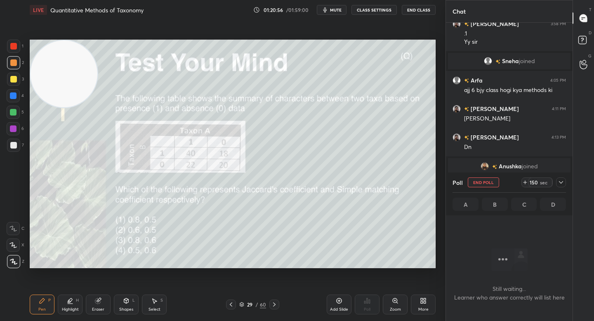
scroll to position [235, 124]
click at [14, 80] on div at bounding box center [13, 79] width 7 height 7
drag, startPoint x: 13, startPoint y: 92, endPoint x: 12, endPoint y: 96, distance: 4.6
click at [13, 92] on div at bounding box center [13, 95] width 13 height 13
click at [13, 101] on div at bounding box center [13, 95] width 13 height 13
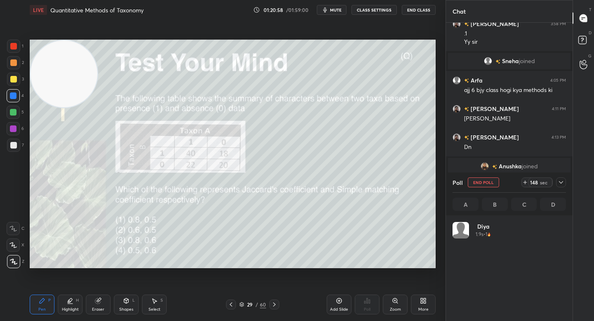
click at [15, 108] on div at bounding box center [13, 112] width 13 height 13
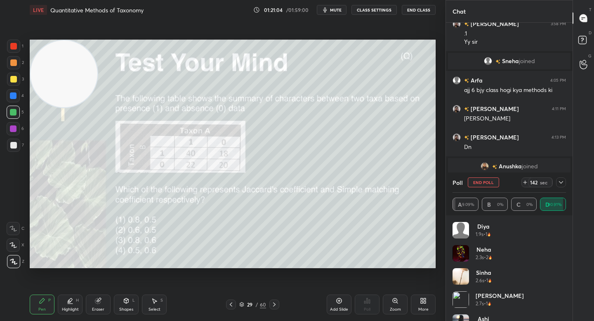
click at [101, 303] on div "Eraser" at bounding box center [98, 304] width 25 height 20
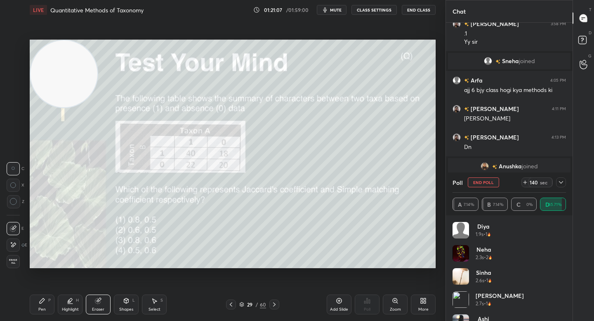
click at [33, 306] on div "Pen P" at bounding box center [42, 304] width 25 height 20
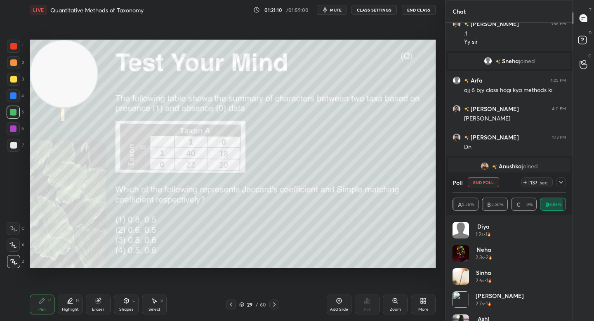
click at [559, 182] on icon at bounding box center [560, 182] width 7 height 7
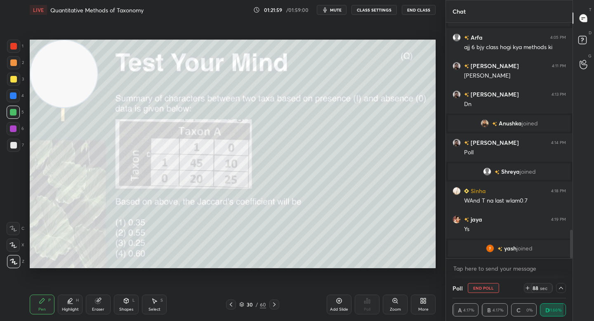
scroll to position [1733, 0]
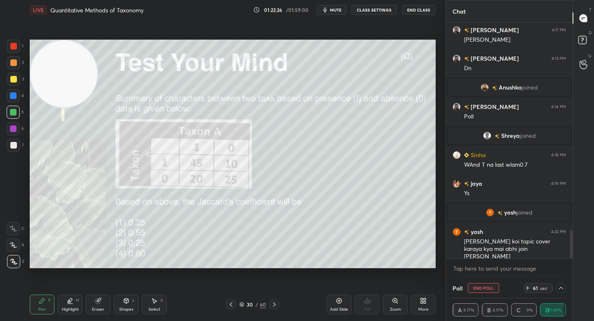
click at [491, 287] on button "End Poll" at bounding box center [483, 288] width 31 height 10
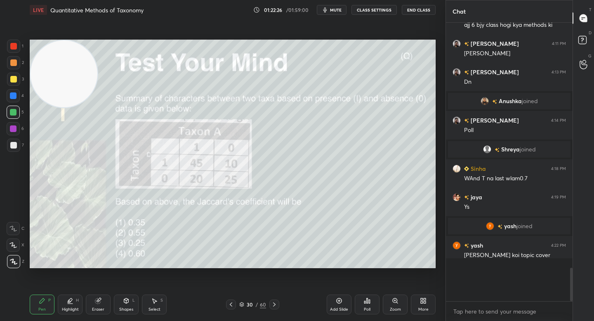
scroll to position [3, 3]
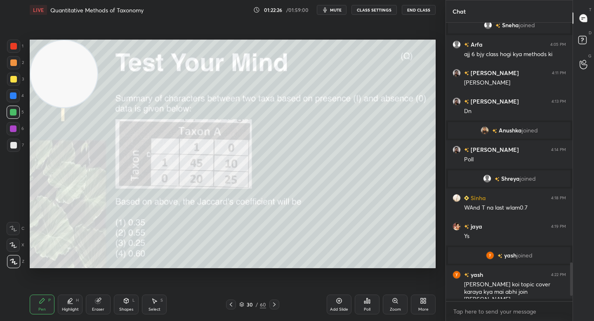
click at [362, 298] on div "Poll" at bounding box center [367, 304] width 25 height 20
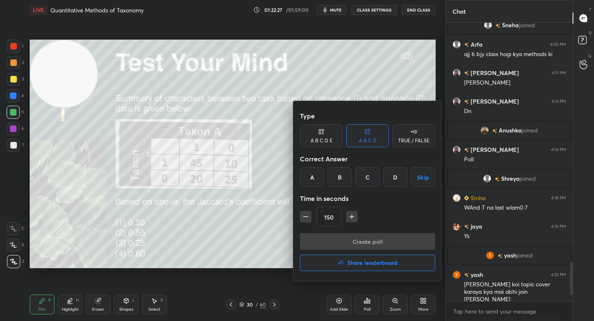
click at [395, 177] on div "D" at bounding box center [395, 177] width 24 height 20
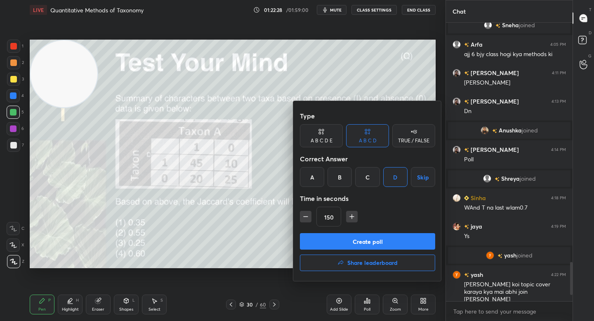
click at [346, 242] on button "Create poll" at bounding box center [367, 241] width 135 height 16
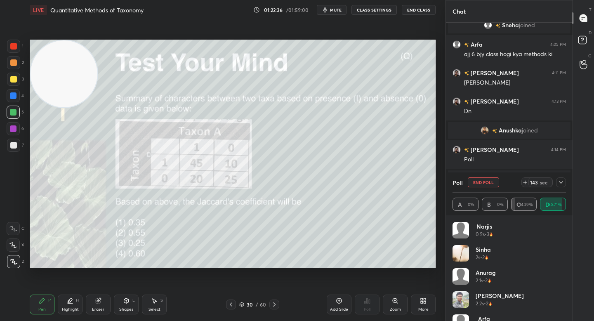
scroll to position [1762, 0]
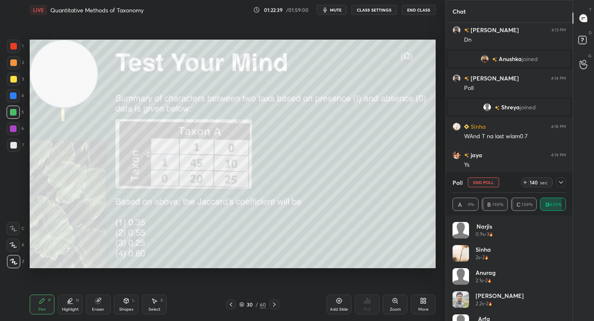
drag, startPoint x: 19, startPoint y: 146, endPoint x: 25, endPoint y: 147, distance: 5.4
click at [19, 146] on div "7" at bounding box center [15, 145] width 17 height 13
click at [101, 304] on div "Eraser" at bounding box center [98, 304] width 25 height 20
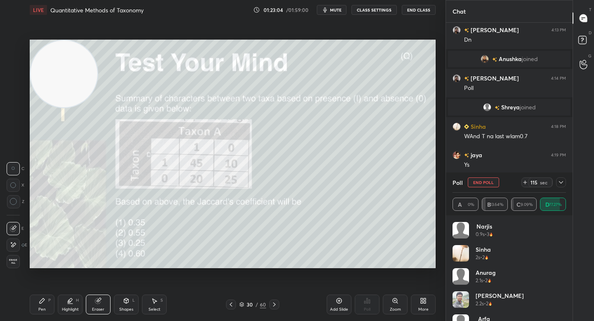
click at [35, 305] on div "Pen P" at bounding box center [42, 304] width 25 height 20
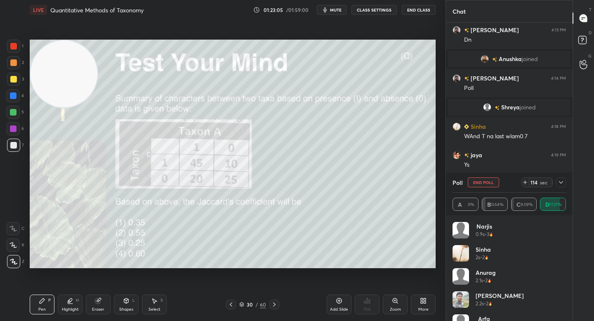
click at [82, 79] on video at bounding box center [64, 73] width 67 height 67
click at [558, 181] on icon at bounding box center [560, 182] width 7 height 7
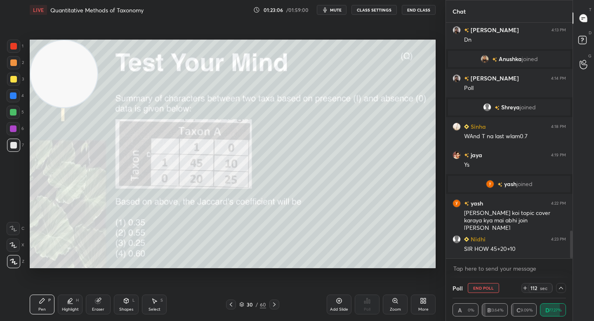
scroll to position [0, 0]
drag, startPoint x: 16, startPoint y: 115, endPoint x: 26, endPoint y: 117, distance: 9.3
click at [16, 115] on div at bounding box center [13, 112] width 13 height 13
click at [69, 79] on video at bounding box center [64, 73] width 67 height 67
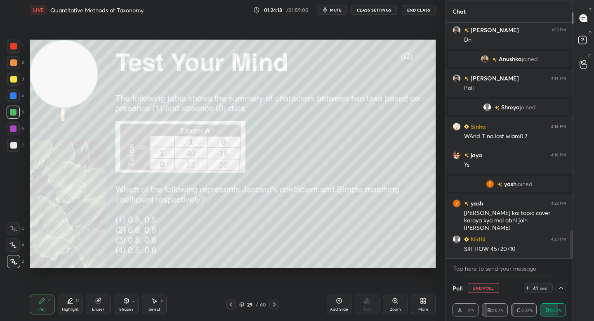
scroll to position [1790, 0]
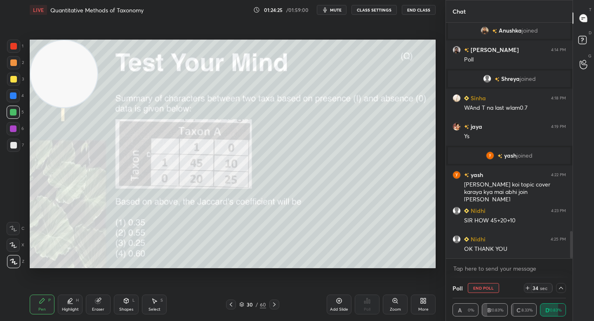
drag, startPoint x: 81, startPoint y: 301, endPoint x: 96, endPoint y: 296, distance: 15.6
click at [81, 301] on div "Highlight H" at bounding box center [70, 304] width 25 height 20
click at [94, 302] on div "Eraser" at bounding box center [98, 304] width 25 height 20
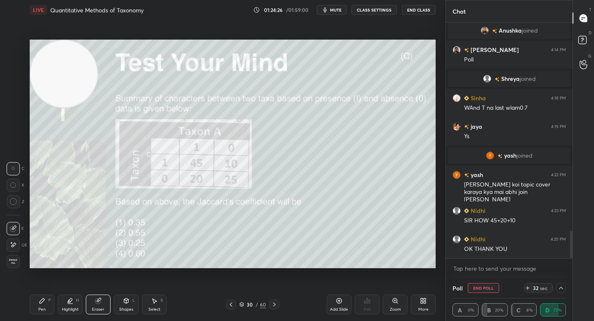
click at [113, 256] on div "Setting up your live class Poll for secs No correct answer Start poll" at bounding box center [232, 154] width 412 height 268
click at [41, 302] on icon at bounding box center [42, 300] width 5 height 5
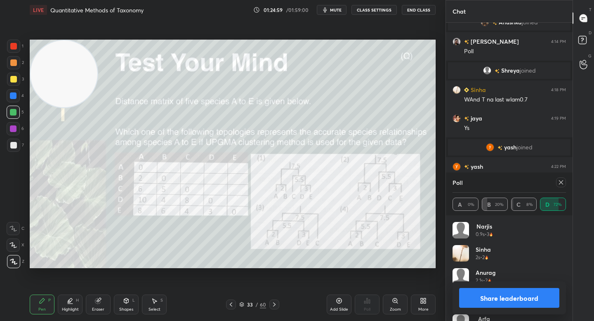
scroll to position [96, 111]
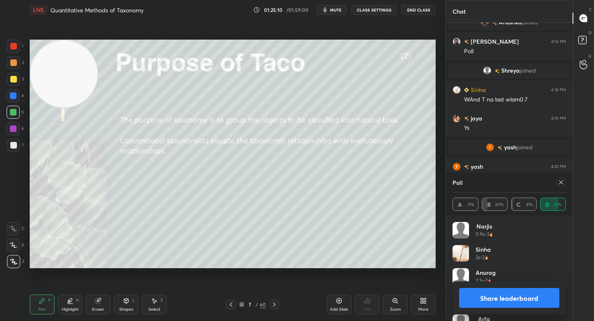
click at [243, 301] on div "7 / 60" at bounding box center [252, 304] width 27 height 7
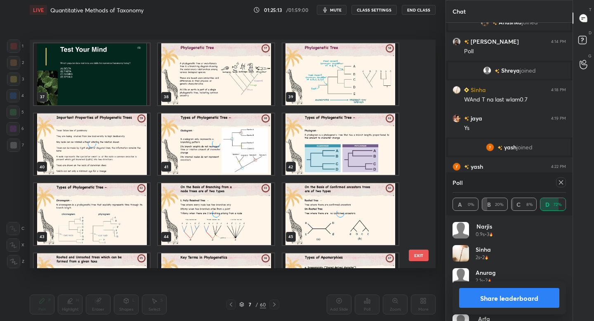
scroll to position [834, 0]
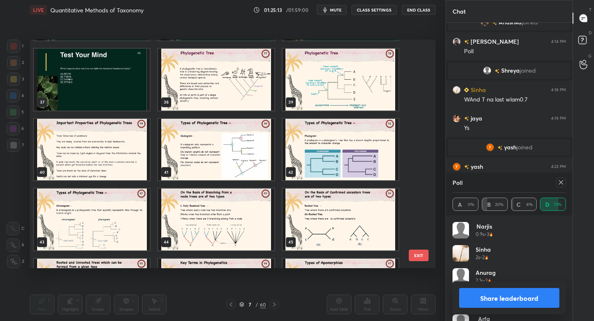
click at [230, 82] on img "grid" at bounding box center [216, 80] width 116 height 62
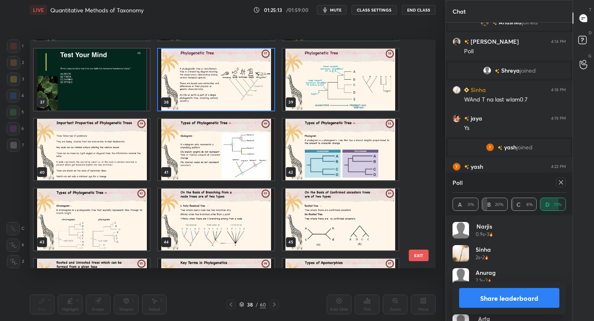
click at [230, 82] on img "grid" at bounding box center [216, 80] width 116 height 62
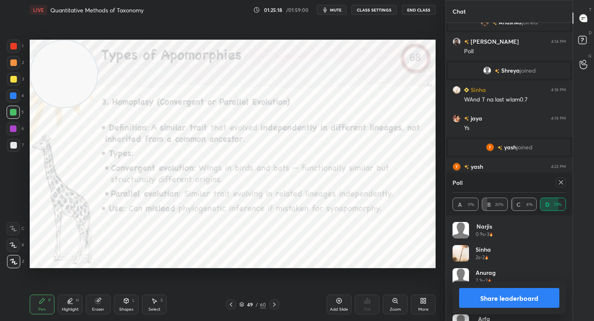
click at [482, 295] on button "Share leaderboard" at bounding box center [509, 298] width 100 height 20
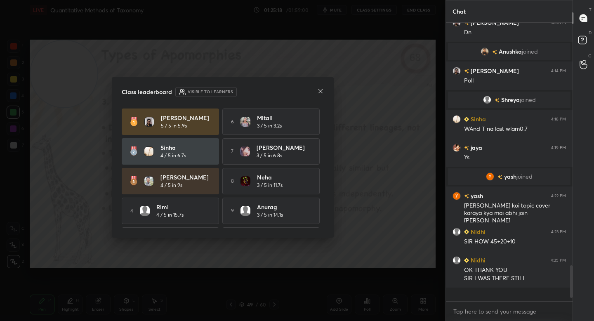
scroll to position [291, 124]
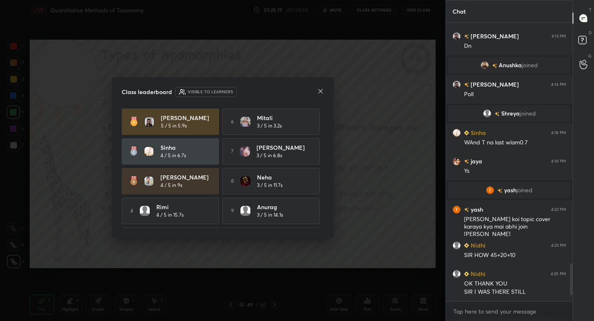
click at [320, 89] on icon at bounding box center [320, 91] width 7 height 7
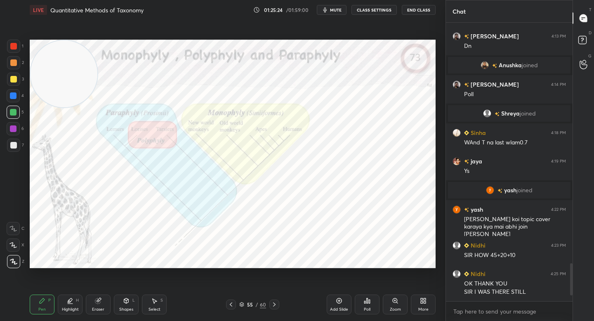
drag, startPoint x: 74, startPoint y: 76, endPoint x: 72, endPoint y: 246, distance: 169.5
click at [74, 107] on video at bounding box center [64, 73] width 67 height 67
click at [17, 134] on div at bounding box center [13, 128] width 13 height 13
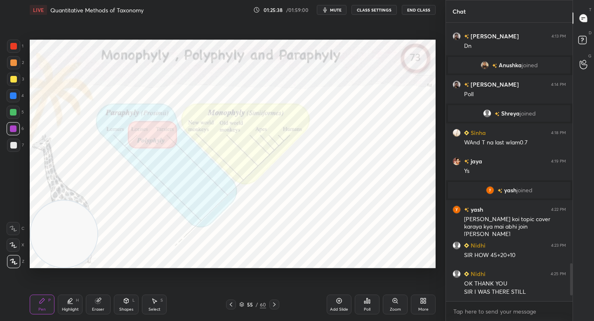
click at [15, 112] on div at bounding box center [13, 112] width 7 height 7
click at [23, 125] on div "1 2 3 4 5 6 7 C X Z C X Z E E Erase all H H" at bounding box center [13, 154] width 26 height 228
drag, startPoint x: 14, startPoint y: 130, endPoint x: 26, endPoint y: 126, distance: 13.4
click at [12, 130] on div at bounding box center [13, 128] width 7 height 7
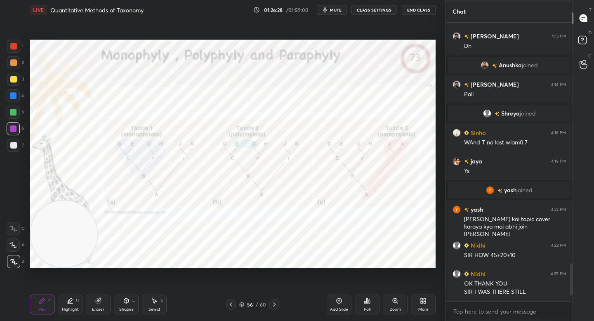
click at [395, 303] on icon at bounding box center [395, 300] width 7 height 7
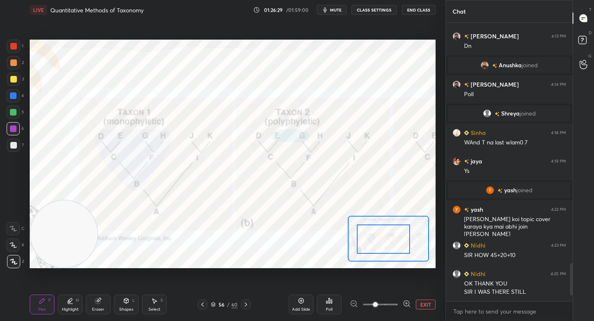
drag, startPoint x: 387, startPoint y: 241, endPoint x: 381, endPoint y: 241, distance: 5.4
click at [382, 241] on div at bounding box center [383, 238] width 53 height 29
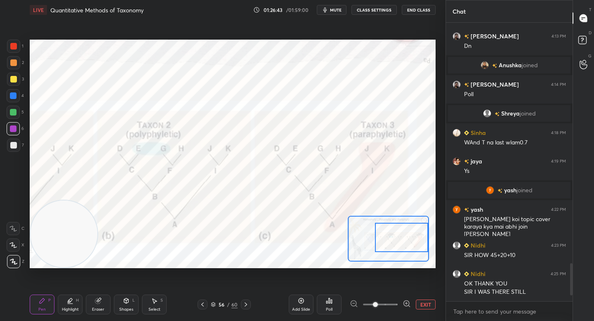
drag, startPoint x: 378, startPoint y: 243, endPoint x: 404, endPoint y: 242, distance: 26.0
click at [404, 242] on div at bounding box center [401, 237] width 53 height 29
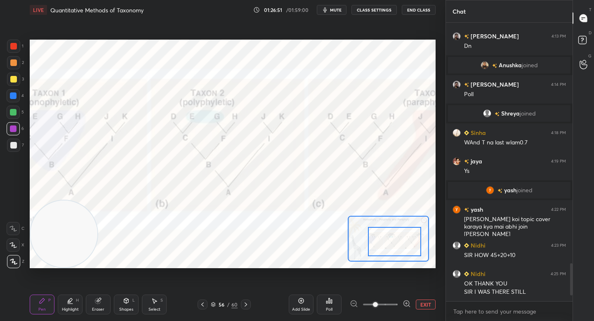
drag, startPoint x: 398, startPoint y: 249, endPoint x: 371, endPoint y: 248, distance: 26.8
click at [376, 249] on div at bounding box center [394, 241] width 53 height 29
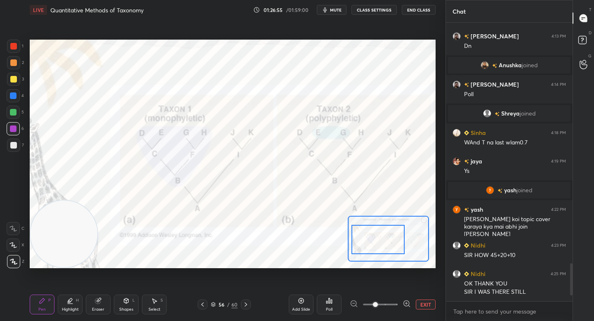
drag, startPoint x: 375, startPoint y: 229, endPoint x: 406, endPoint y: 227, distance: 31.4
click at [404, 227] on div at bounding box center [377, 239] width 53 height 29
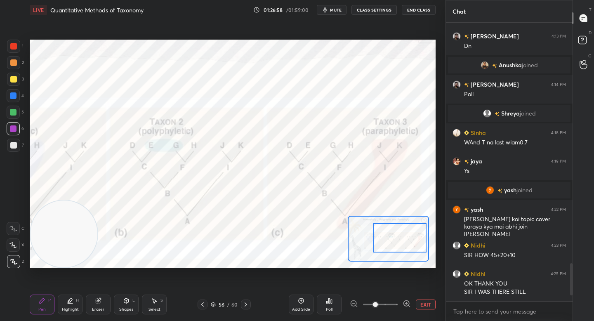
drag, startPoint x: 385, startPoint y: 237, endPoint x: 367, endPoint y: 240, distance: 18.7
click at [373, 240] on div at bounding box center [399, 237] width 53 height 29
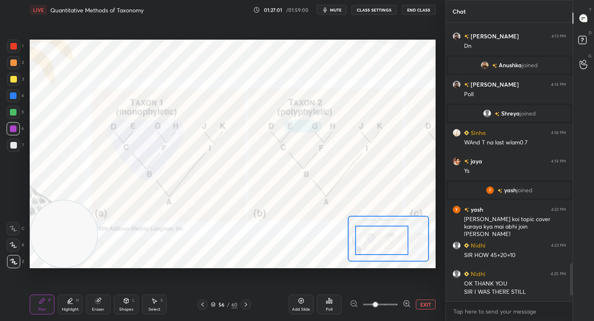
click at [422, 296] on div "Add Slide Poll EXIT" at bounding box center [362, 304] width 147 height 46
click at [421, 299] on div "Add Slide Poll EXIT" at bounding box center [362, 304] width 147 height 46
click at [421, 302] on button "EXIT" at bounding box center [426, 304] width 20 height 10
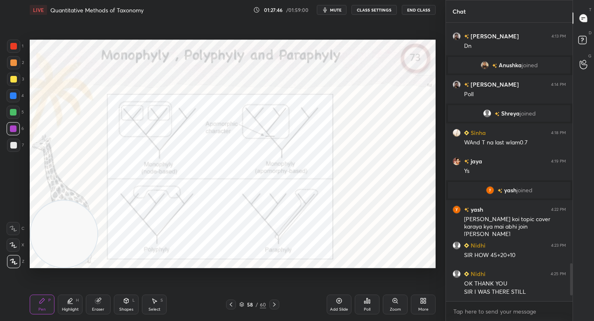
click at [396, 306] on div "Zoom" at bounding box center [395, 304] width 25 height 20
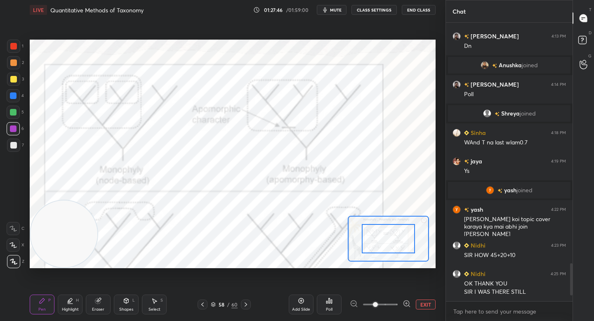
click at [406, 306] on icon at bounding box center [406, 303] width 8 height 8
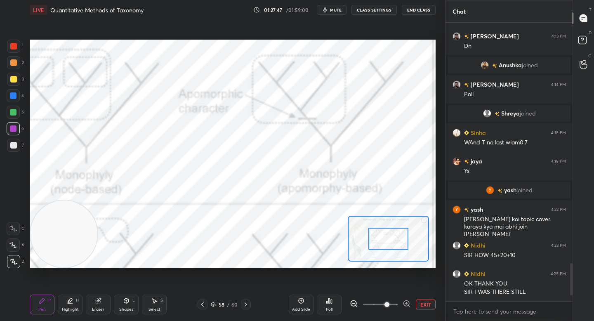
click at [376, 240] on div at bounding box center [388, 239] width 40 height 22
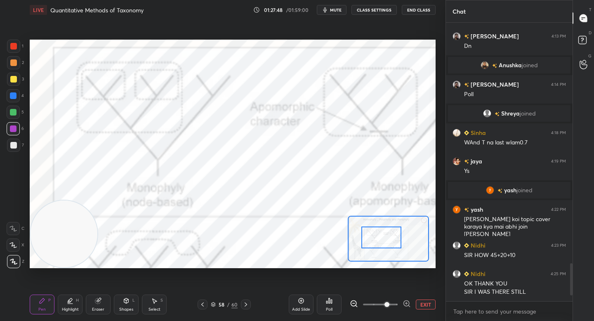
drag, startPoint x: 375, startPoint y: 239, endPoint x: 368, endPoint y: 238, distance: 7.5
click at [368, 238] on div at bounding box center [381, 237] width 40 height 22
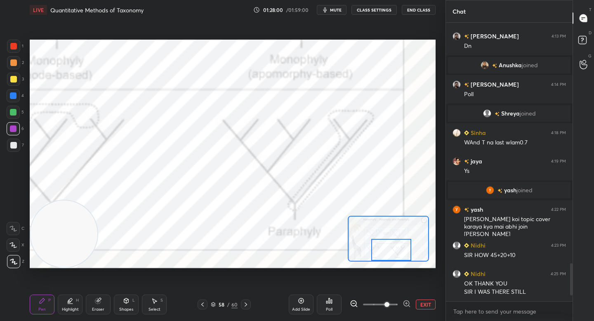
drag, startPoint x: 381, startPoint y: 245, endPoint x: 395, endPoint y: 257, distance: 18.1
click at [395, 258] on div at bounding box center [391, 250] width 40 height 22
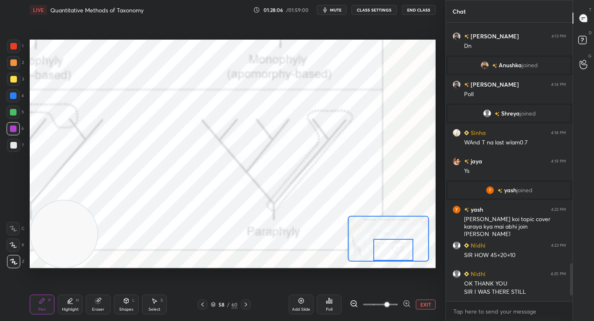
click at [428, 307] on button "EXIT" at bounding box center [426, 304] width 20 height 10
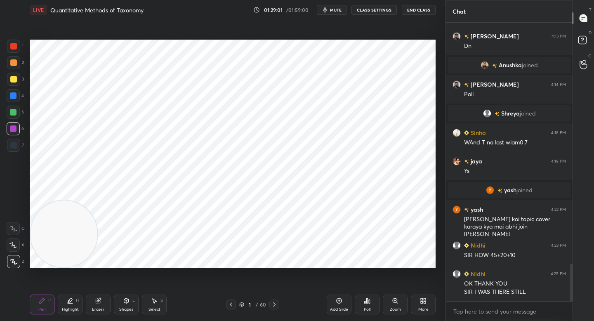
scroll to position [1784, 0]
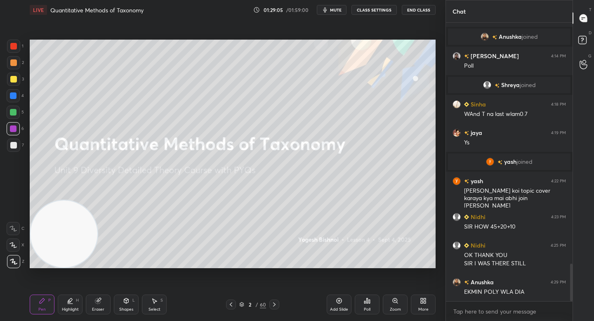
click at [244, 302] on icon at bounding box center [241, 304] width 5 height 5
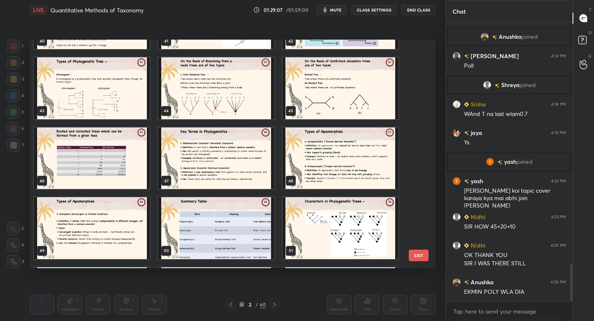
scroll to position [1169, 0]
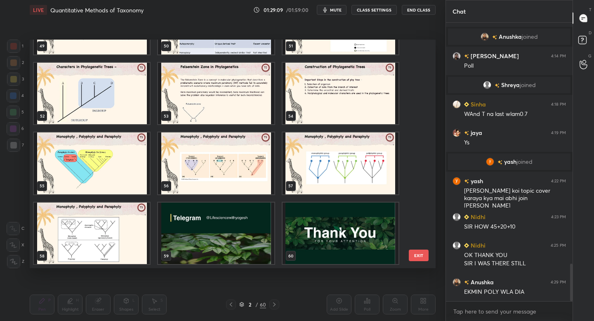
click at [171, 231] on img "grid" at bounding box center [216, 233] width 116 height 62
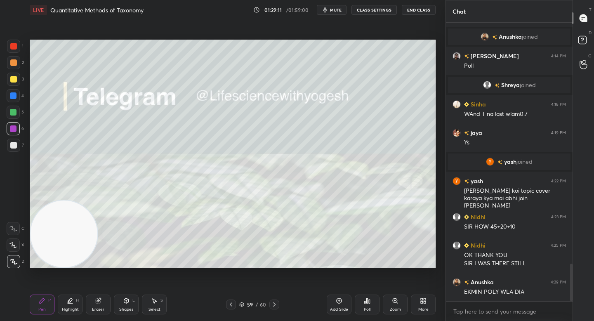
click at [421, 301] on icon at bounding box center [422, 302] width 2 height 2
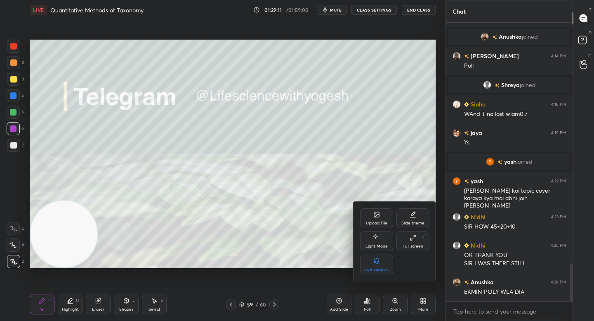
click at [378, 221] on div "Upload File" at bounding box center [376, 223] width 21 height 4
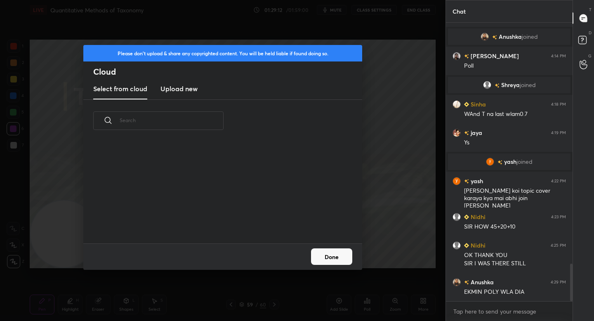
scroll to position [101, 265]
click at [188, 85] on h3 "Upload new" at bounding box center [178, 89] width 37 height 10
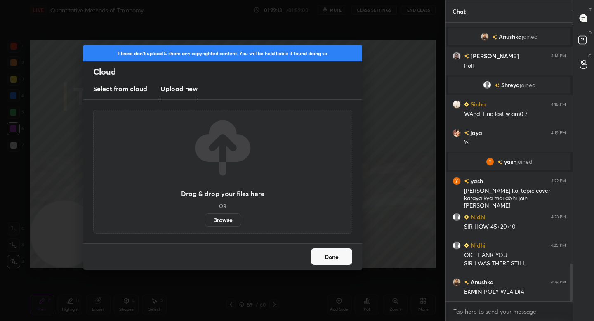
click at [215, 222] on label "Browse" at bounding box center [222, 219] width 37 height 13
click at [204, 222] on input "Browse" at bounding box center [204, 219] width 0 height 13
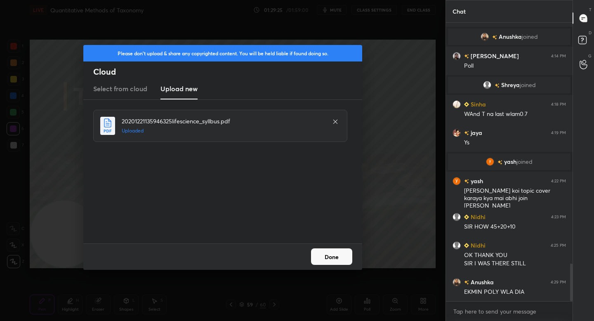
click at [344, 250] on button "Done" at bounding box center [331, 256] width 41 height 16
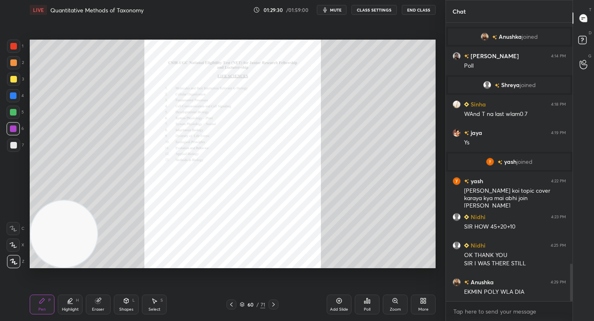
click at [394, 304] on div "Zoom" at bounding box center [395, 304] width 25 height 20
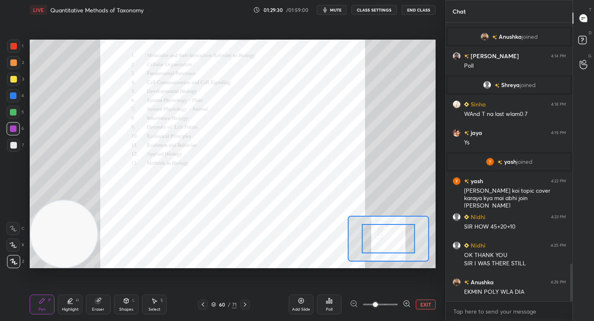
click at [404, 303] on icon at bounding box center [406, 303] width 8 height 8
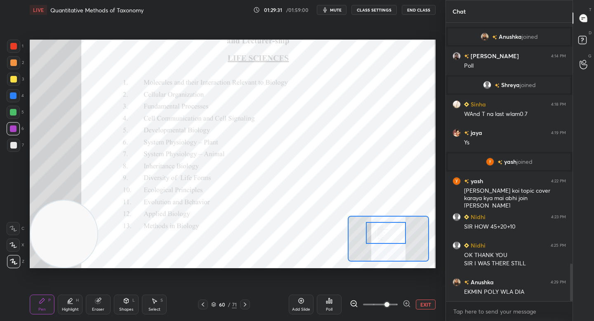
click at [386, 235] on div at bounding box center [386, 233] width 40 height 22
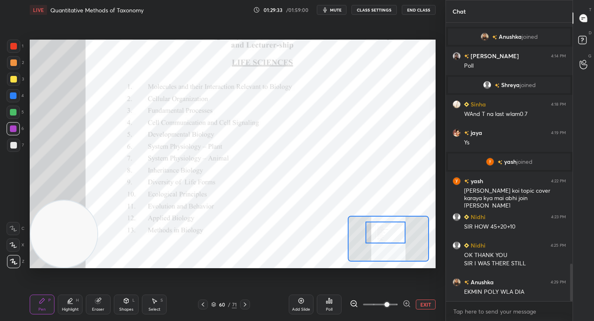
click at [83, 301] on div "Pen P Highlight H Eraser Shapes L Select S" at bounding box center [94, 304] width 129 height 20
click at [76, 299] on div "H" at bounding box center [77, 300] width 3 height 4
click at [40, 307] on div "Pen" at bounding box center [41, 309] width 7 height 4
click at [16, 70] on div "2" at bounding box center [15, 64] width 17 height 16
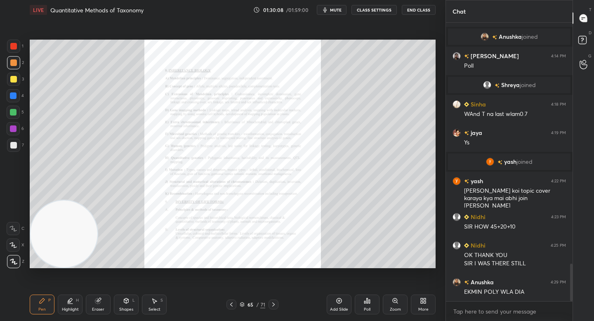
click at [395, 299] on icon at bounding box center [395, 300] width 7 height 7
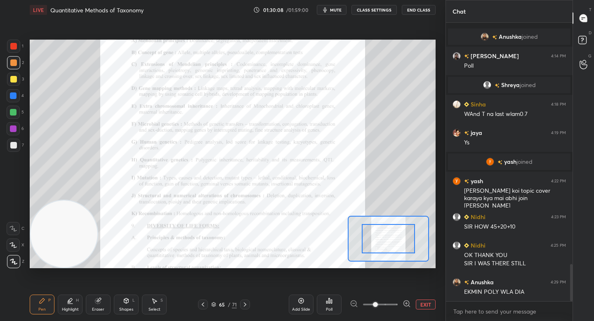
click at [405, 301] on icon at bounding box center [406, 303] width 8 height 8
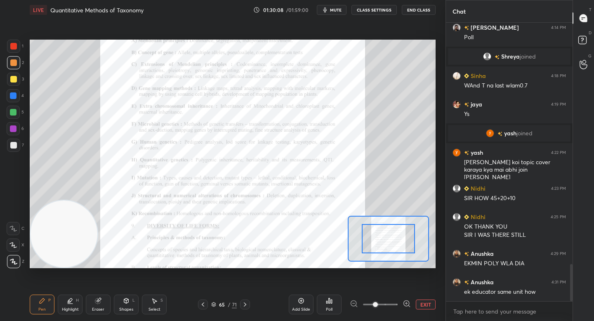
click at [405, 301] on icon at bounding box center [406, 303] width 8 height 8
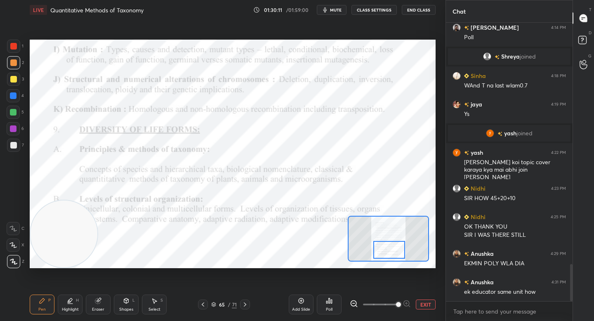
drag, startPoint x: 389, startPoint y: 239, endPoint x: 390, endPoint y: 249, distance: 10.0
click at [390, 249] on div at bounding box center [389, 250] width 32 height 18
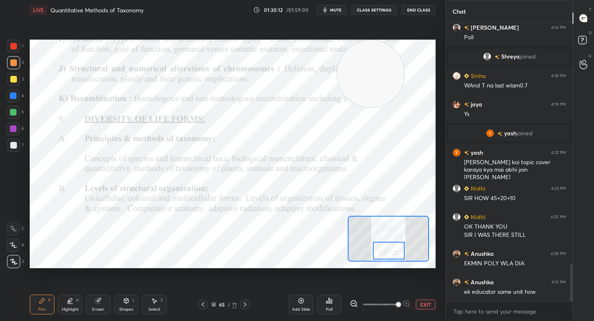
drag, startPoint x: 71, startPoint y: 236, endPoint x: 371, endPoint y: 81, distance: 338.0
click at [371, 80] on video at bounding box center [370, 73] width 67 height 67
drag, startPoint x: 371, startPoint y: 82, endPoint x: 402, endPoint y: 78, distance: 30.3
click at [402, 78] on video at bounding box center [370, 73] width 67 height 67
click at [14, 108] on div at bounding box center [13, 112] width 13 height 13
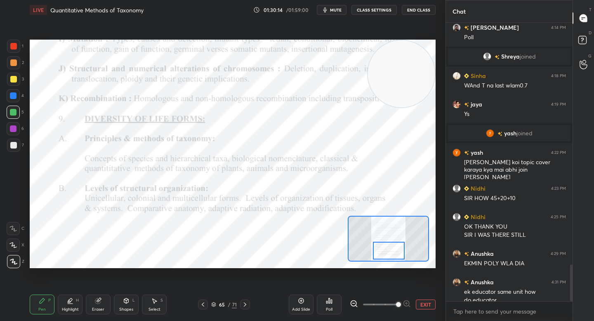
scroll to position [1821, 0]
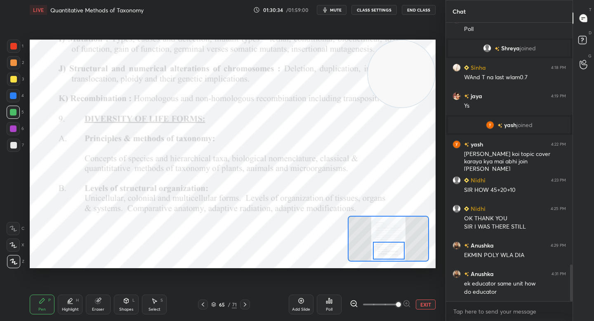
click at [15, 128] on div at bounding box center [13, 128] width 7 height 7
drag, startPoint x: 341, startPoint y: 81, endPoint x: 150, endPoint y: 112, distance: 193.4
click at [368, 107] on video at bounding box center [401, 73] width 67 height 67
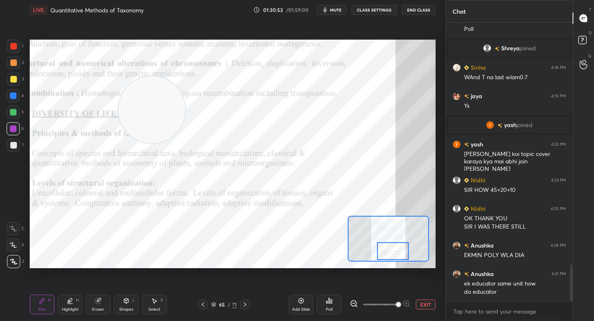
drag, startPoint x: 388, startPoint y: 252, endPoint x: 397, endPoint y: 251, distance: 9.1
click at [398, 251] on div at bounding box center [393, 251] width 32 height 18
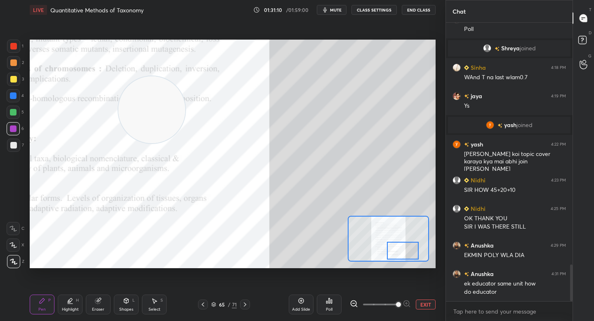
click at [435, 191] on div "Setting up your live class Poll for secs No correct answer Start poll" at bounding box center [232, 154] width 412 height 268
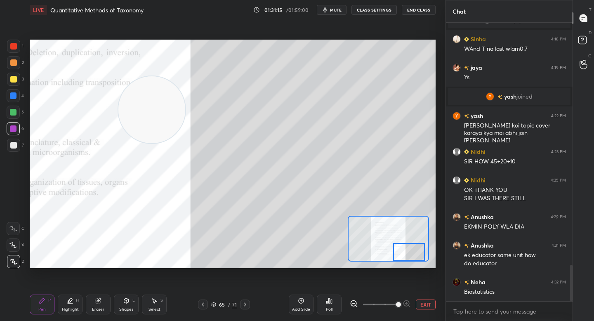
drag, startPoint x: 402, startPoint y: 248, endPoint x: 408, endPoint y: 250, distance: 6.5
click at [409, 250] on div at bounding box center [409, 252] width 32 height 18
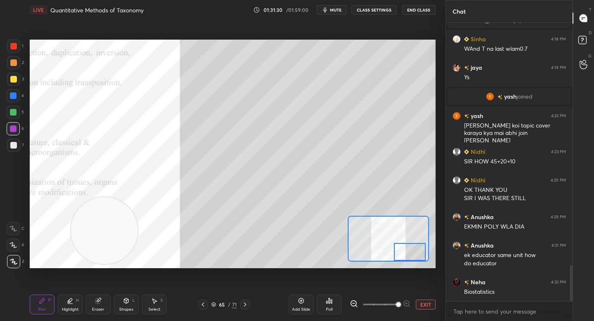
drag, startPoint x: 132, startPoint y: 162, endPoint x: 100, endPoint y: 244, distance: 88.2
click at [105, 245] on video at bounding box center [104, 230] width 67 height 67
click at [428, 308] on button "EXIT" at bounding box center [426, 304] width 20 height 10
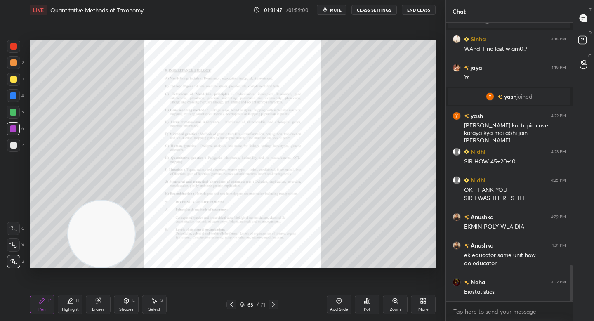
scroll to position [1877, 0]
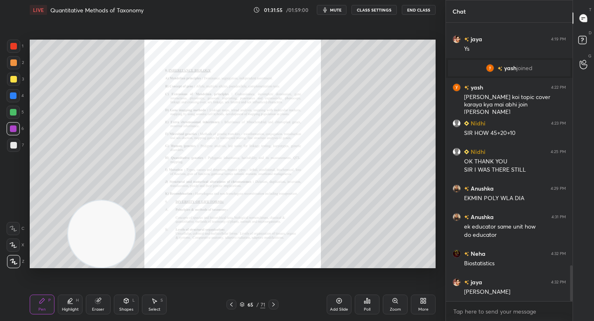
click at [398, 305] on div "Zoom" at bounding box center [395, 304] width 25 height 20
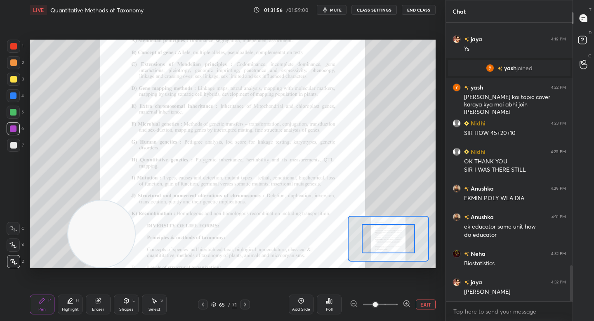
click at [406, 304] on icon at bounding box center [406, 303] width 8 height 8
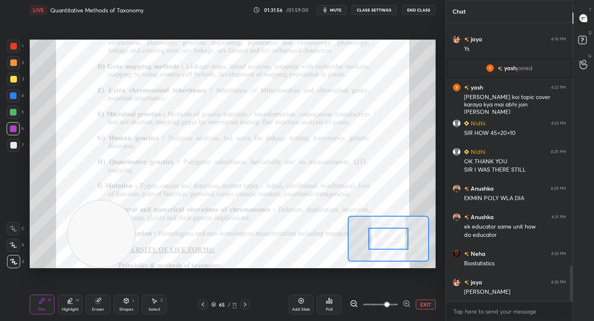
click at [406, 303] on icon at bounding box center [406, 303] width 2 height 0
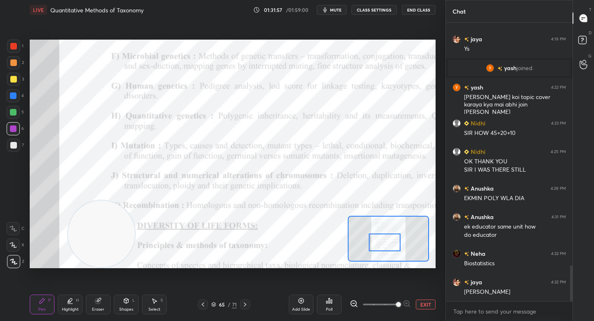
click at [384, 245] on div at bounding box center [385, 242] width 32 height 18
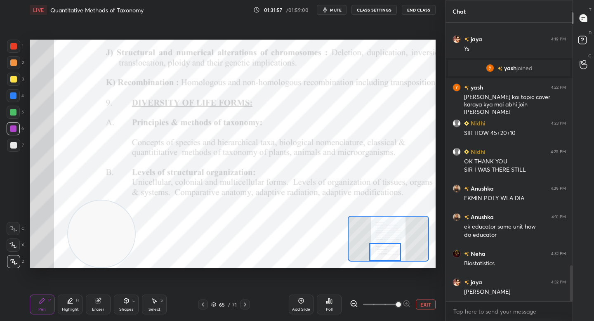
drag, startPoint x: 387, startPoint y: 245, endPoint x: 390, endPoint y: 254, distance: 9.3
click at [390, 254] on div at bounding box center [385, 252] width 32 height 18
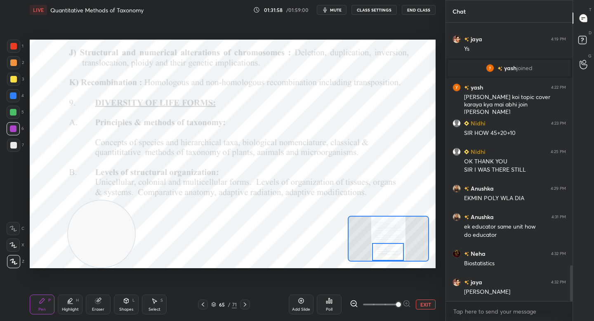
click at [394, 252] on div at bounding box center [388, 252] width 32 height 18
drag, startPoint x: 70, startPoint y: 85, endPoint x: 75, endPoint y: 87, distance: 4.8
click at [68, 81] on video at bounding box center [73, 80] width 67 height 67
click at [430, 306] on button "EXIT" at bounding box center [426, 304] width 20 height 10
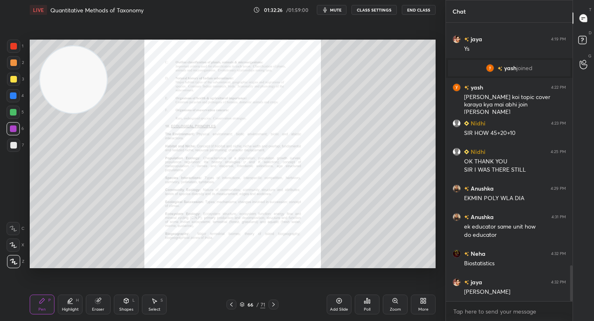
click at [396, 307] on div "Zoom" at bounding box center [395, 309] width 11 height 4
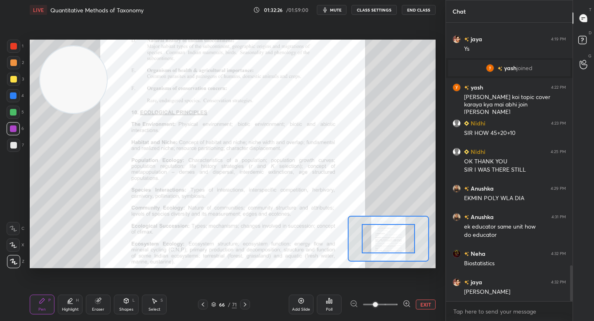
click at [406, 305] on icon at bounding box center [406, 303] width 8 height 8
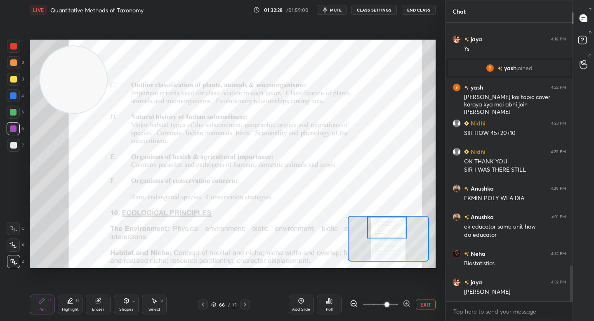
drag, startPoint x: 385, startPoint y: 239, endPoint x: 384, endPoint y: 225, distance: 13.6
click at [384, 225] on div at bounding box center [387, 227] width 40 height 22
drag, startPoint x: 111, startPoint y: 78, endPoint x: 432, endPoint y: 112, distance: 323.4
click at [436, 116] on div "Setting up your live class Poll for secs No correct answer Start poll" at bounding box center [232, 154] width 412 height 268
click at [13, 109] on div at bounding box center [13, 112] width 7 height 7
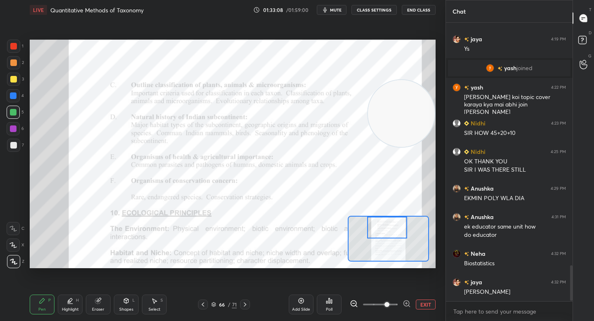
scroll to position [1906, 0]
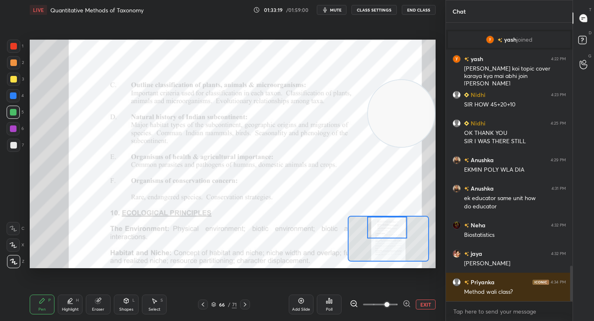
click at [418, 304] on button "EXIT" at bounding box center [426, 304] width 20 height 10
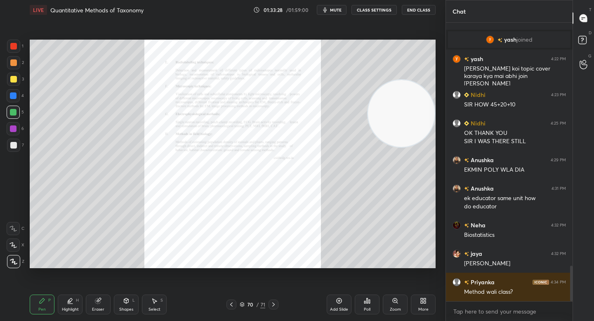
click at [241, 306] on icon at bounding box center [242, 304] width 5 height 5
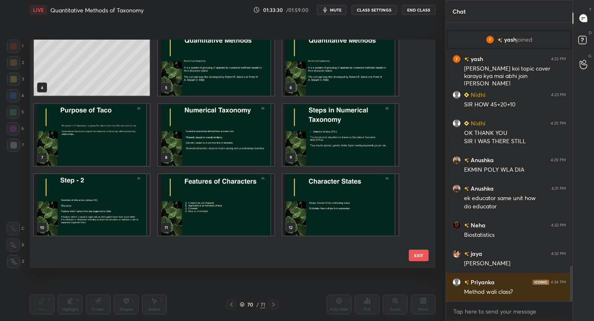
scroll to position [0, 0]
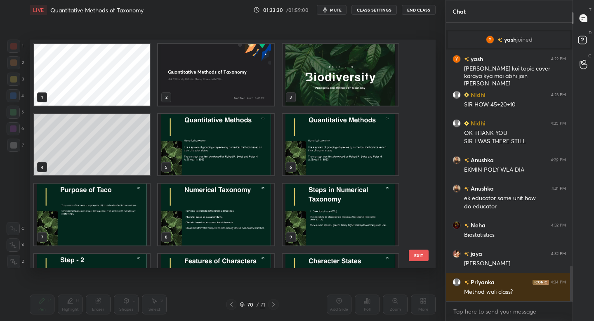
click at [421, 256] on button "EXIT" at bounding box center [419, 255] width 20 height 12
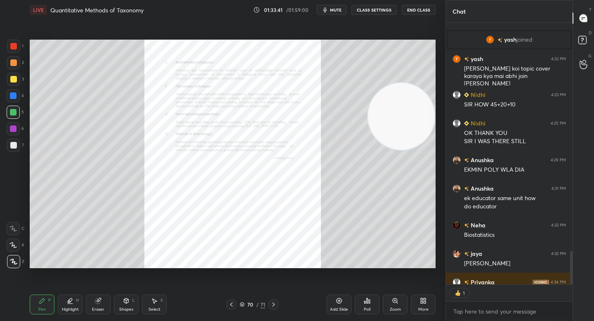
scroll to position [3, 3]
click at [395, 120] on video at bounding box center [401, 116] width 67 height 67
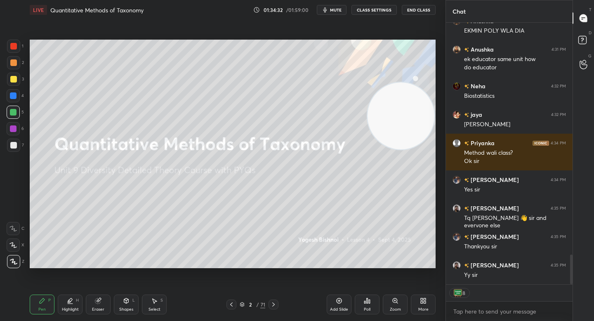
scroll to position [2080, 0]
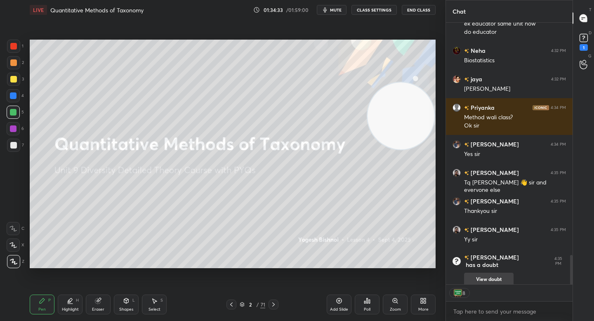
click at [478, 275] on button "View doubt" at bounding box center [488, 279] width 49 height 13
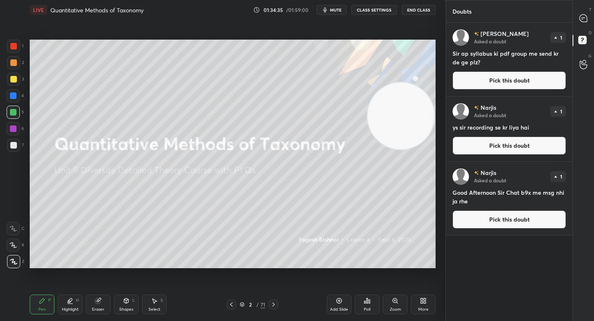
click at [494, 82] on button "Pick this doubt" at bounding box center [508, 80] width 113 height 18
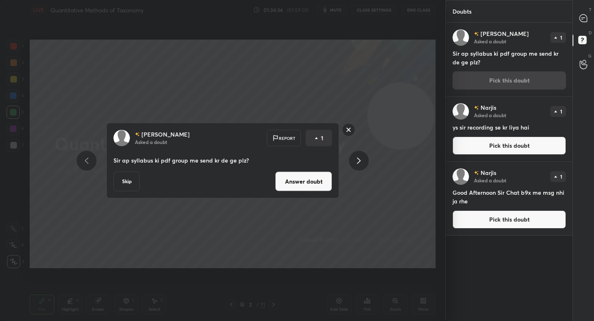
click at [321, 178] on button "Answer doubt" at bounding box center [303, 182] width 57 height 20
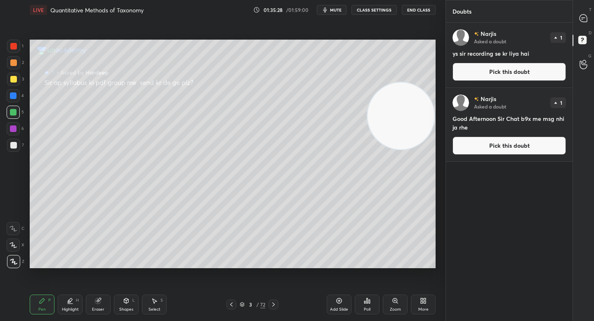
click at [508, 68] on button "Pick this doubt" at bounding box center [508, 72] width 113 height 18
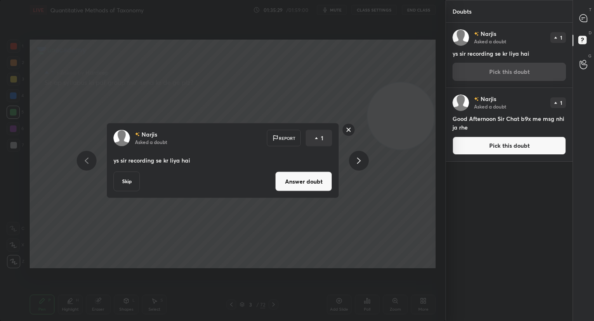
click at [289, 176] on button "Answer doubt" at bounding box center [303, 182] width 57 height 20
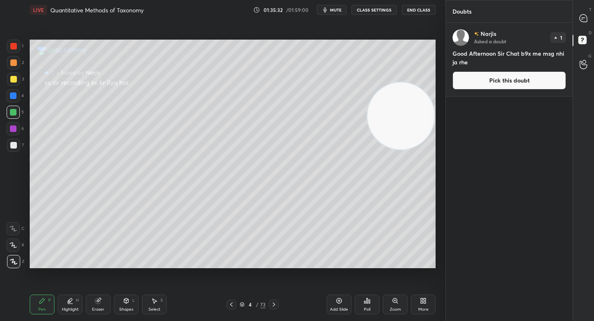
click at [478, 70] on div "[PERSON_NAME] Asked a doubt 1 Good Afternoon Sir Chat b9x me msg nhi ja rhe Pic…" at bounding box center [509, 59] width 127 height 73
click at [461, 89] on button "Pick this doubt" at bounding box center [508, 80] width 113 height 18
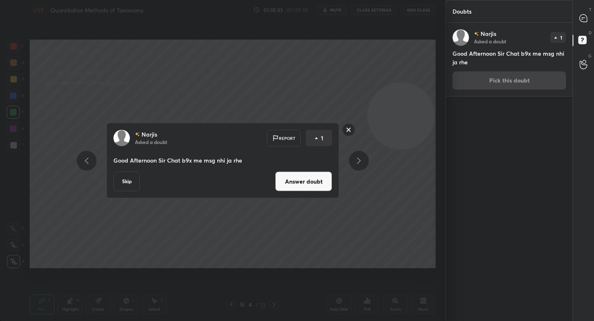
click at [306, 185] on button "Answer doubt" at bounding box center [303, 182] width 57 height 20
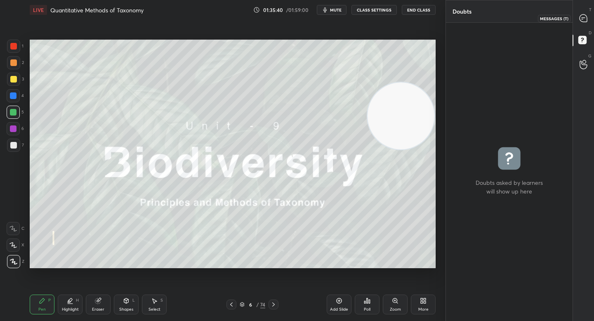
click at [579, 21] on icon at bounding box center [583, 18] width 9 height 9
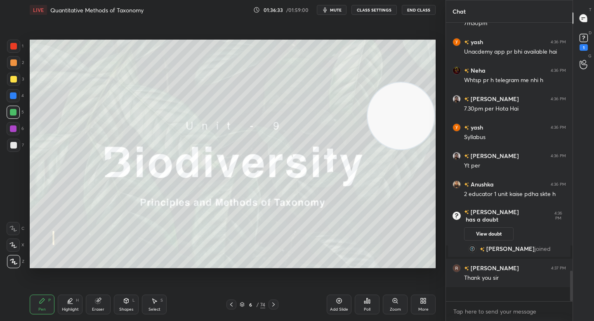
scroll to position [2117, 0]
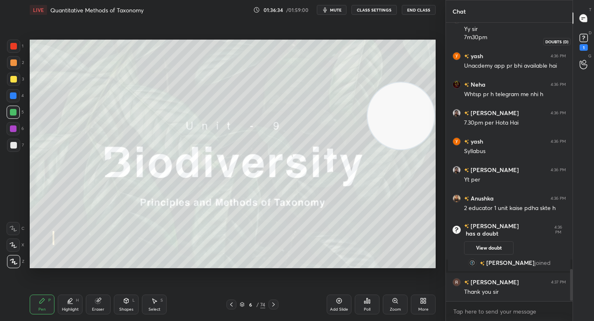
click at [583, 39] on rect at bounding box center [583, 38] width 8 height 8
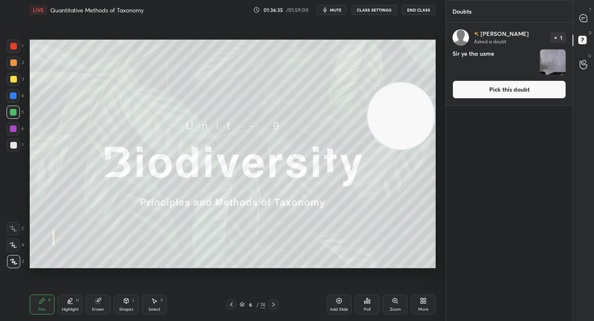
click at [491, 82] on button "Pick this doubt" at bounding box center [508, 89] width 113 height 18
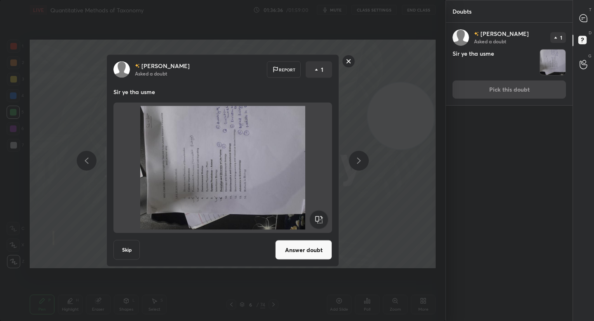
click at [287, 244] on button "Answer doubt" at bounding box center [303, 250] width 57 height 20
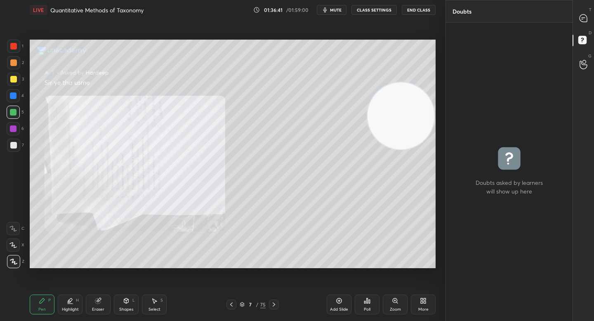
click at [399, 304] on div "Zoom" at bounding box center [395, 304] width 25 height 20
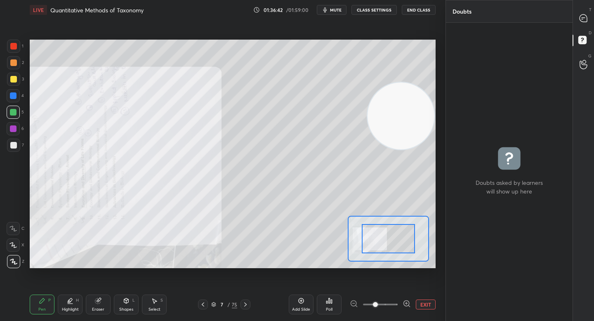
click at [403, 300] on icon at bounding box center [406, 303] width 8 height 8
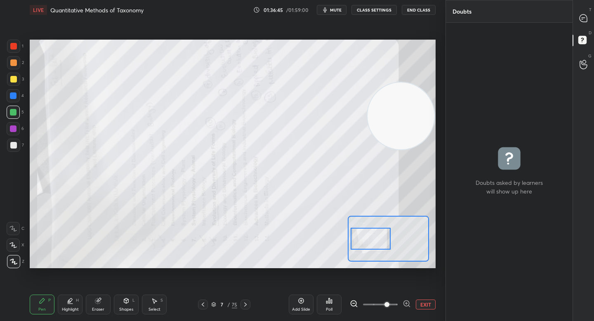
drag, startPoint x: 377, startPoint y: 242, endPoint x: 359, endPoint y: 242, distance: 17.7
click at [359, 242] on div at bounding box center [370, 239] width 40 height 22
click at [431, 305] on button "EXIT" at bounding box center [426, 304] width 20 height 10
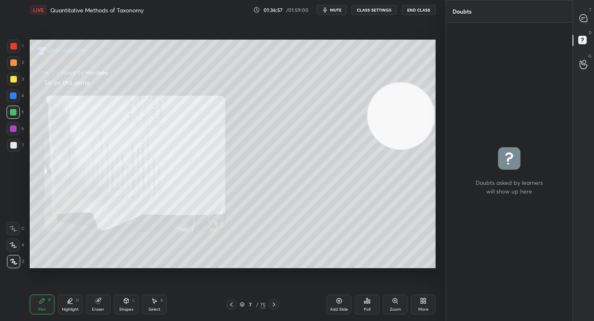
click at [16, 63] on div at bounding box center [13, 62] width 13 height 13
click at [587, 19] on div at bounding box center [583, 18] width 16 height 15
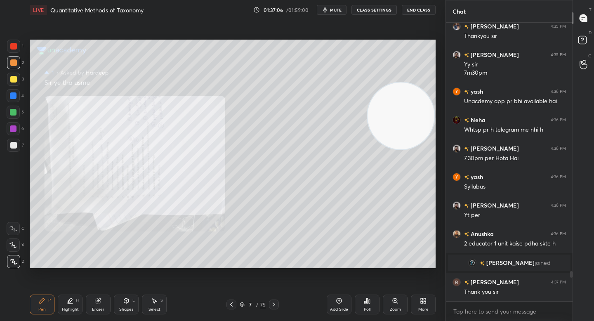
scroll to position [276, 124]
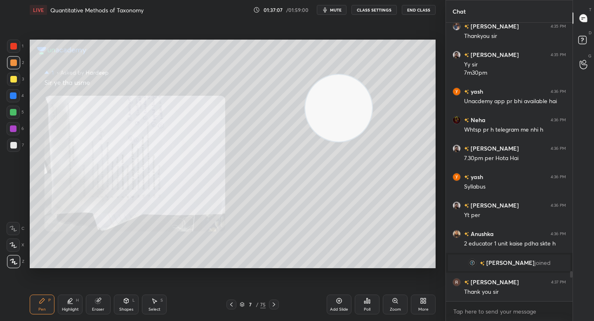
drag, startPoint x: 364, startPoint y: 98, endPoint x: 135, endPoint y: 75, distance: 229.5
click at [305, 76] on video at bounding box center [338, 108] width 67 height 67
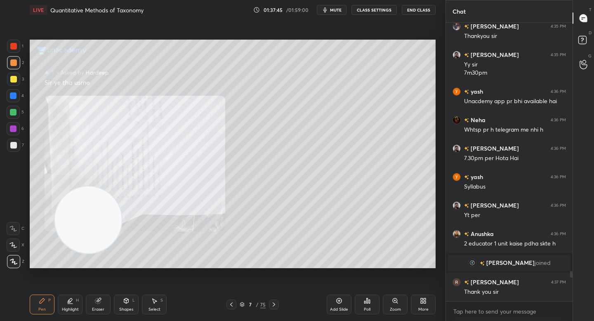
drag, startPoint x: 139, startPoint y: 68, endPoint x: 84, endPoint y: 205, distance: 147.2
click at [84, 205] on video at bounding box center [88, 219] width 67 height 67
click at [13, 130] on div at bounding box center [13, 128] width 7 height 7
click at [16, 103] on div "4" at bounding box center [15, 97] width 17 height 16
click at [14, 111] on div at bounding box center [13, 112] width 7 height 7
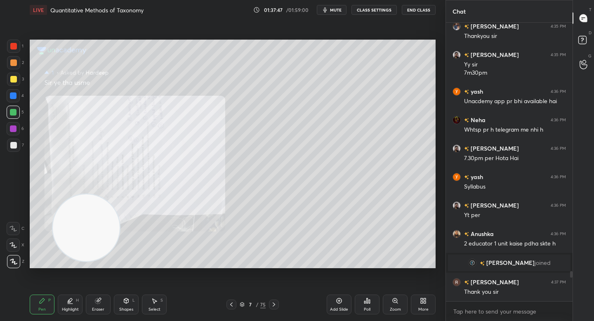
click at [11, 74] on div at bounding box center [13, 79] width 13 height 13
click at [11, 62] on div at bounding box center [13, 62] width 7 height 7
click at [14, 35] on div "1 2 3 4 5 6 7 C X Z C X Z E E Erase all H H LIVE Quantitative Methods of Taxono…" at bounding box center [219, 160] width 439 height 321
click at [18, 162] on div "1 2 3 4 5 6 7 C X Z C X Z E E Erase all H H" at bounding box center [13, 154] width 26 height 228
click at [18, 149] on div at bounding box center [13, 145] width 13 height 13
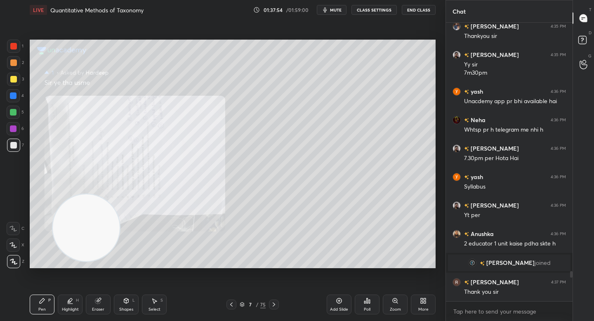
scroll to position [2319, 0]
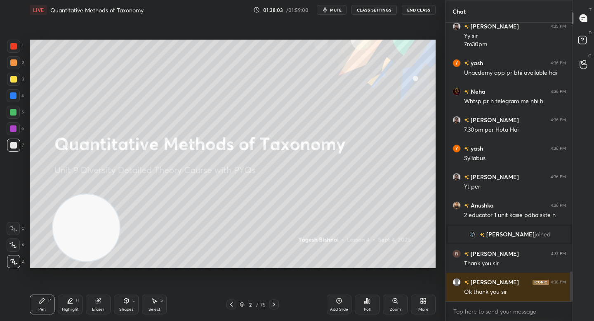
click at [414, 10] on button "End Class" at bounding box center [419, 10] width 34 height 10
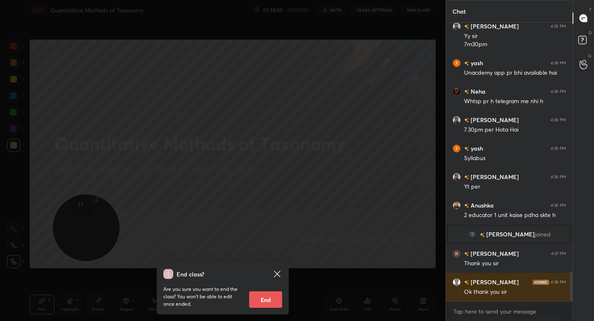
click at [256, 296] on button "End" at bounding box center [265, 299] width 33 height 16
type textarea "x"
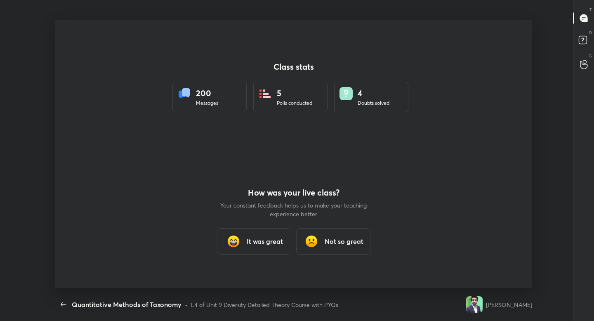
scroll to position [0, 0]
click at [234, 236] on img at bounding box center [233, 241] width 16 height 16
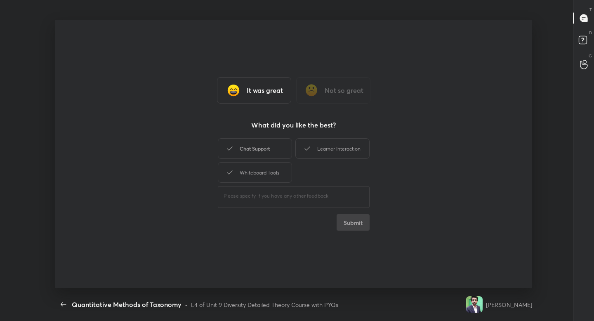
click at [270, 155] on div "Chat Support" at bounding box center [255, 148] width 74 height 21
click at [294, 153] on div "Chat Support Learner Interaction Whiteboard Tools" at bounding box center [294, 160] width 152 height 48
click at [296, 153] on div "Learner Interaction" at bounding box center [332, 148] width 74 height 21
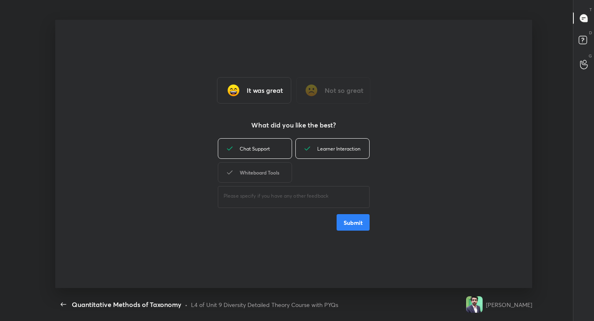
click at [281, 169] on div "Whiteboard Tools" at bounding box center [255, 172] width 74 height 21
click at [360, 221] on button "Submit" at bounding box center [352, 222] width 33 height 16
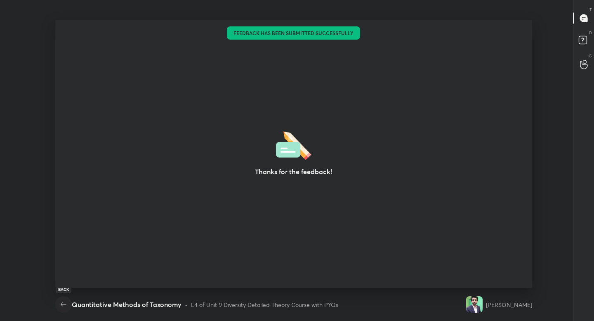
click at [65, 302] on icon "button" at bounding box center [64, 304] width 10 height 10
